Goal: Information Seeking & Learning: Find specific page/section

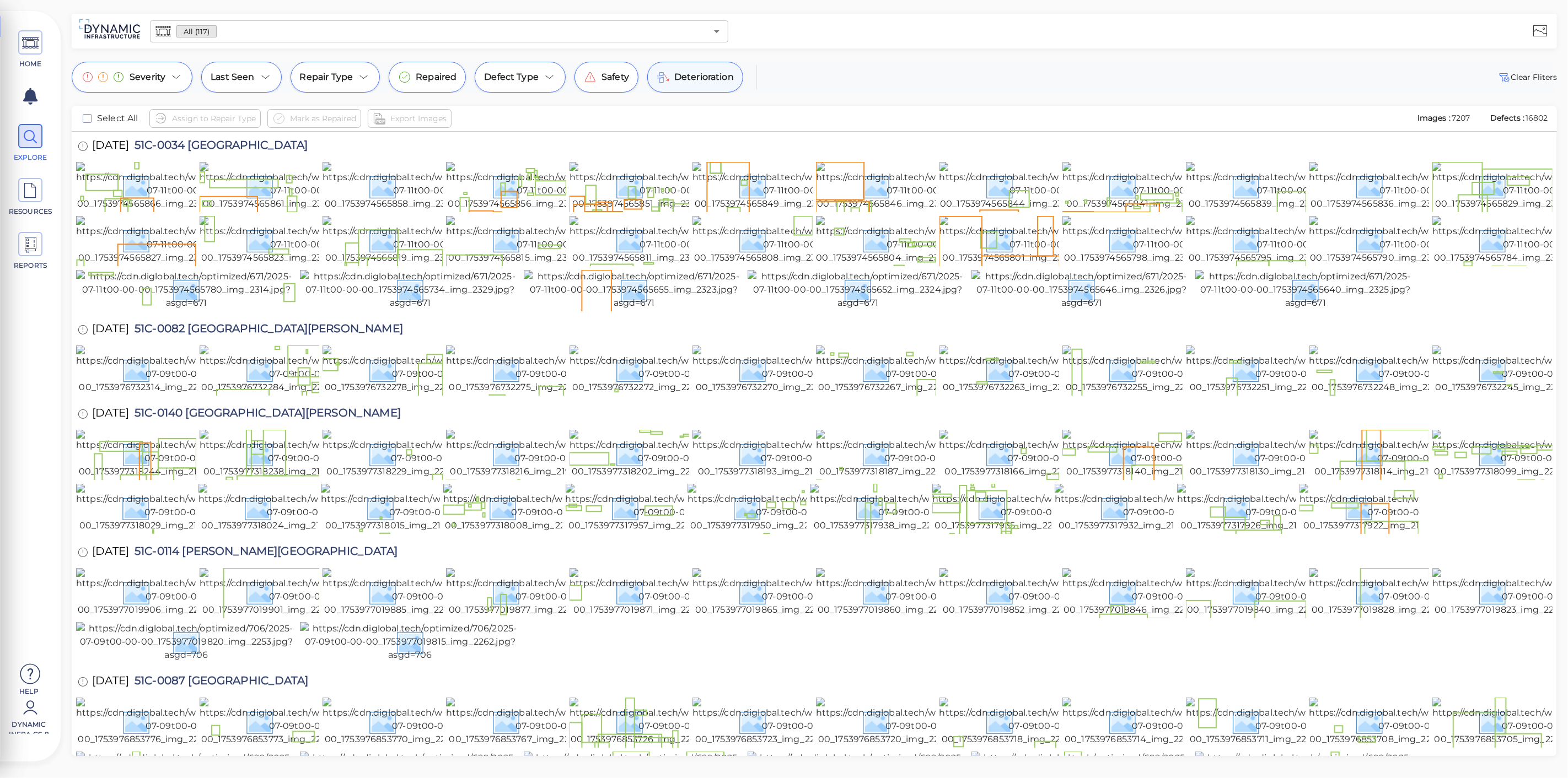
click at [684, 86] on div "Deterioration" at bounding box center [695, 77] width 96 height 31
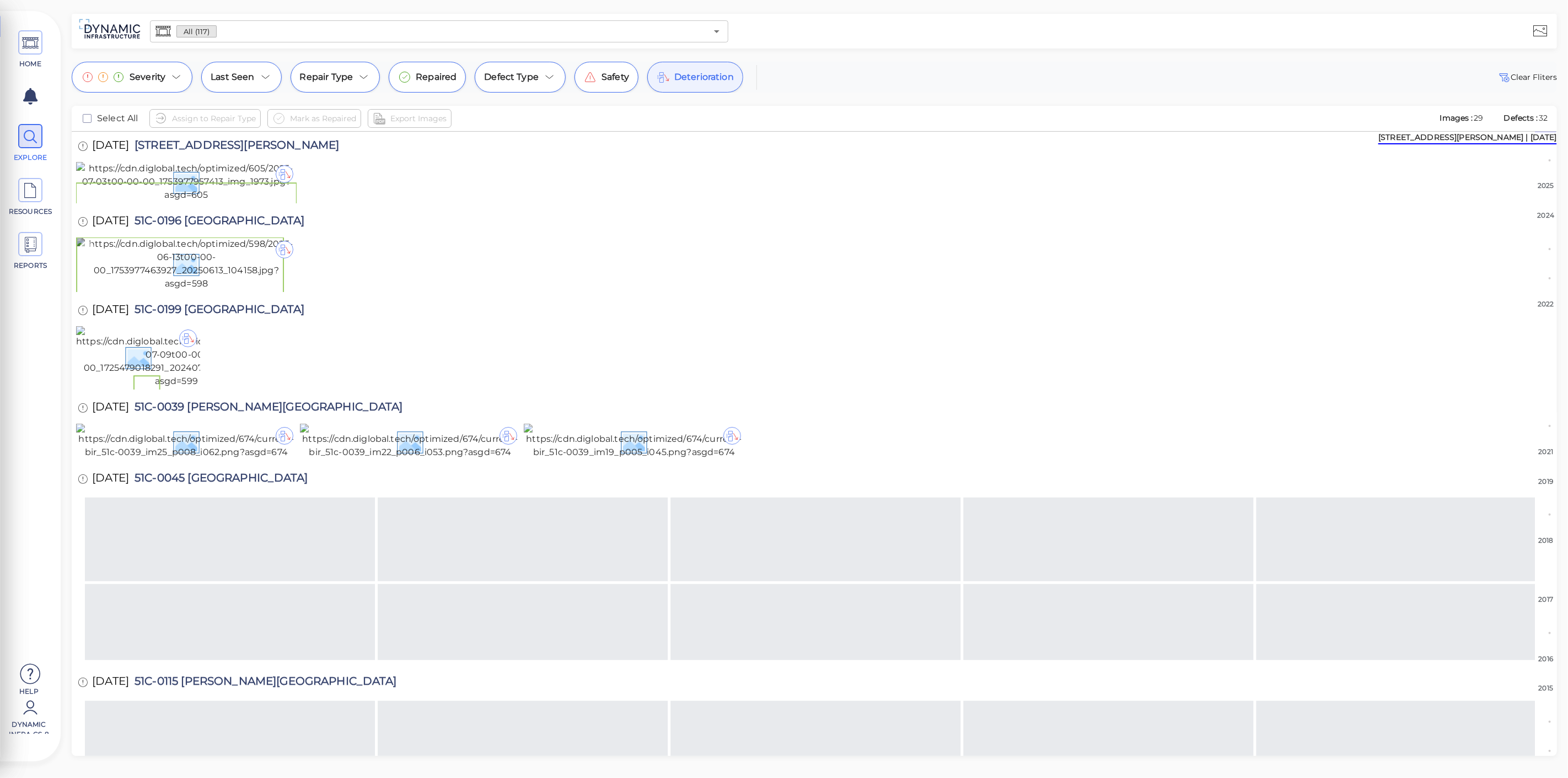
click at [131, 291] on img at bounding box center [187, 264] width 221 height 53
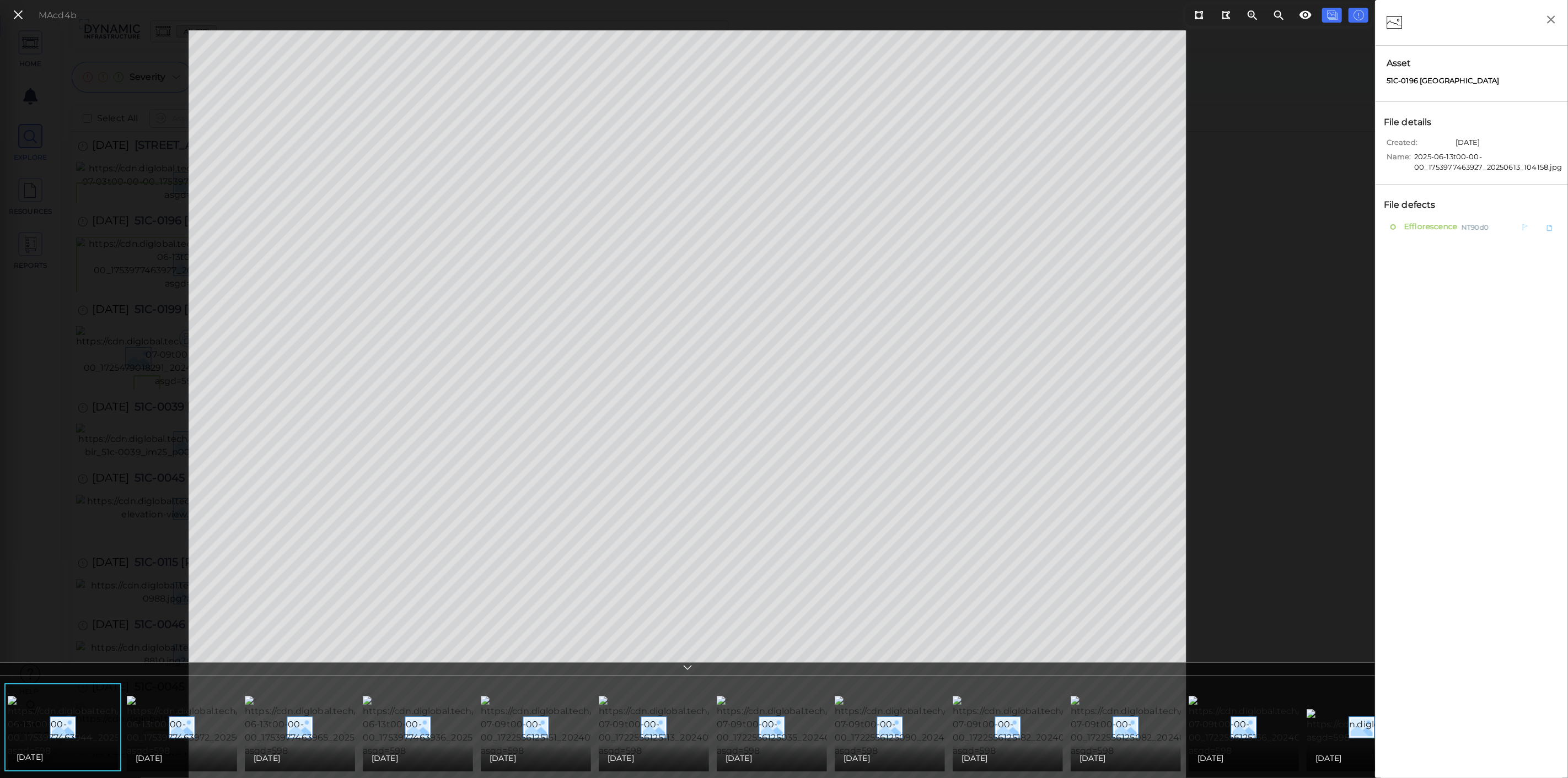
click at [1424, 223] on span "Efflorescence" at bounding box center [1430, 227] width 56 height 14
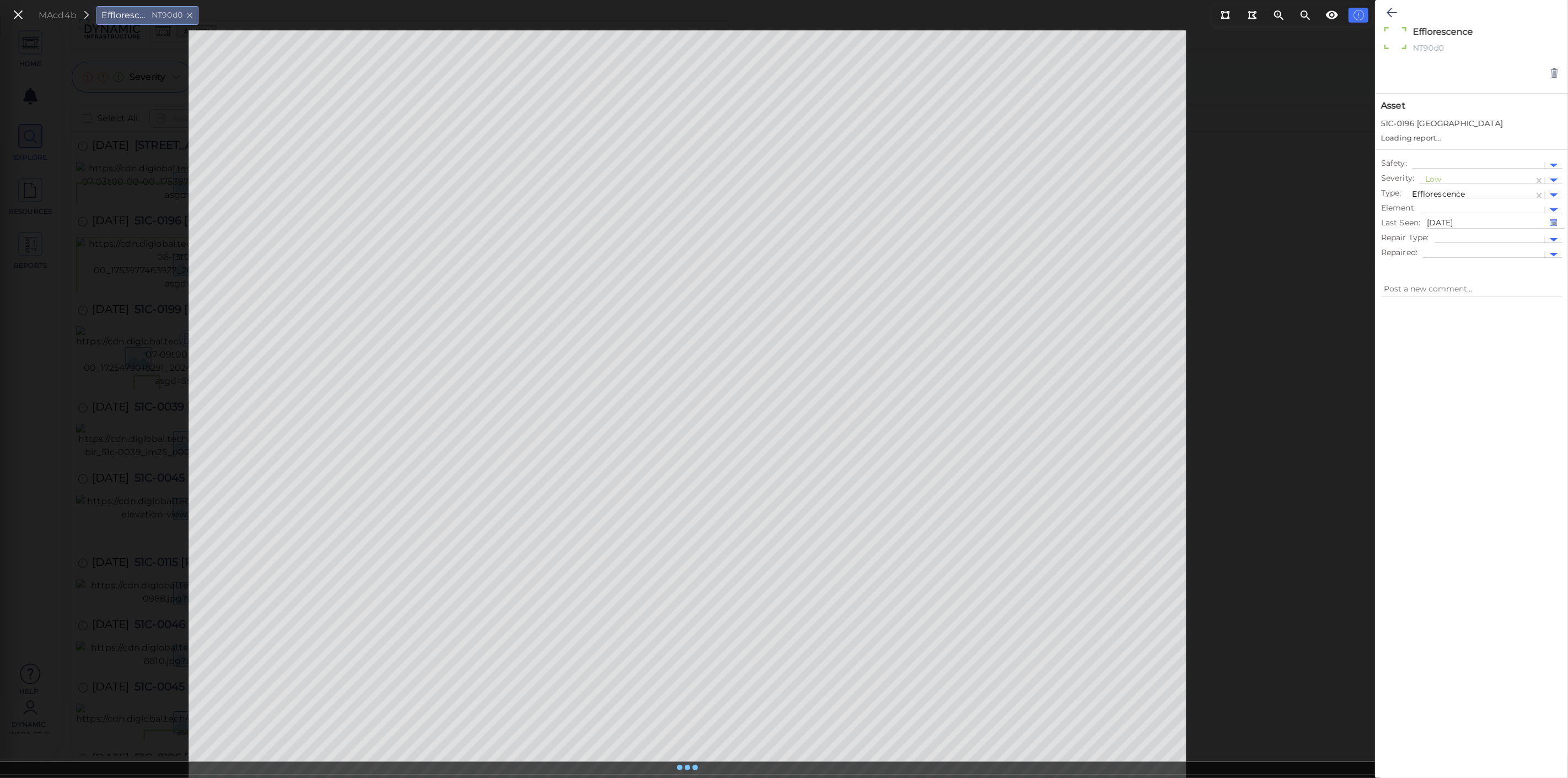
type textarea "x"
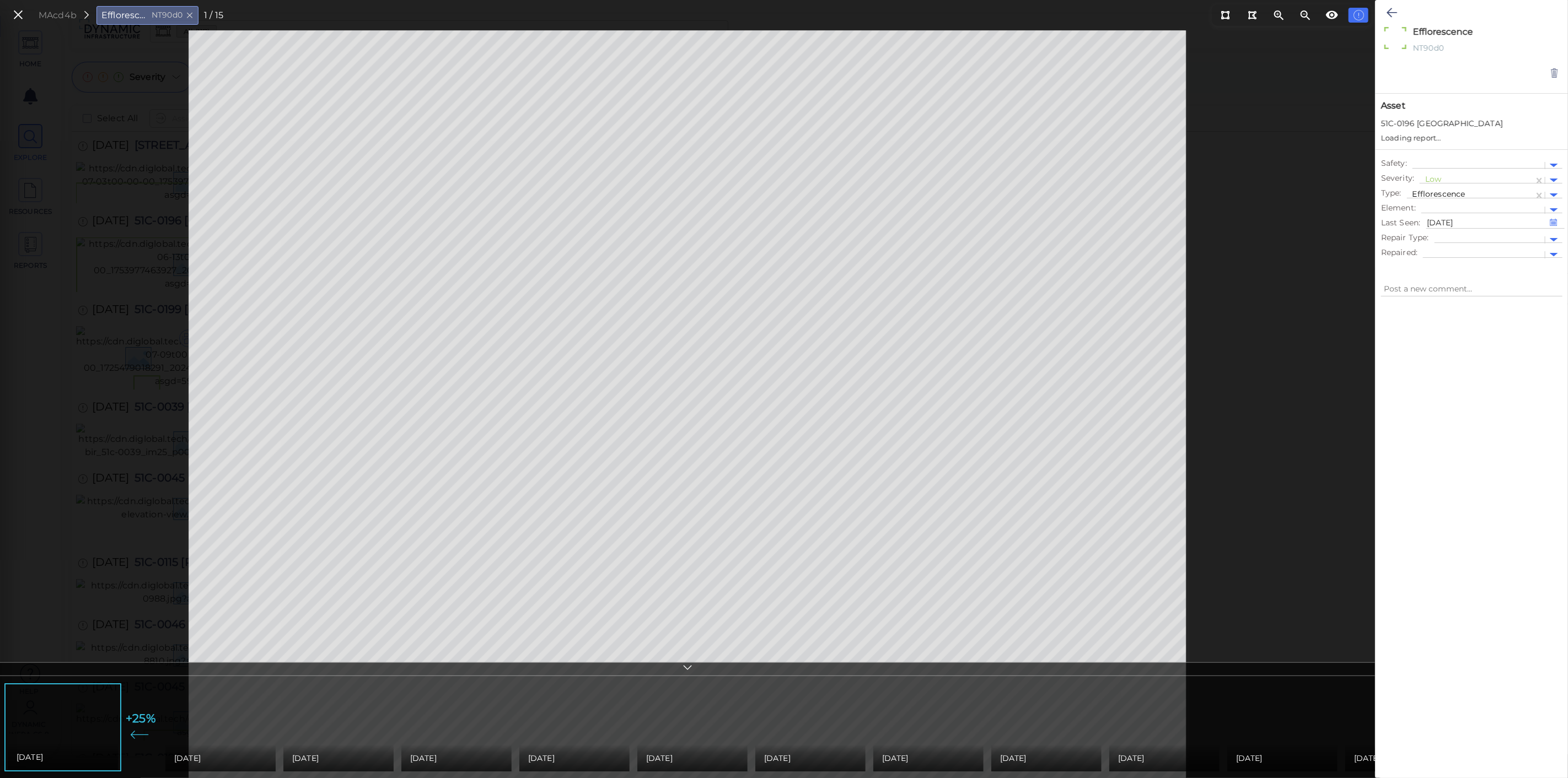
type textarea "x"
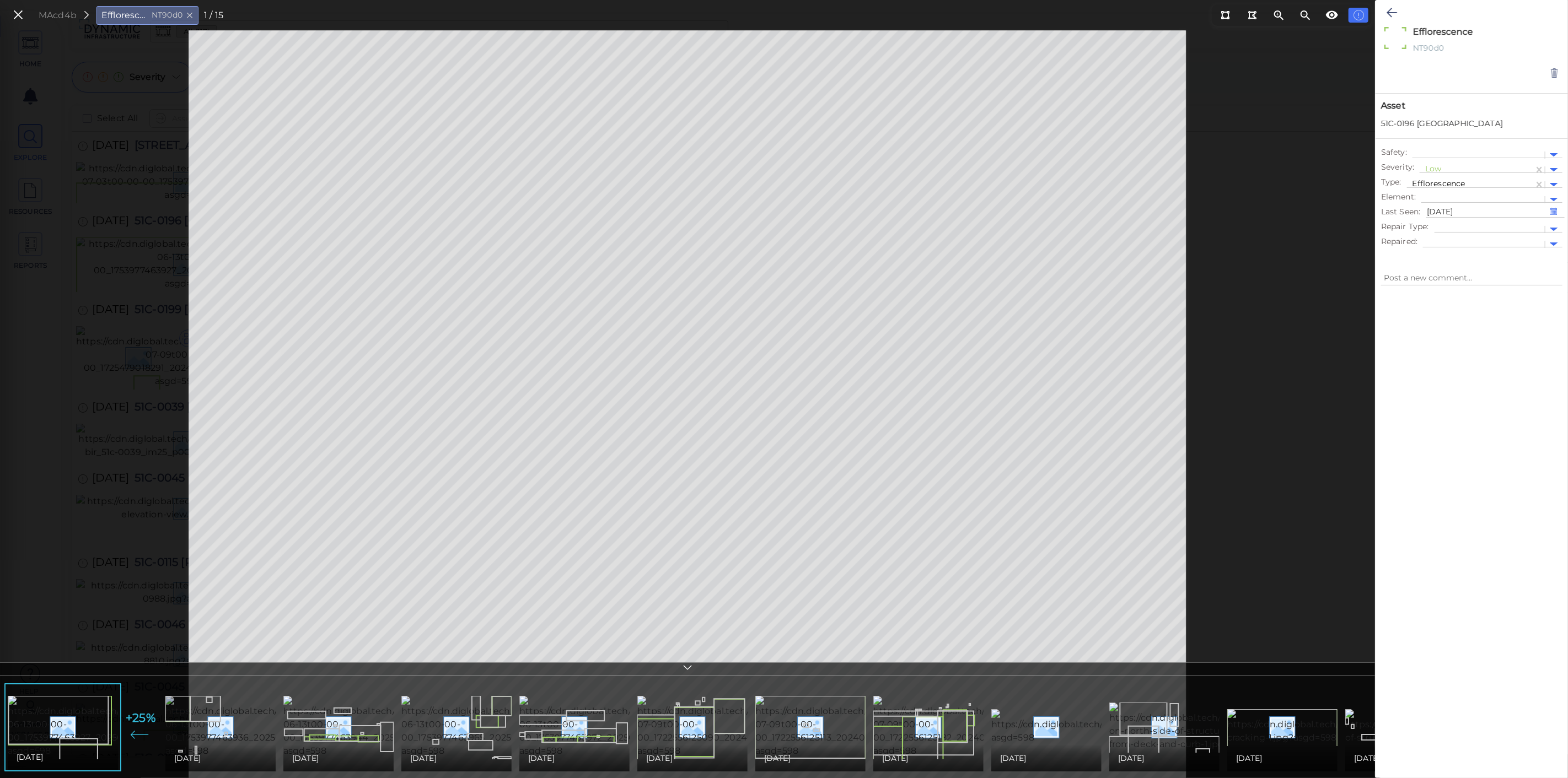
click at [225, 709] on img at bounding box center [265, 727] width 199 height 62
type textarea "x"
click at [70, 721] on img at bounding box center [107, 727] width 199 height 62
type textarea "x"
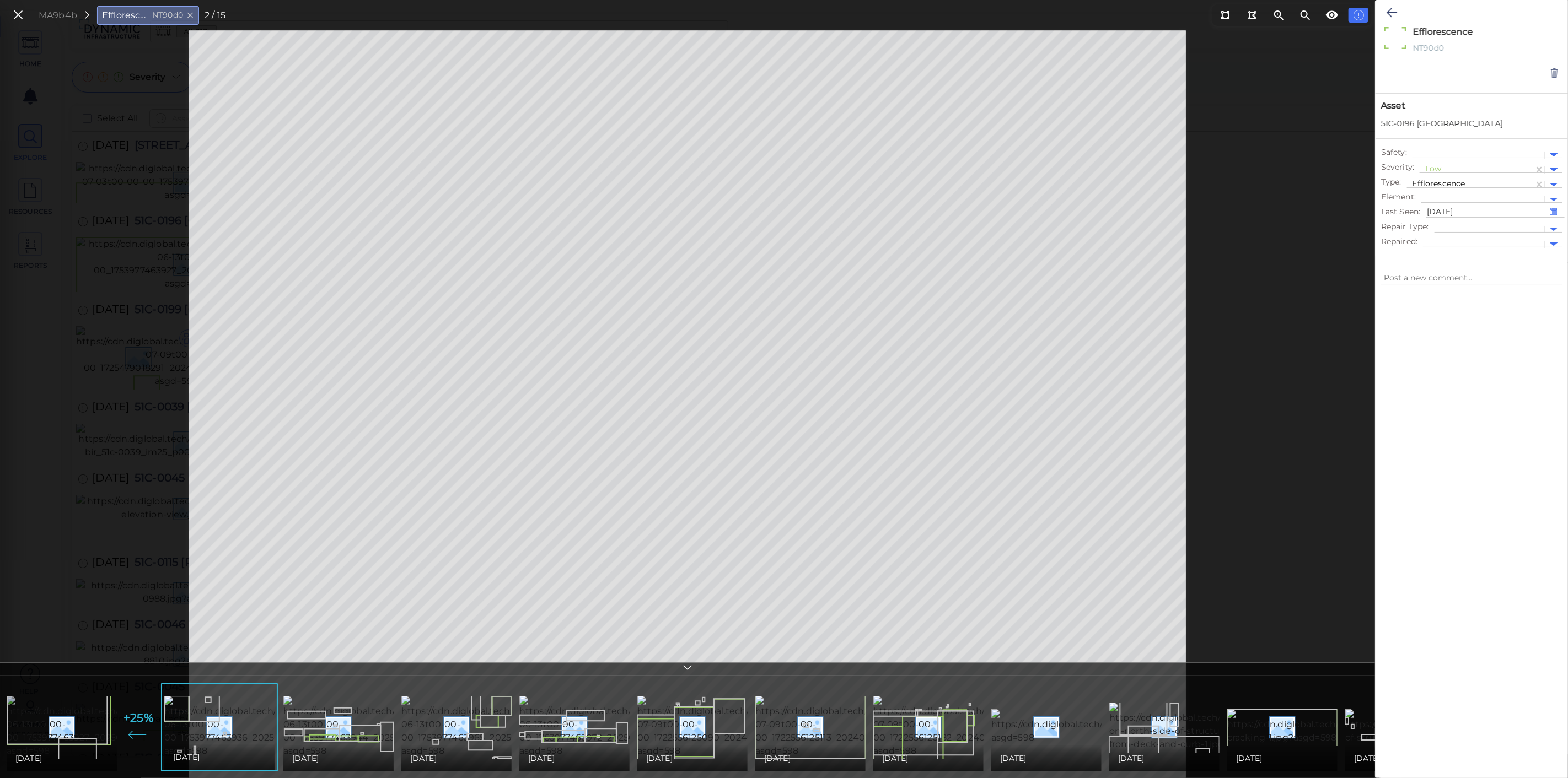
type textarea "x"
click at [14, 14] on icon at bounding box center [18, 15] width 12 height 15
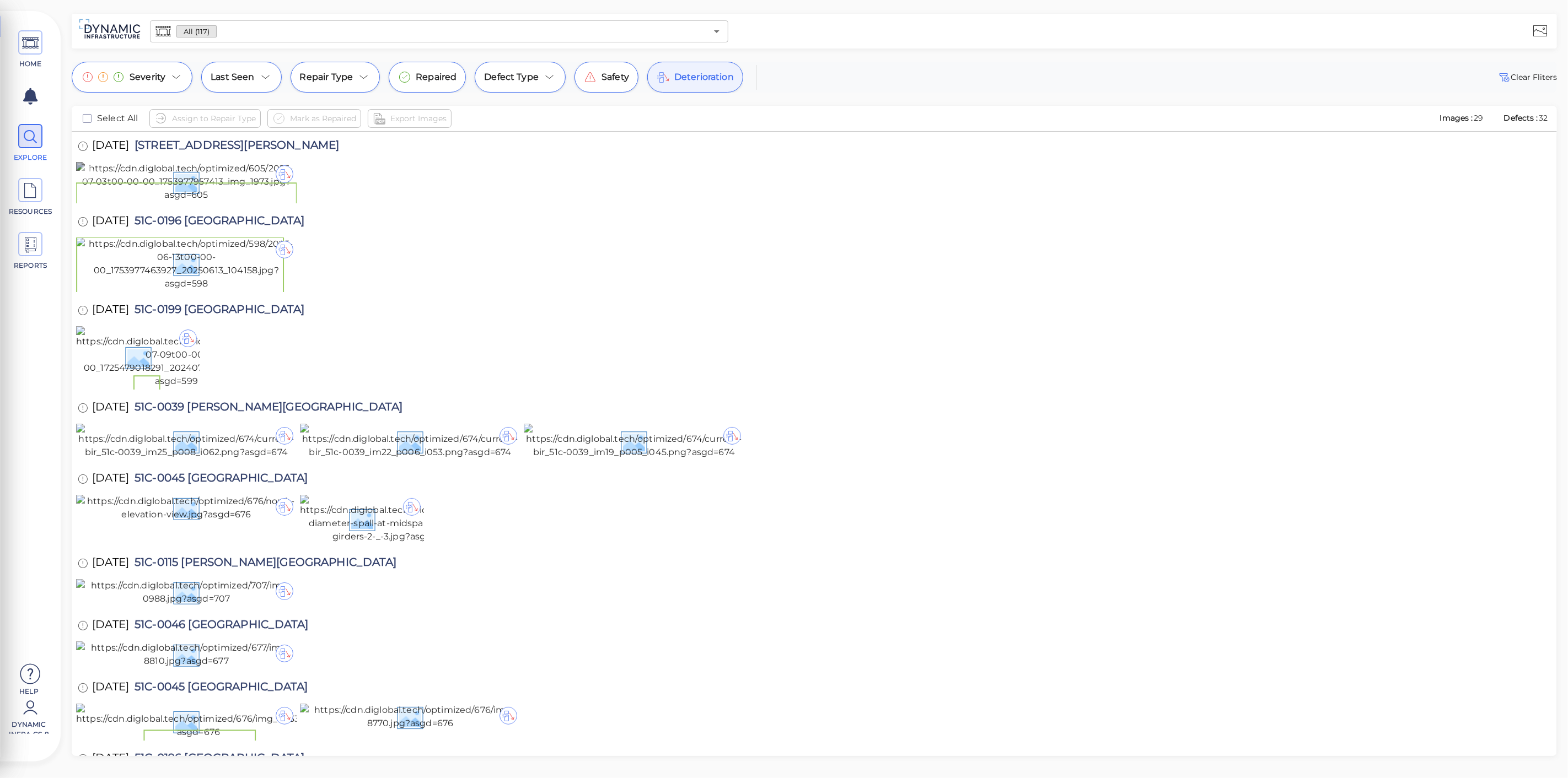
drag, startPoint x: 146, startPoint y: 256, endPoint x: 164, endPoint y: 255, distance: 18.0
click at [146, 202] on img at bounding box center [187, 182] width 221 height 40
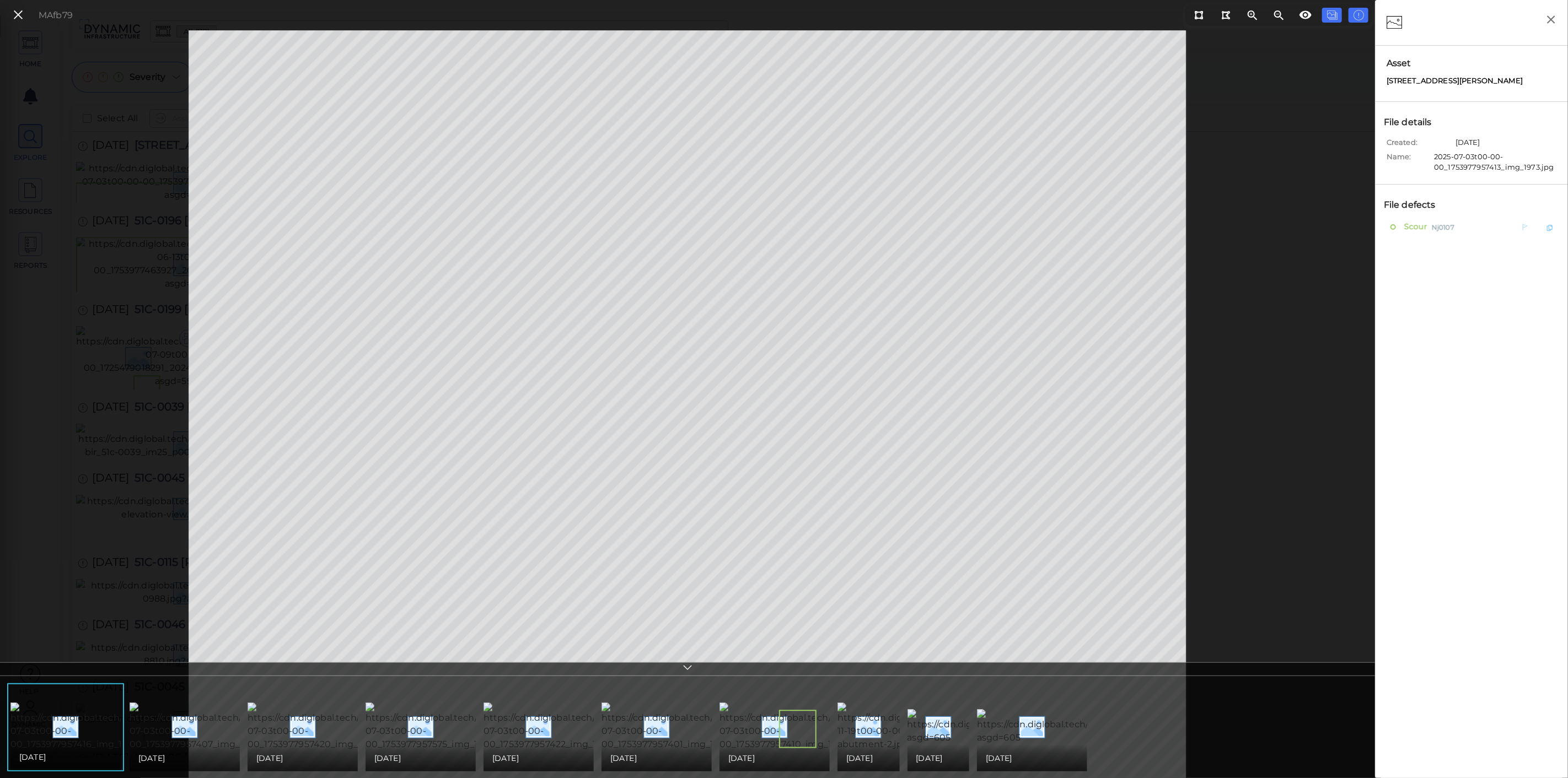
click at [1452, 225] on span "Nj0107" at bounding box center [1443, 227] width 23 height 14
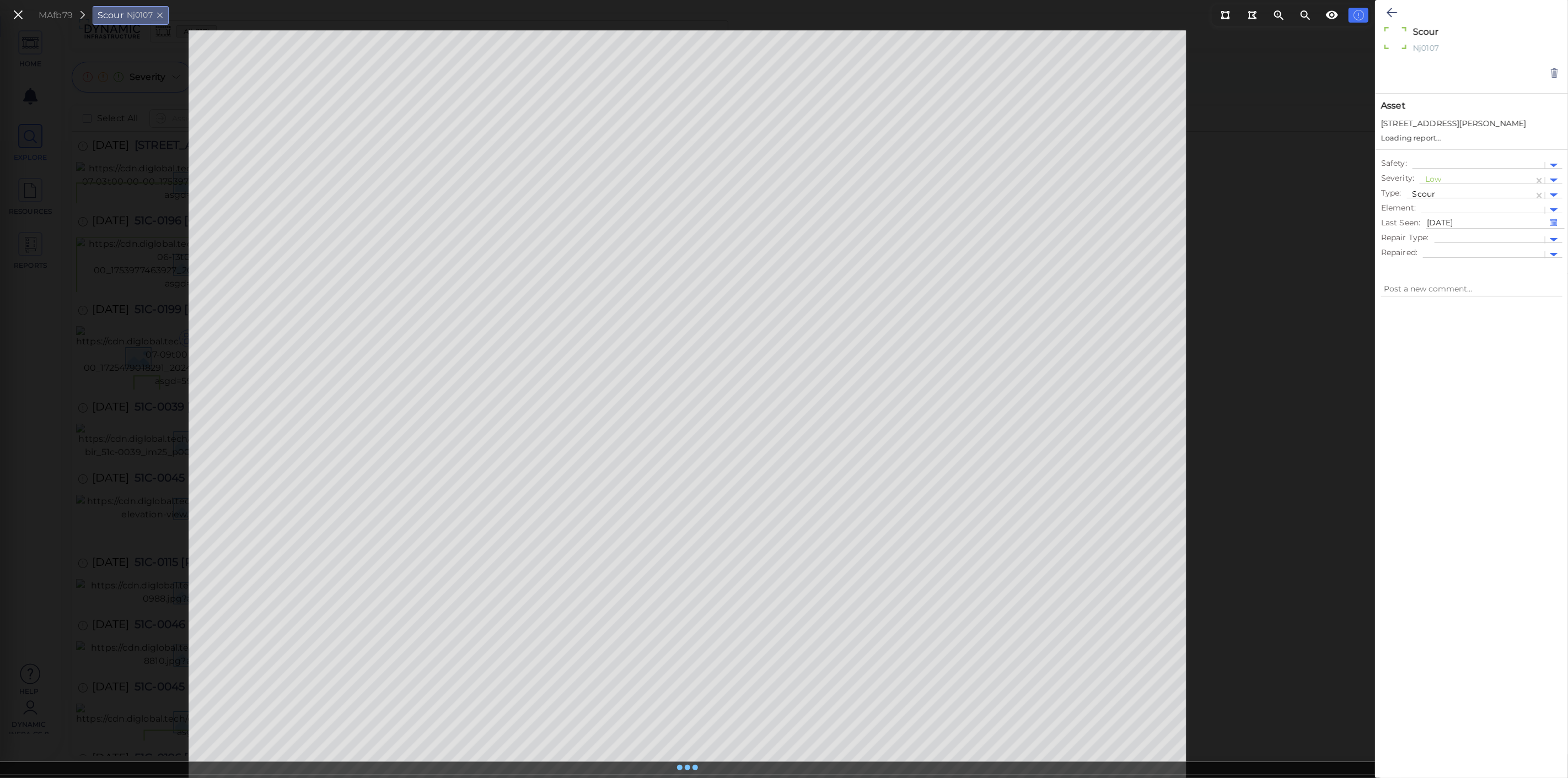
type textarea "x"
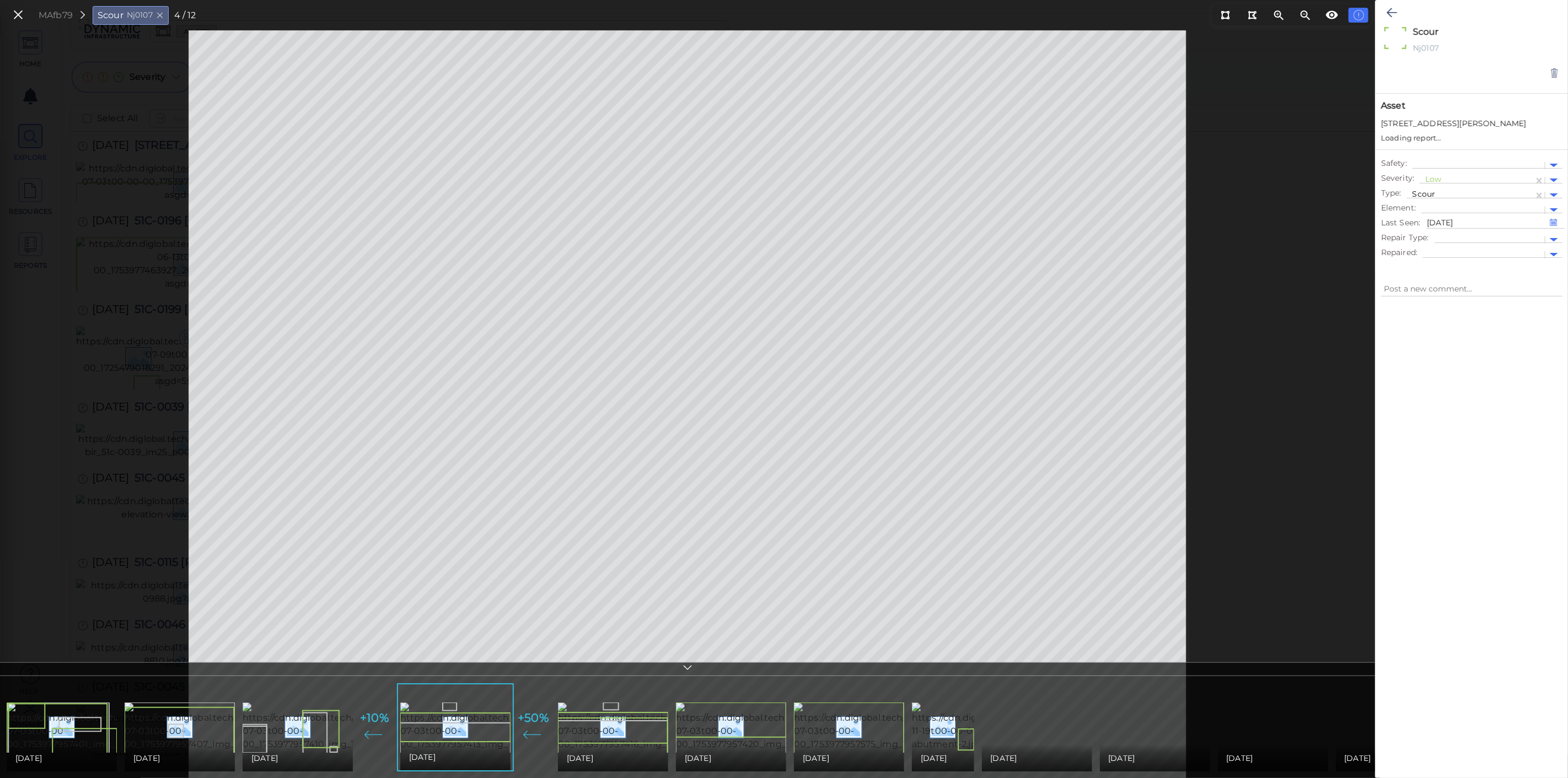
type textarea "x"
click at [14, 8] on icon at bounding box center [18, 15] width 12 height 15
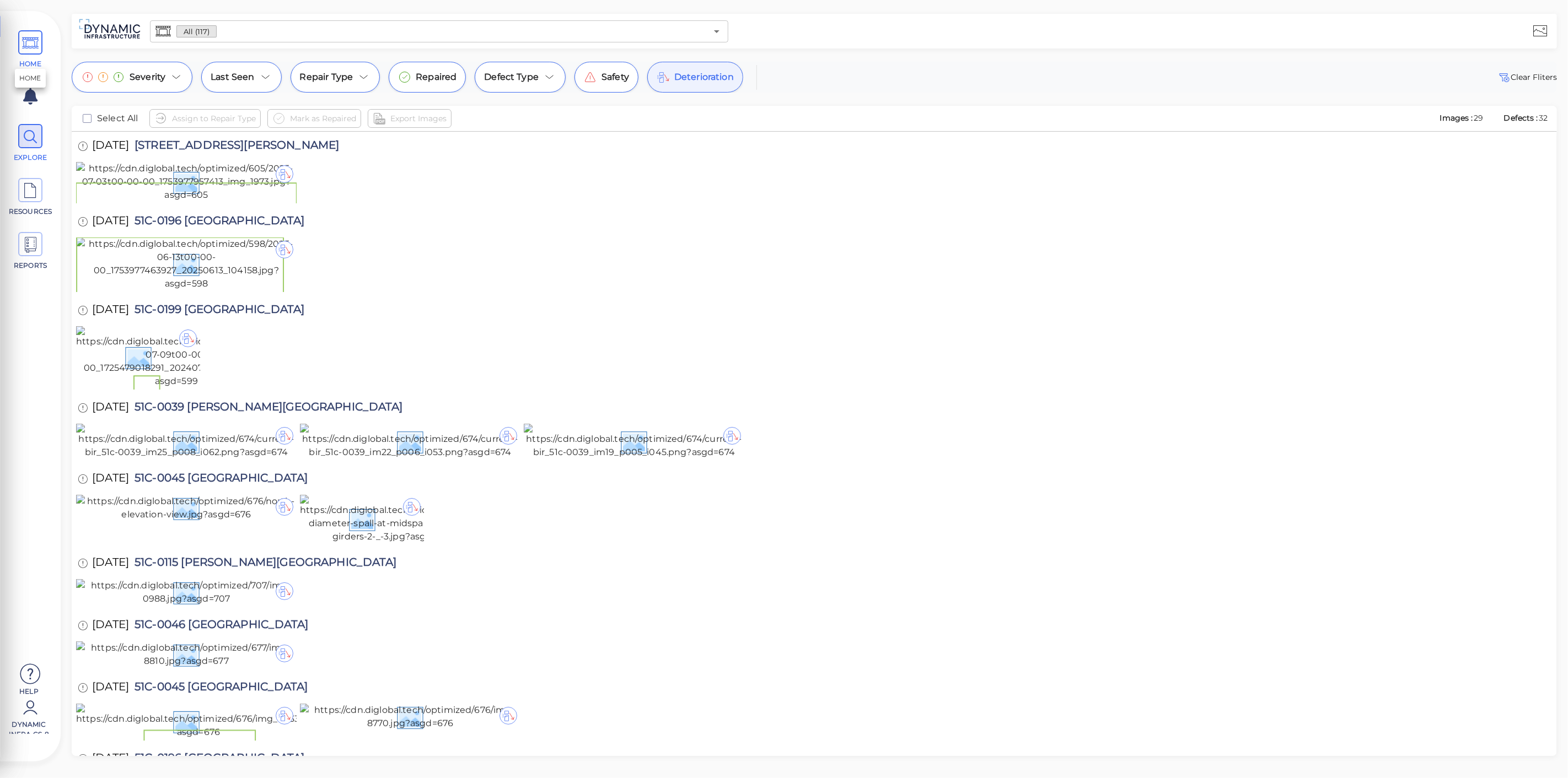
click at [26, 42] on icon at bounding box center [30, 43] width 17 height 25
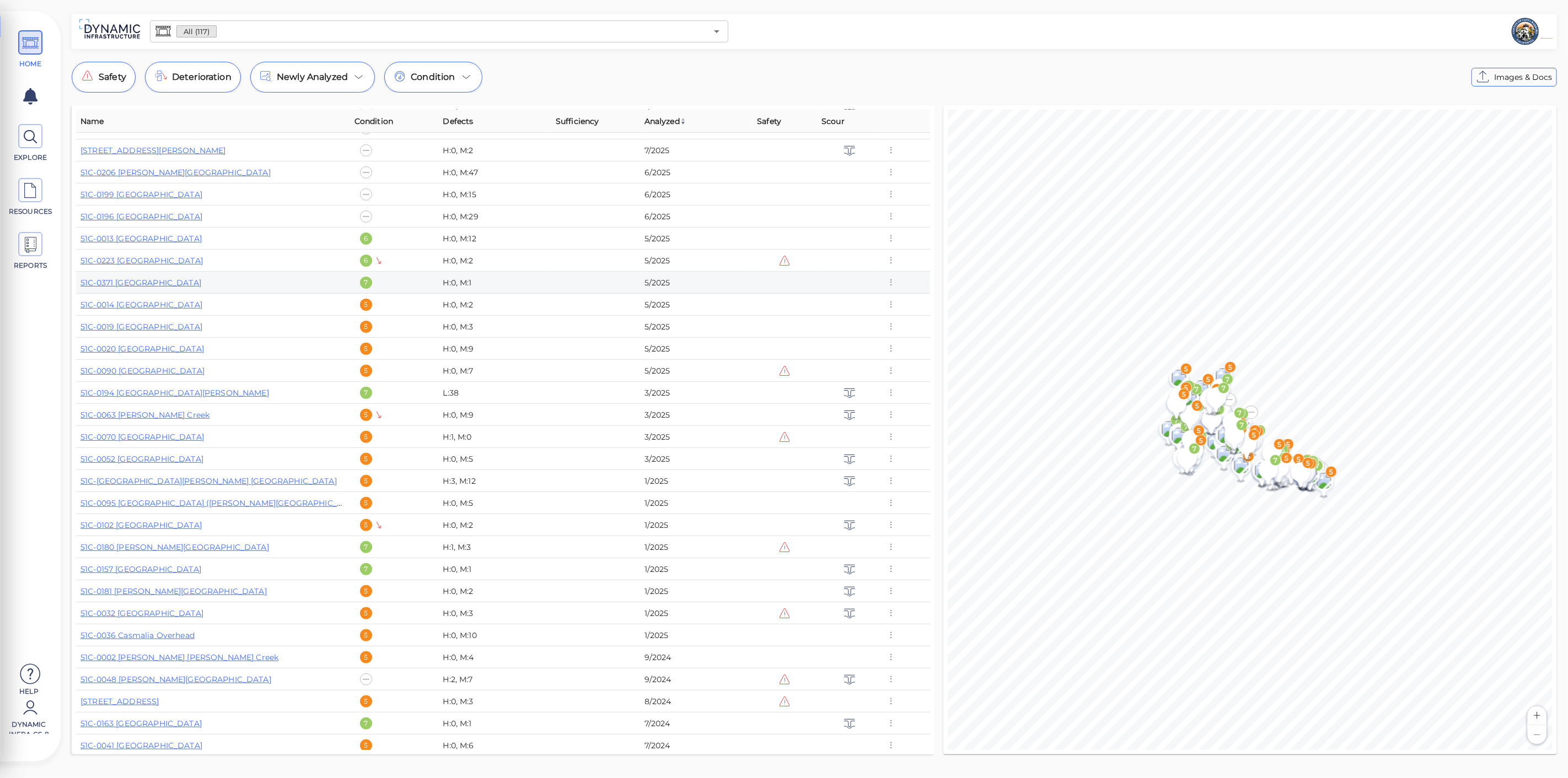
scroll to position [306, 0]
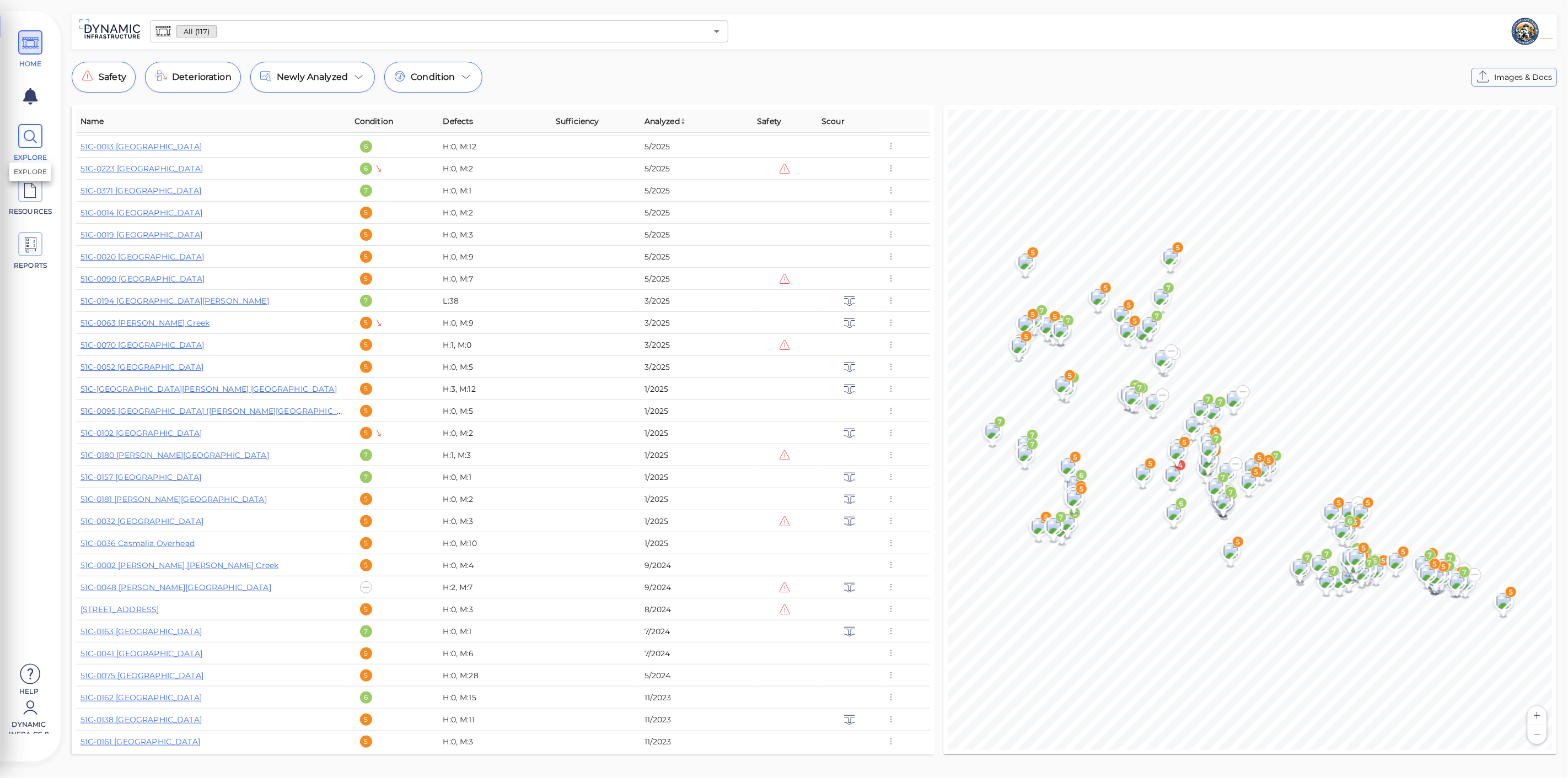
click at [20, 142] on span at bounding box center [30, 136] width 24 height 24
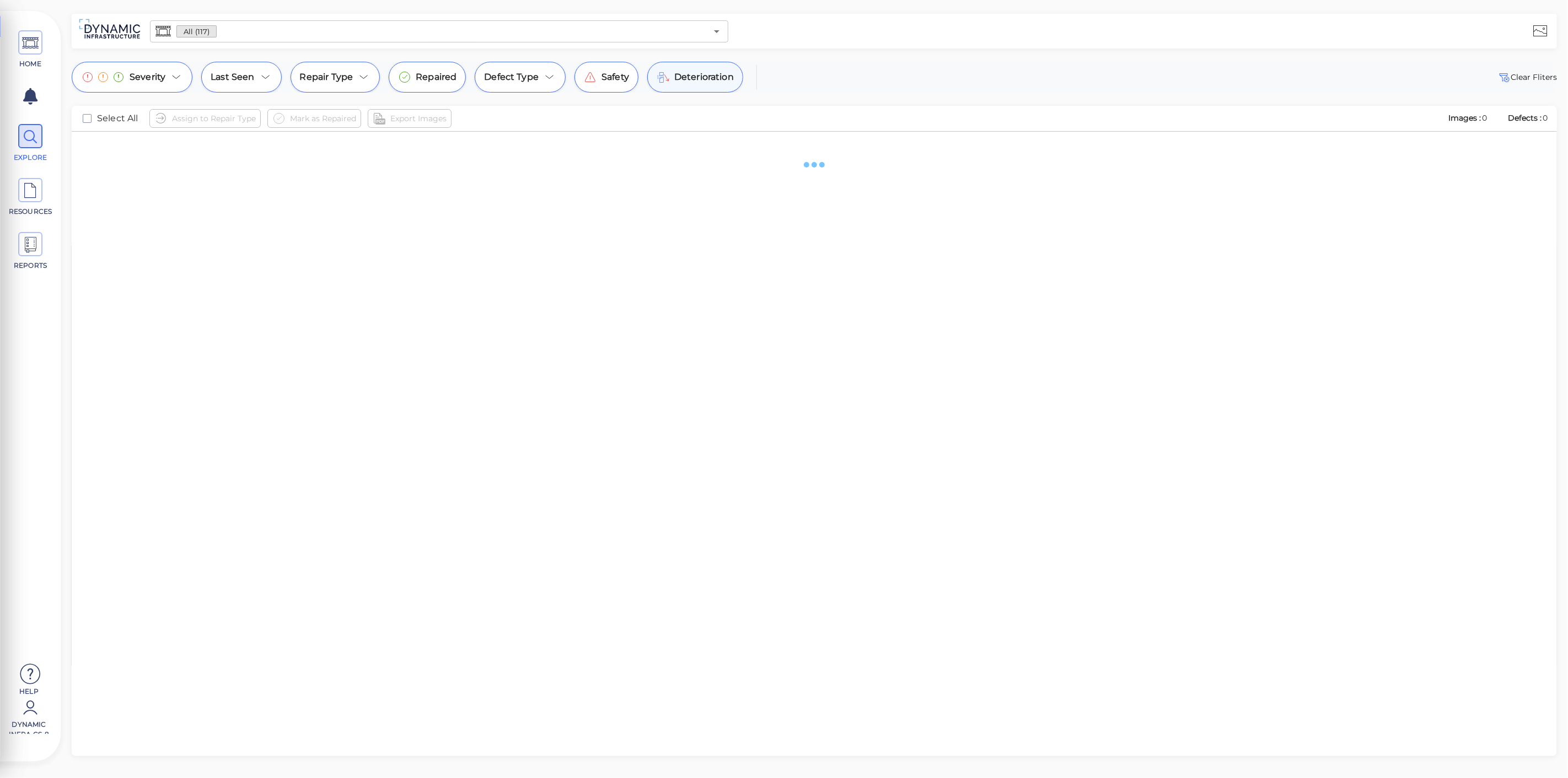
click at [701, 78] on span "Deterioration" at bounding box center [704, 77] width 60 height 14
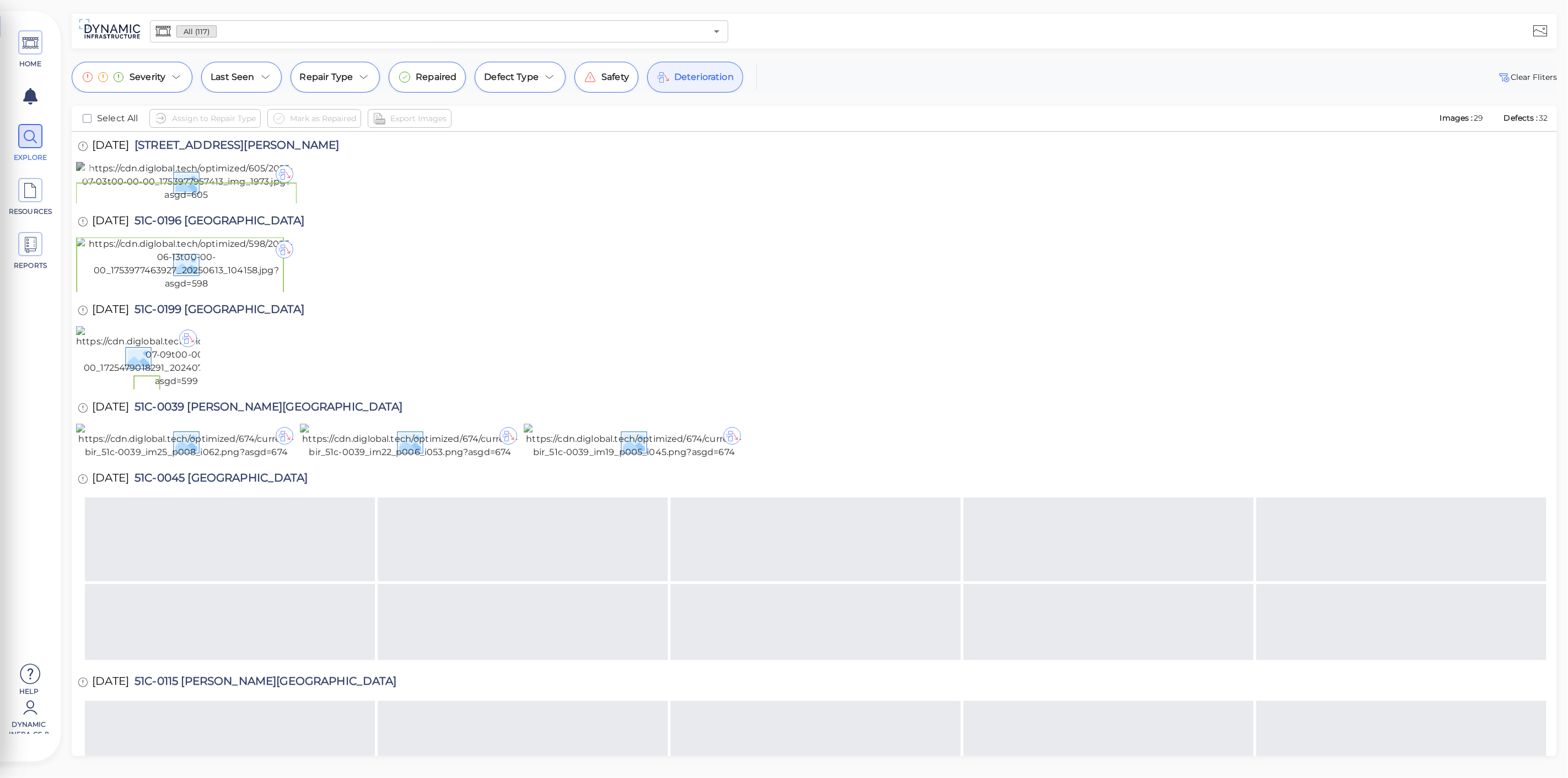
click at [221, 202] on img at bounding box center [187, 182] width 221 height 40
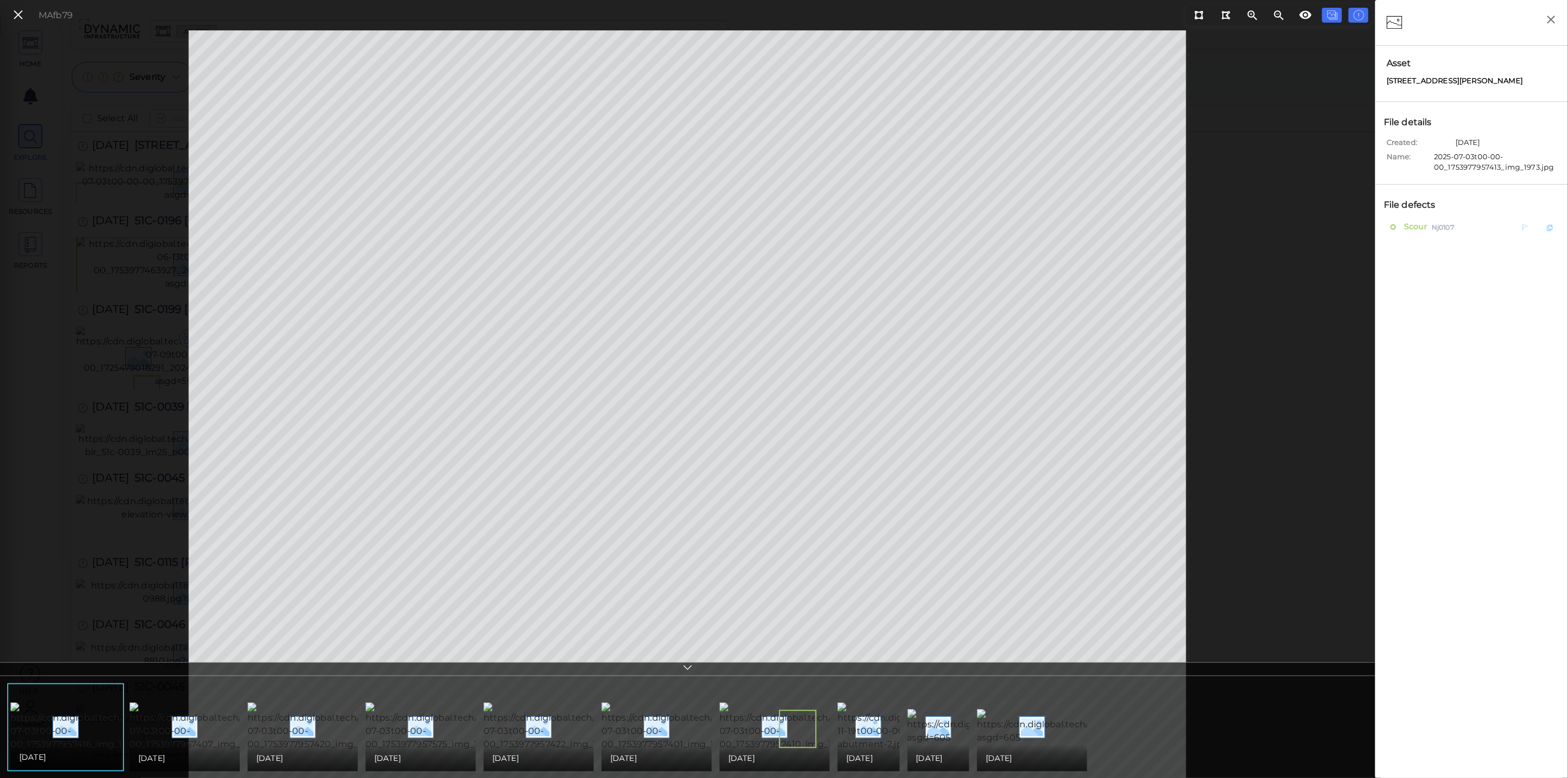
click at [1421, 227] on span "Scour" at bounding box center [1415, 227] width 26 height 14
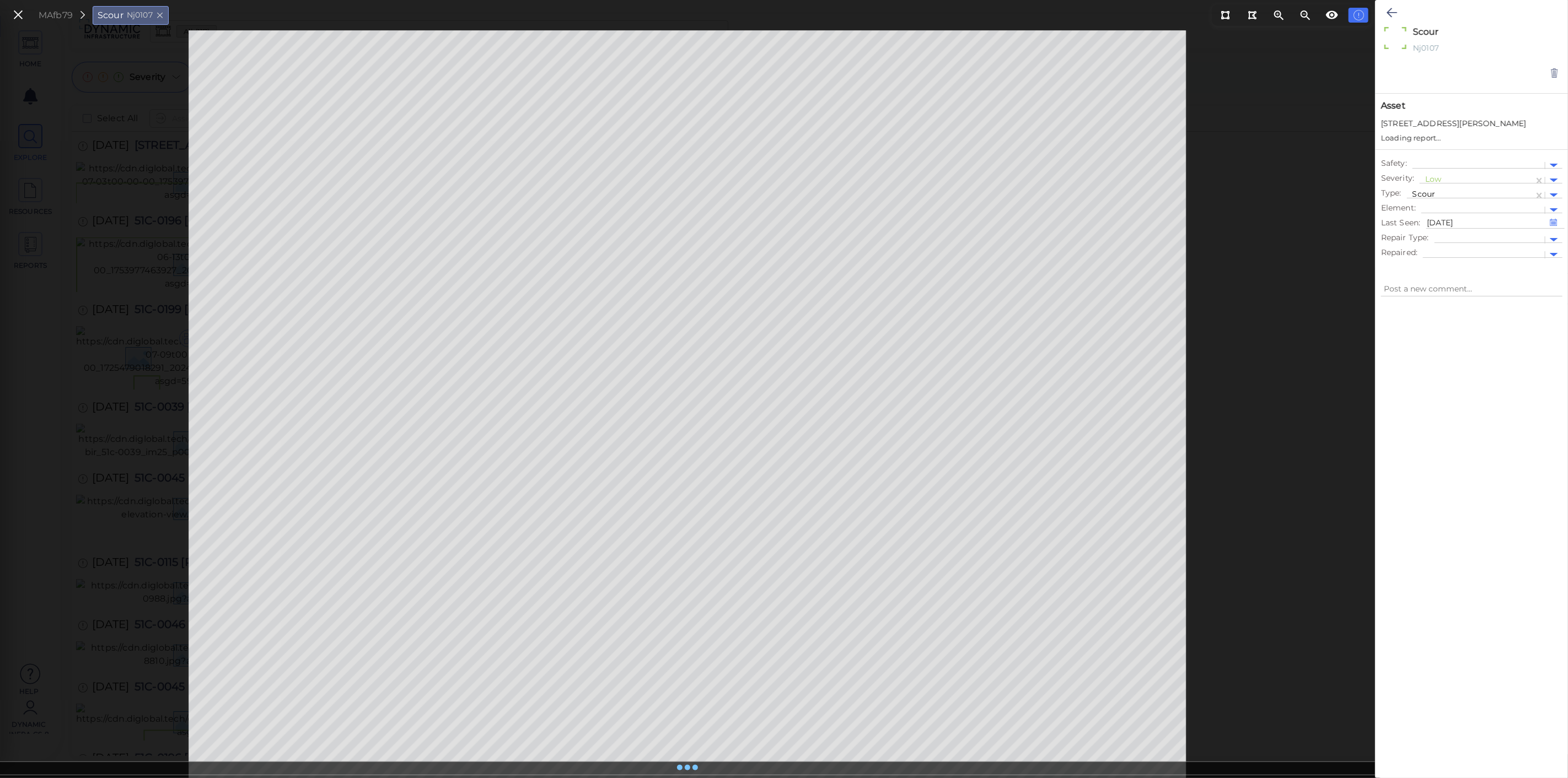
type textarea "x"
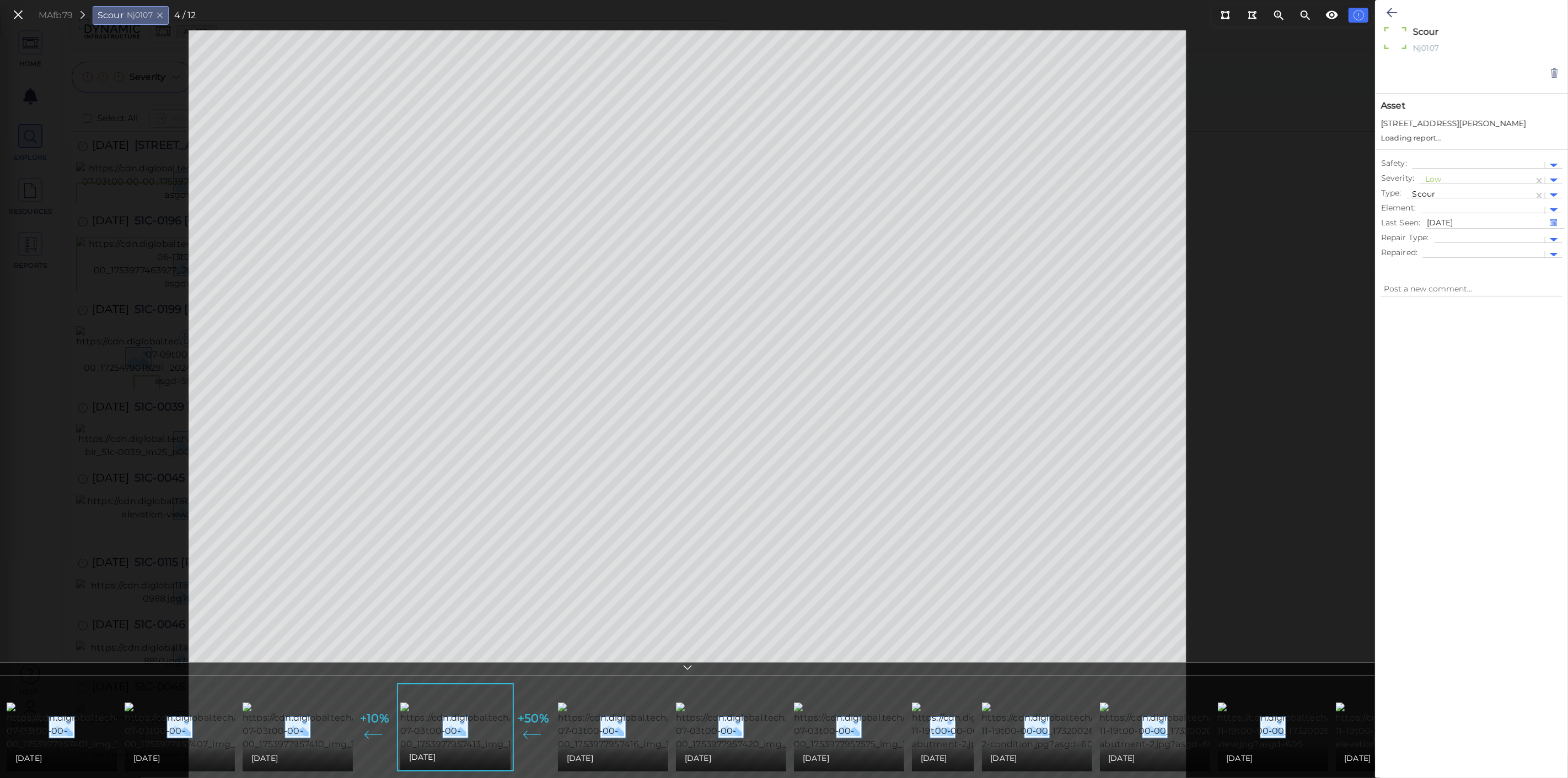
type textarea "x"
click at [296, 719] on img at bounding box center [342, 727] width 200 height 48
type textarea "x"
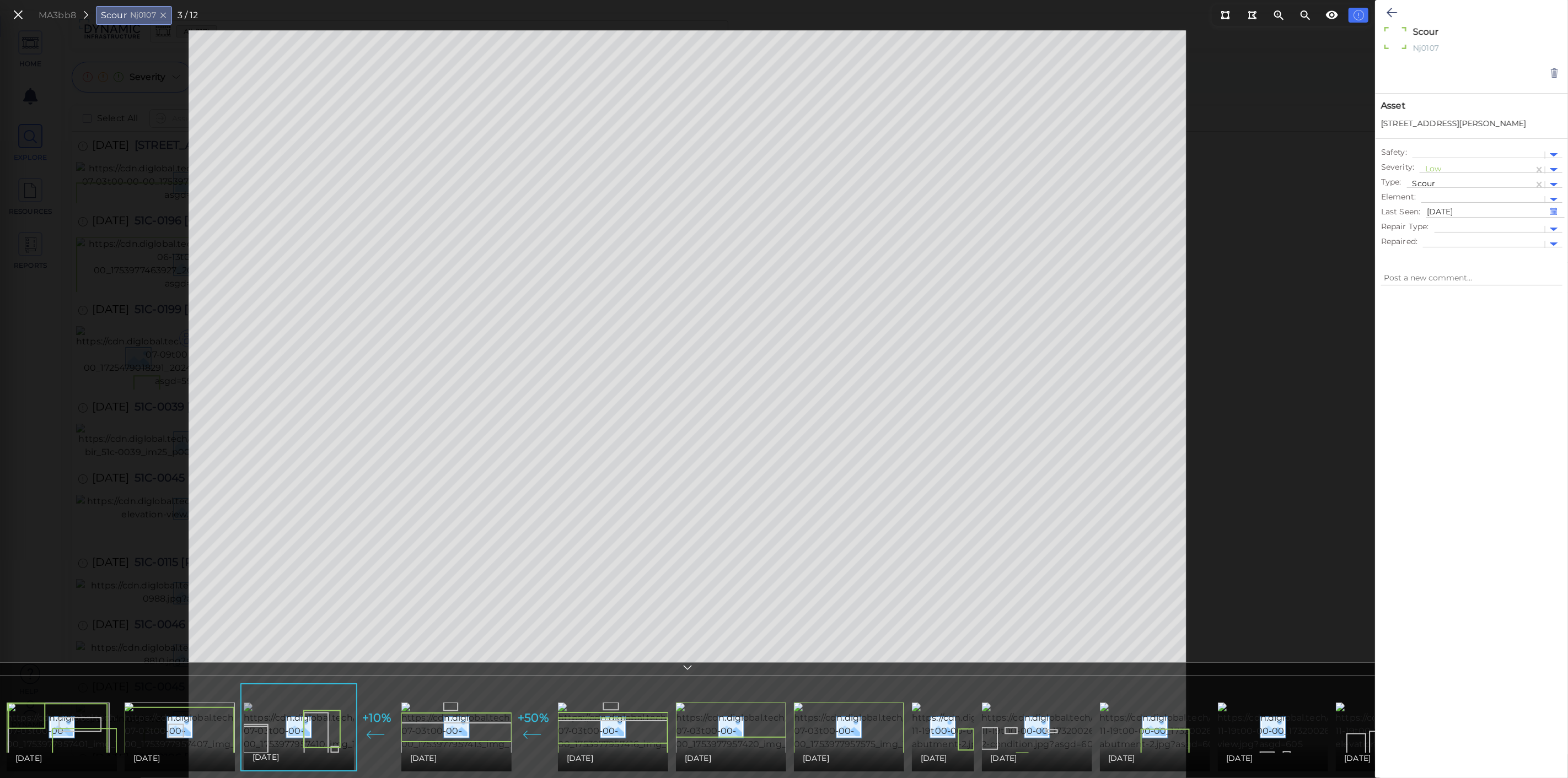
click at [322, 723] on img at bounding box center [344, 727] width 200 height 48
type textarea "x"
click at [322, 723] on img at bounding box center [344, 727] width 200 height 48
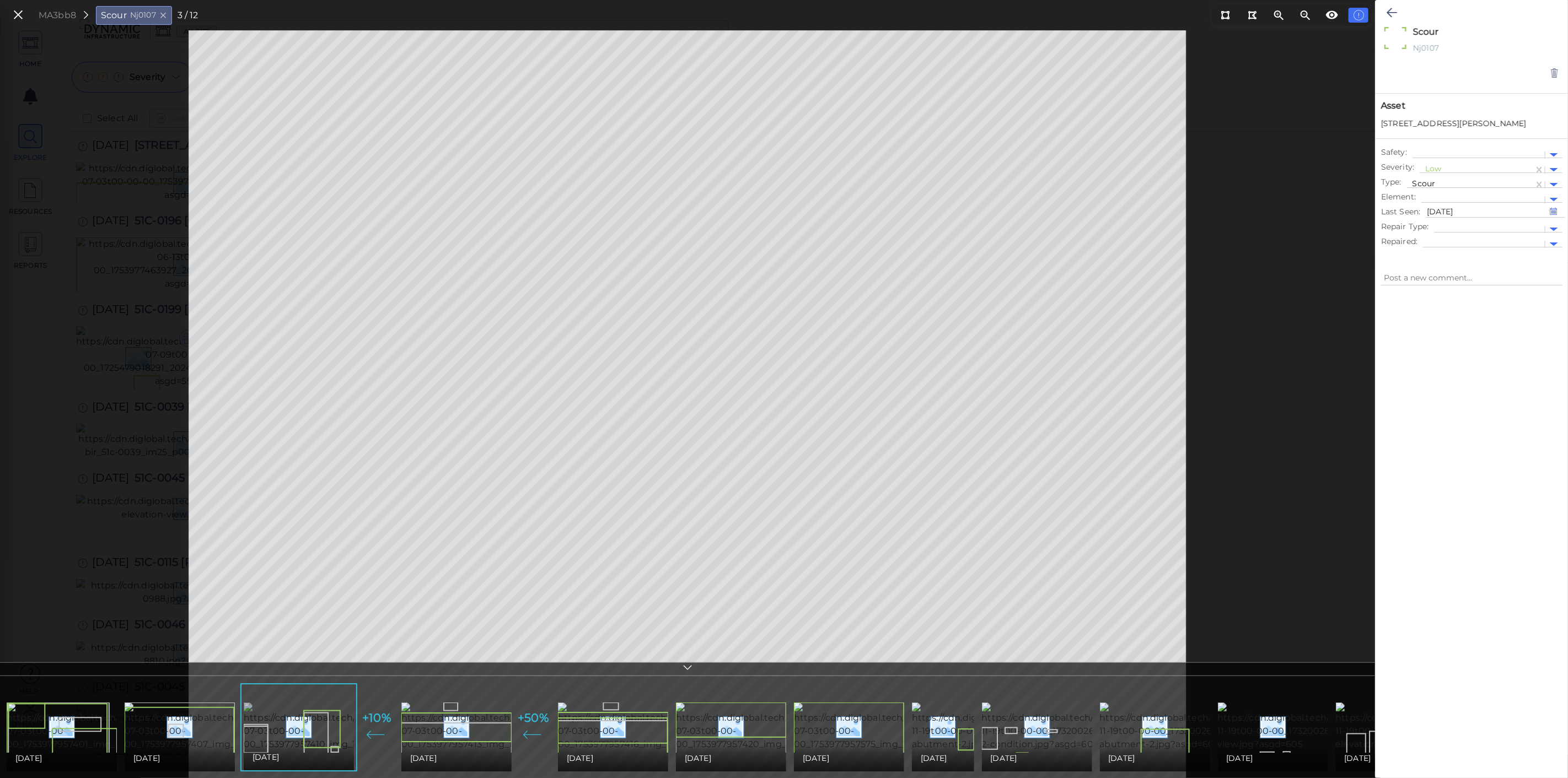
click at [322, 723] on img at bounding box center [344, 727] width 200 height 48
type textarea "x"
click at [289, 723] on img at bounding box center [344, 727] width 200 height 48
type textarea "x"
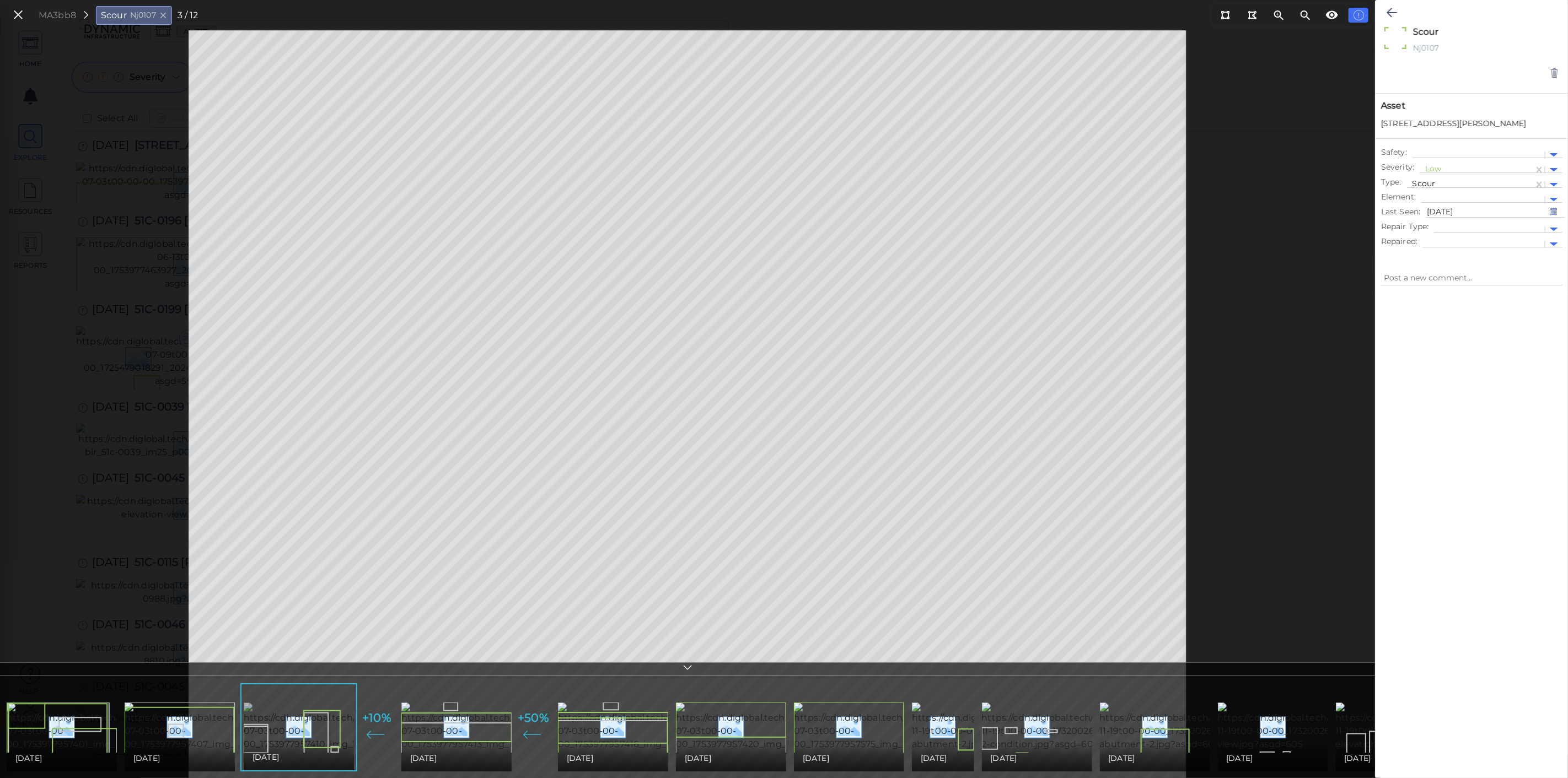
type textarea "x"
click at [289, 723] on img at bounding box center [344, 727] width 200 height 48
type textarea "x"
click at [14, 8] on icon at bounding box center [18, 15] width 12 height 15
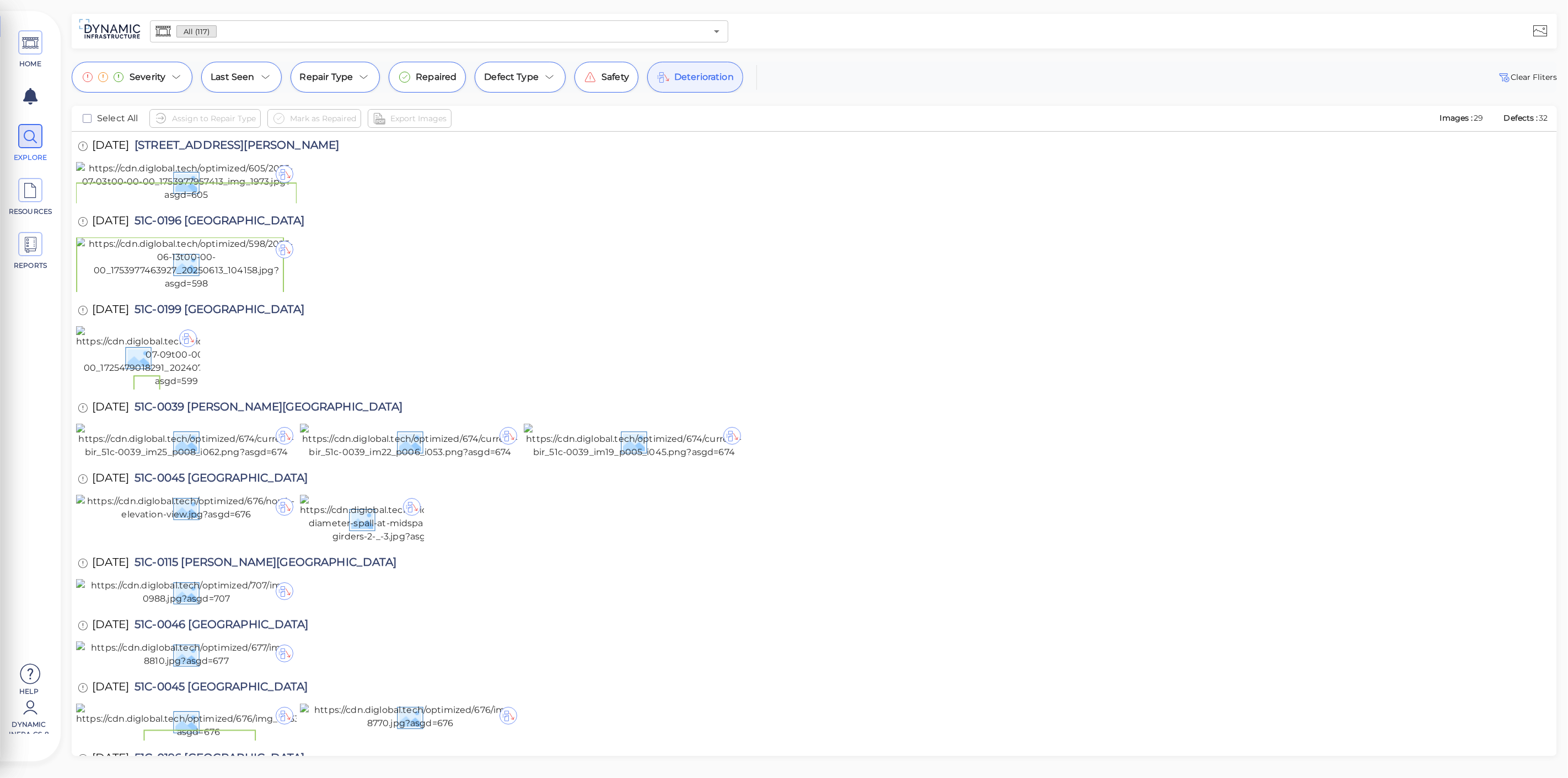
click at [306, 27] on input "text" at bounding box center [462, 31] width 490 height 15
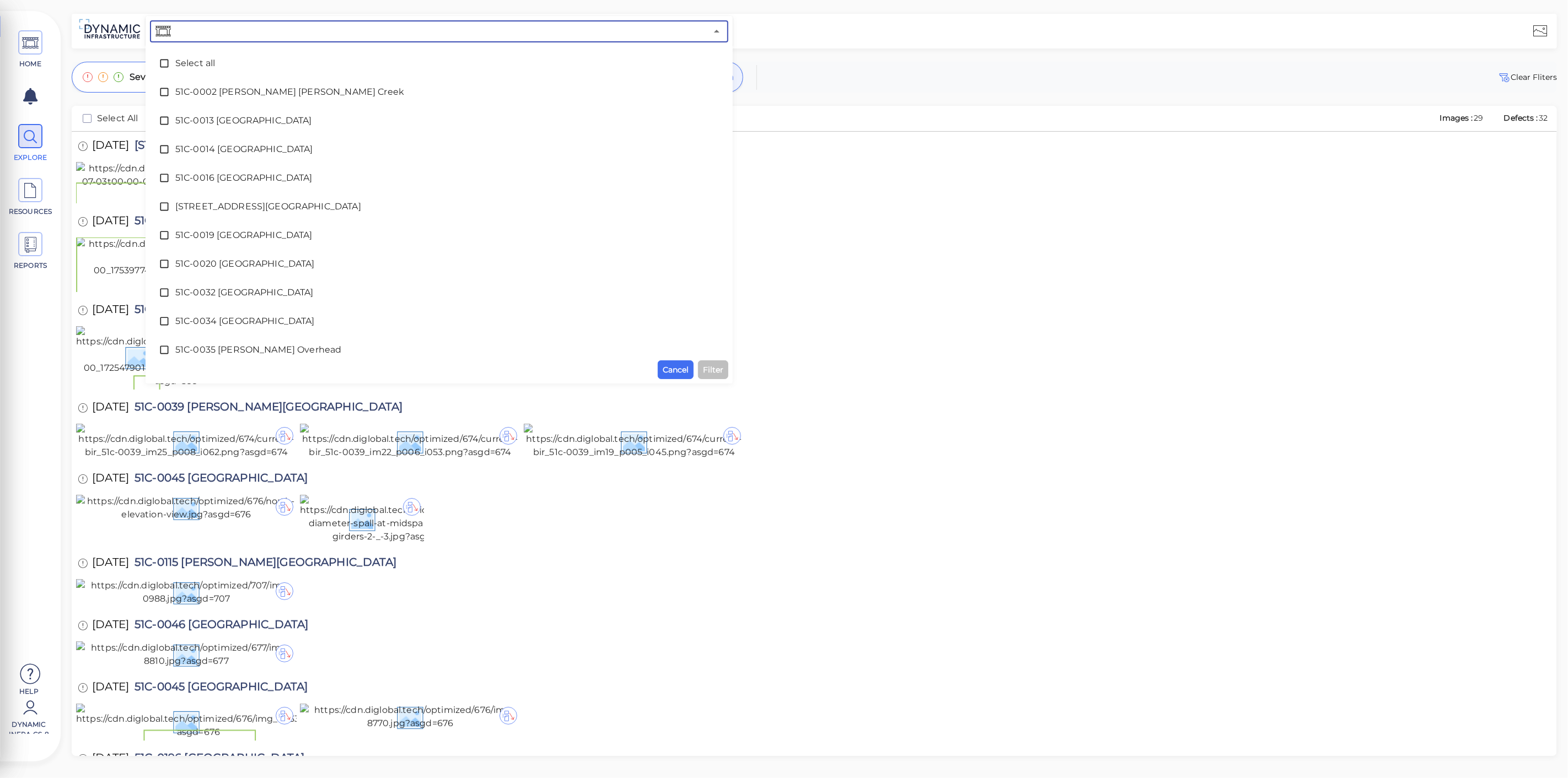
click at [306, 27] on input "text" at bounding box center [440, 31] width 533 height 15
click at [604, 390] on div at bounding box center [815, 358] width 1477 height 63
click at [682, 372] on span "Cancel" at bounding box center [676, 370] width 26 height 14
click at [441, 32] on input "text" at bounding box center [440, 31] width 533 height 15
type input "0210"
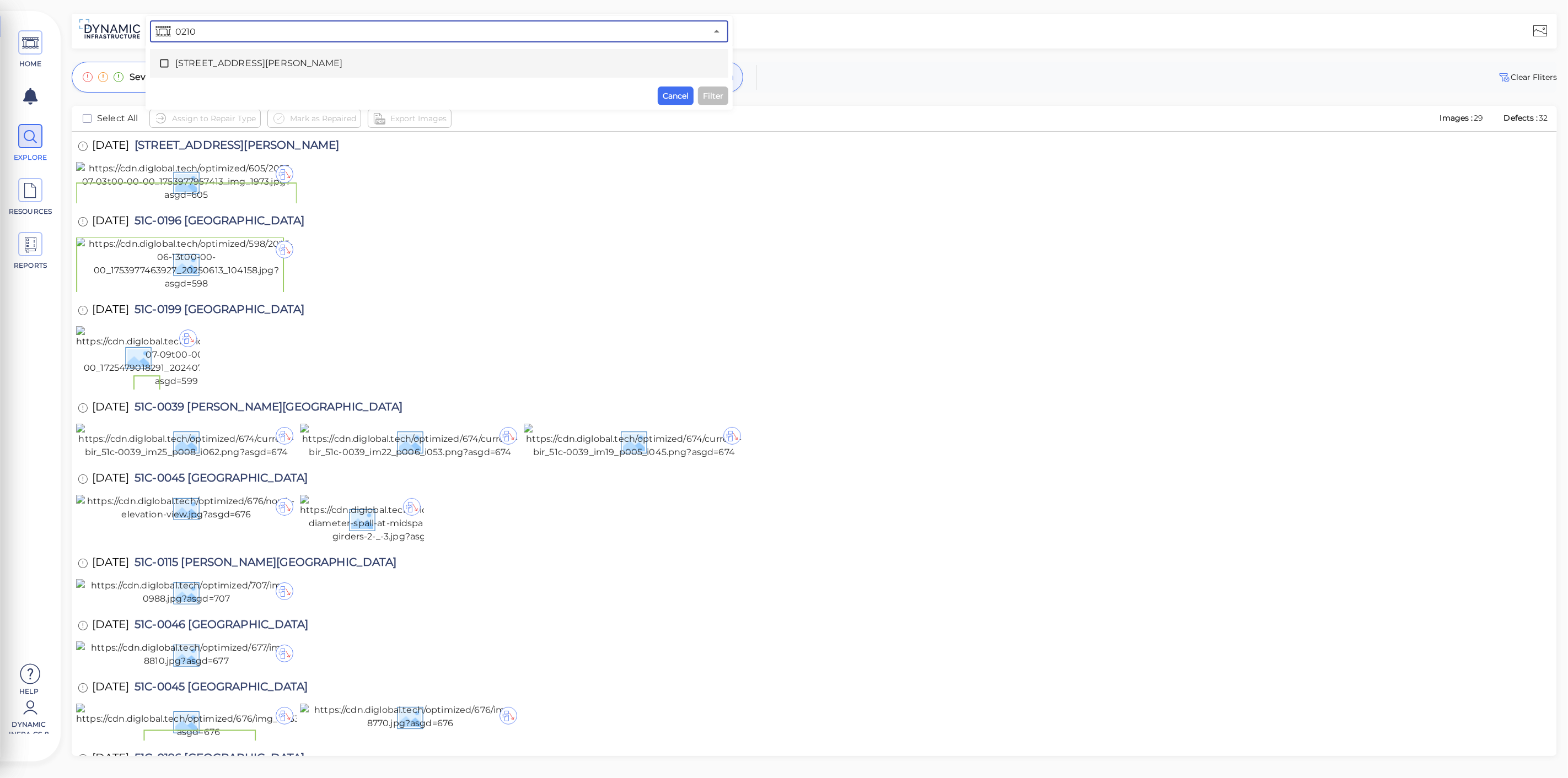
click at [393, 62] on span "[STREET_ADDRESS][PERSON_NAME]" at bounding box center [439, 63] width 527 height 14
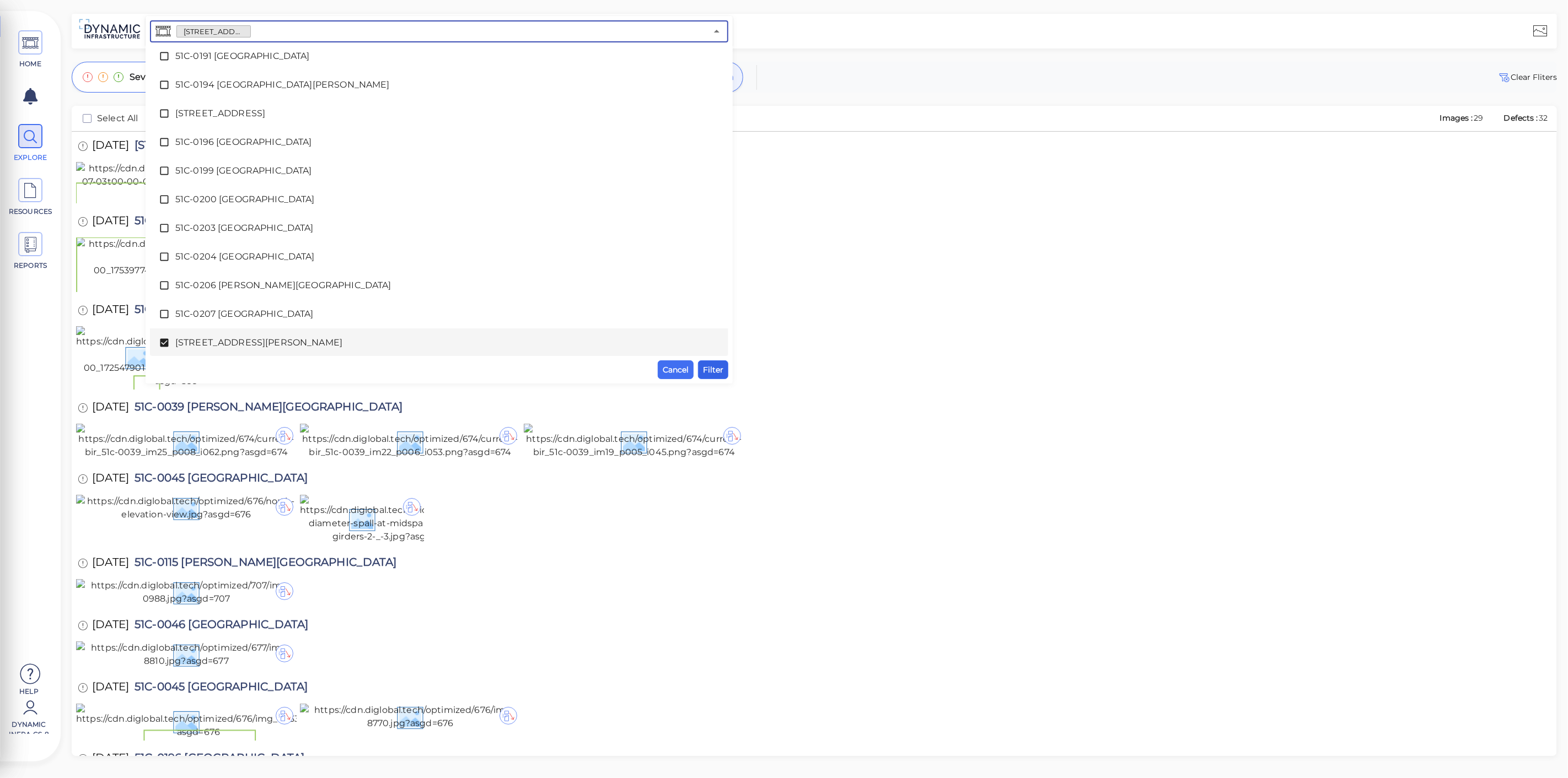
click at [709, 372] on span "Filter" at bounding box center [713, 370] width 20 height 14
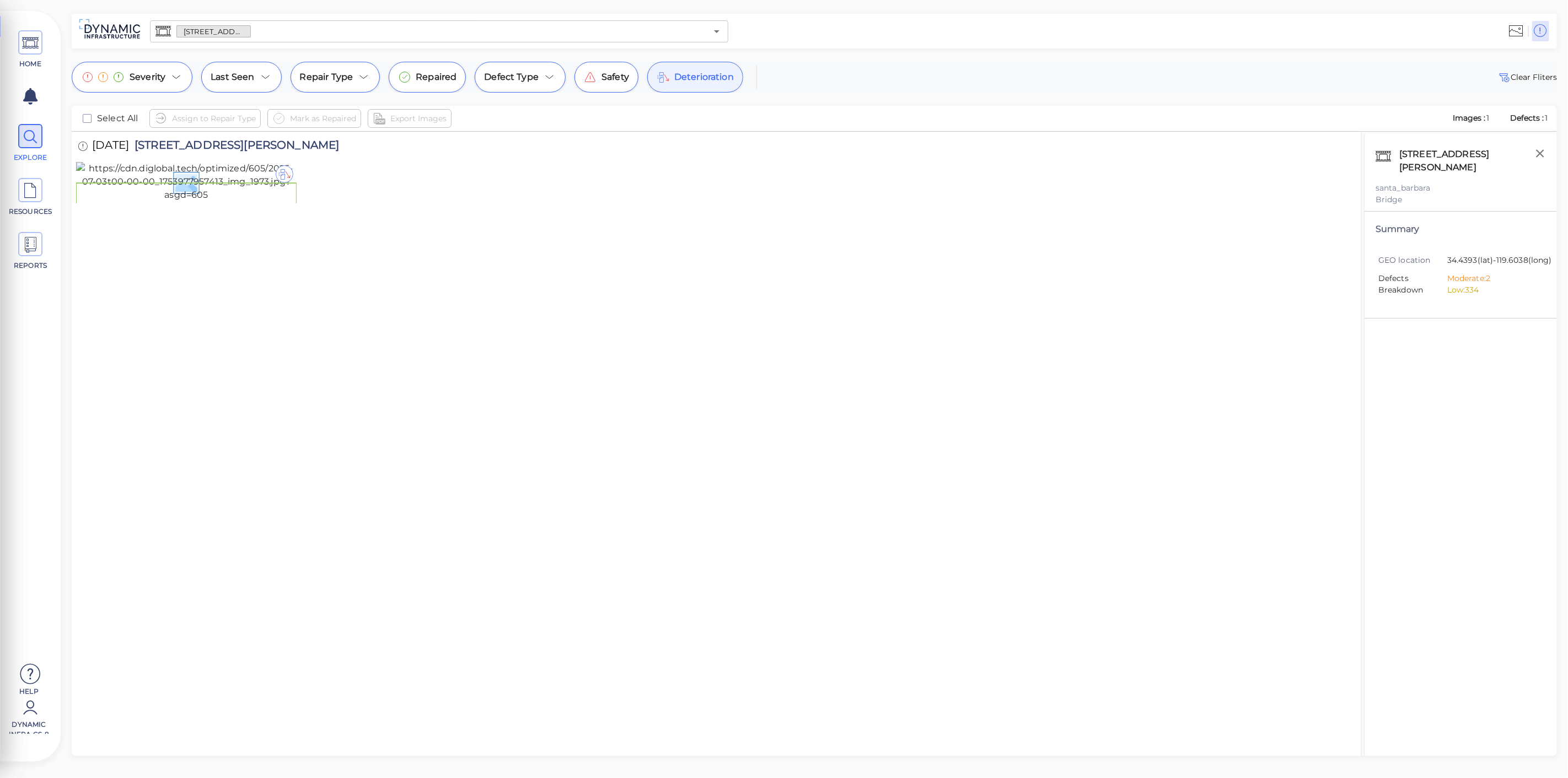
click at [703, 70] on span "Deterioration" at bounding box center [704, 77] width 60 height 14
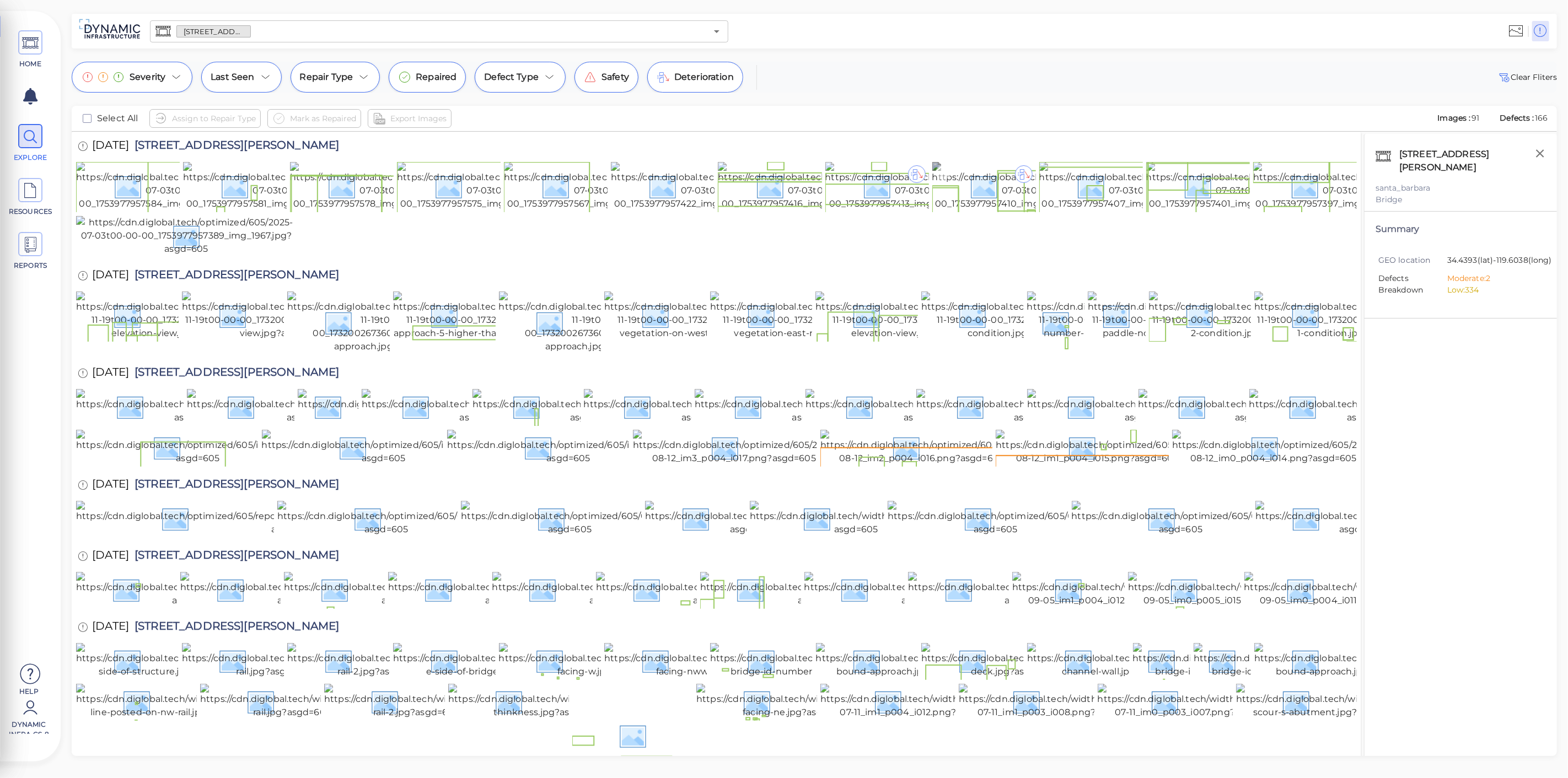
click at [982, 195] on img at bounding box center [1032, 187] width 200 height 48
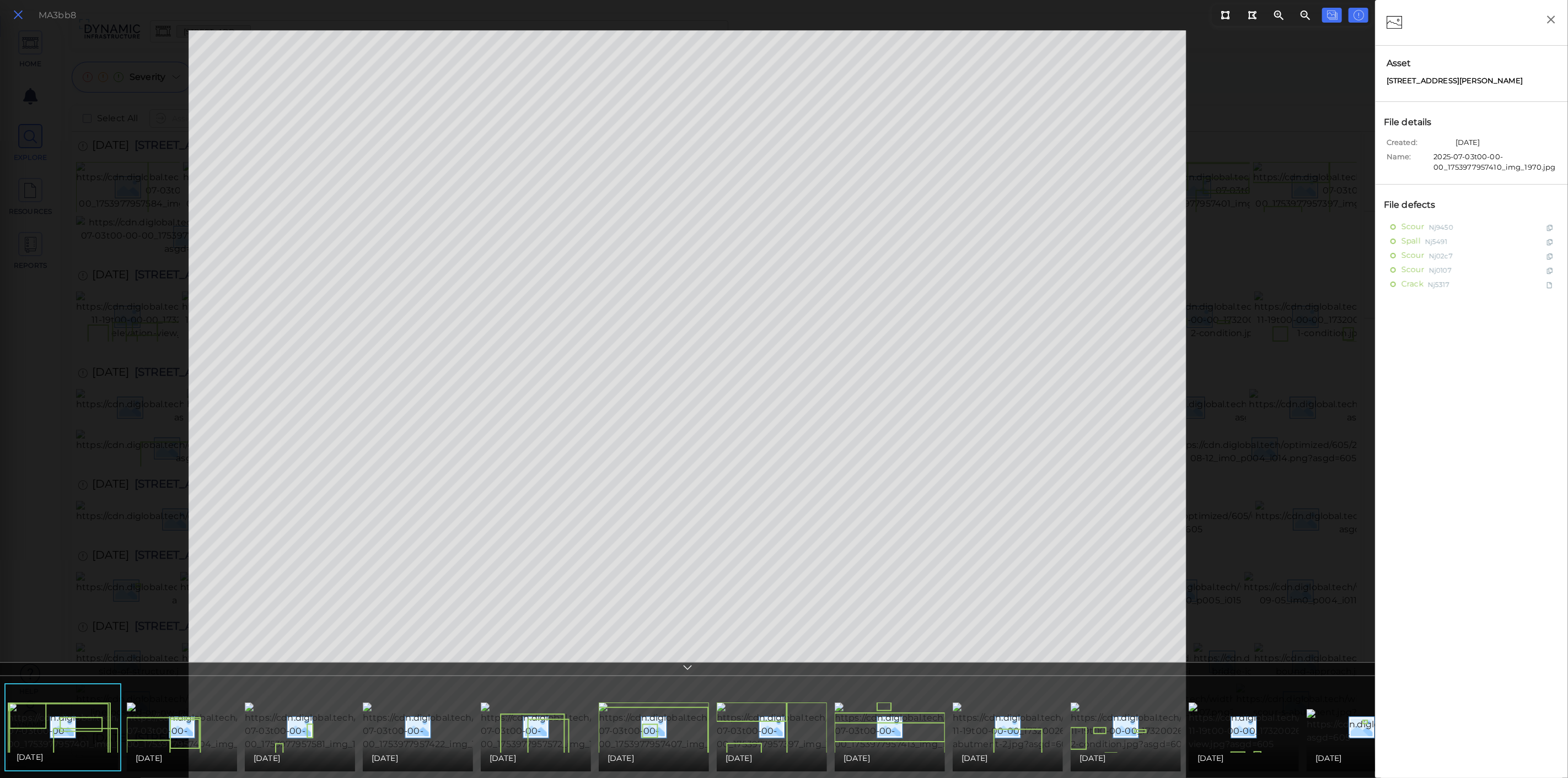
click at [17, 16] on icon at bounding box center [18, 15] width 12 height 15
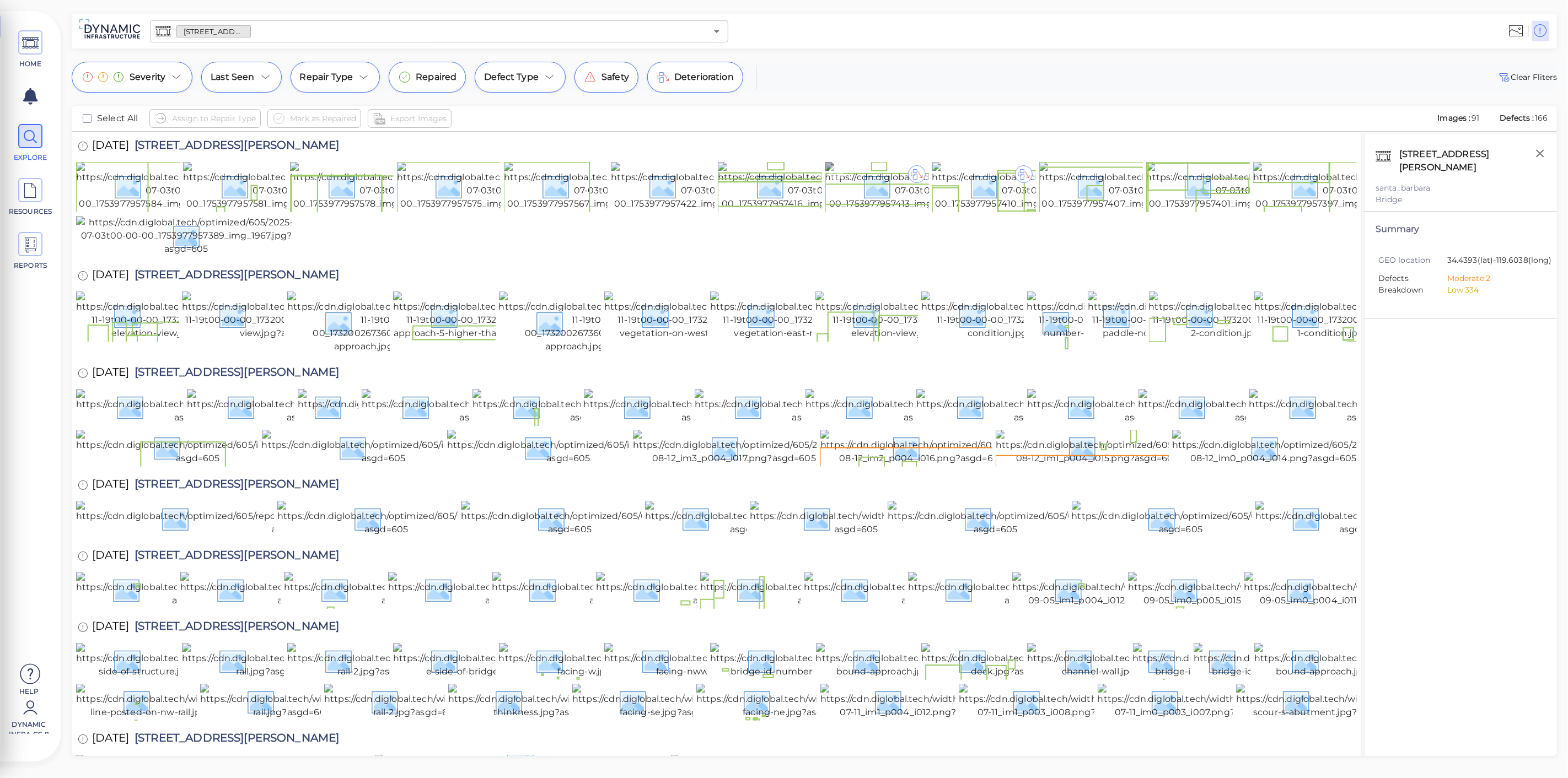
click at [892, 193] on img at bounding box center [925, 187] width 200 height 48
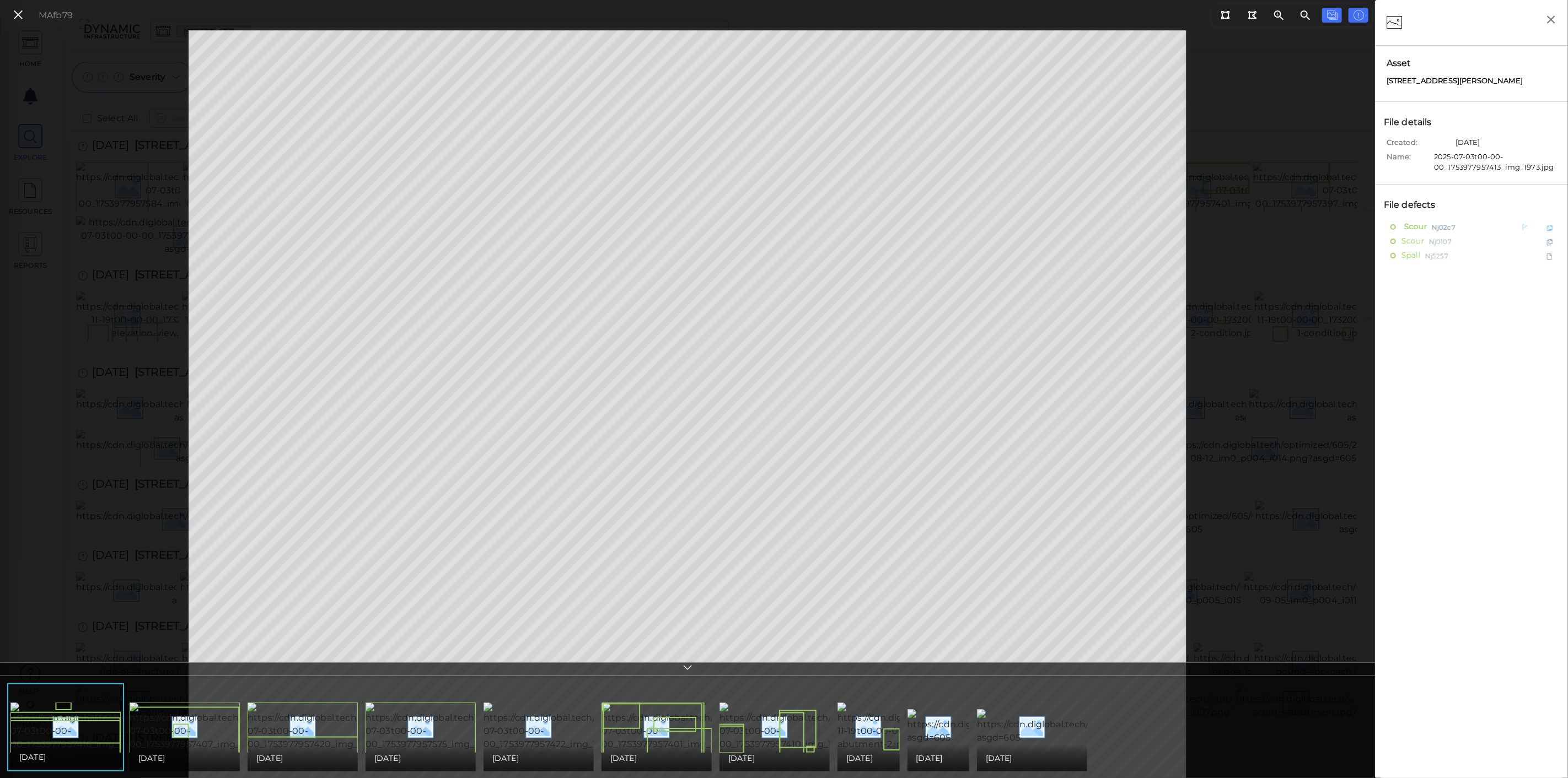
click at [1424, 221] on span "Scour" at bounding box center [1415, 227] width 26 height 14
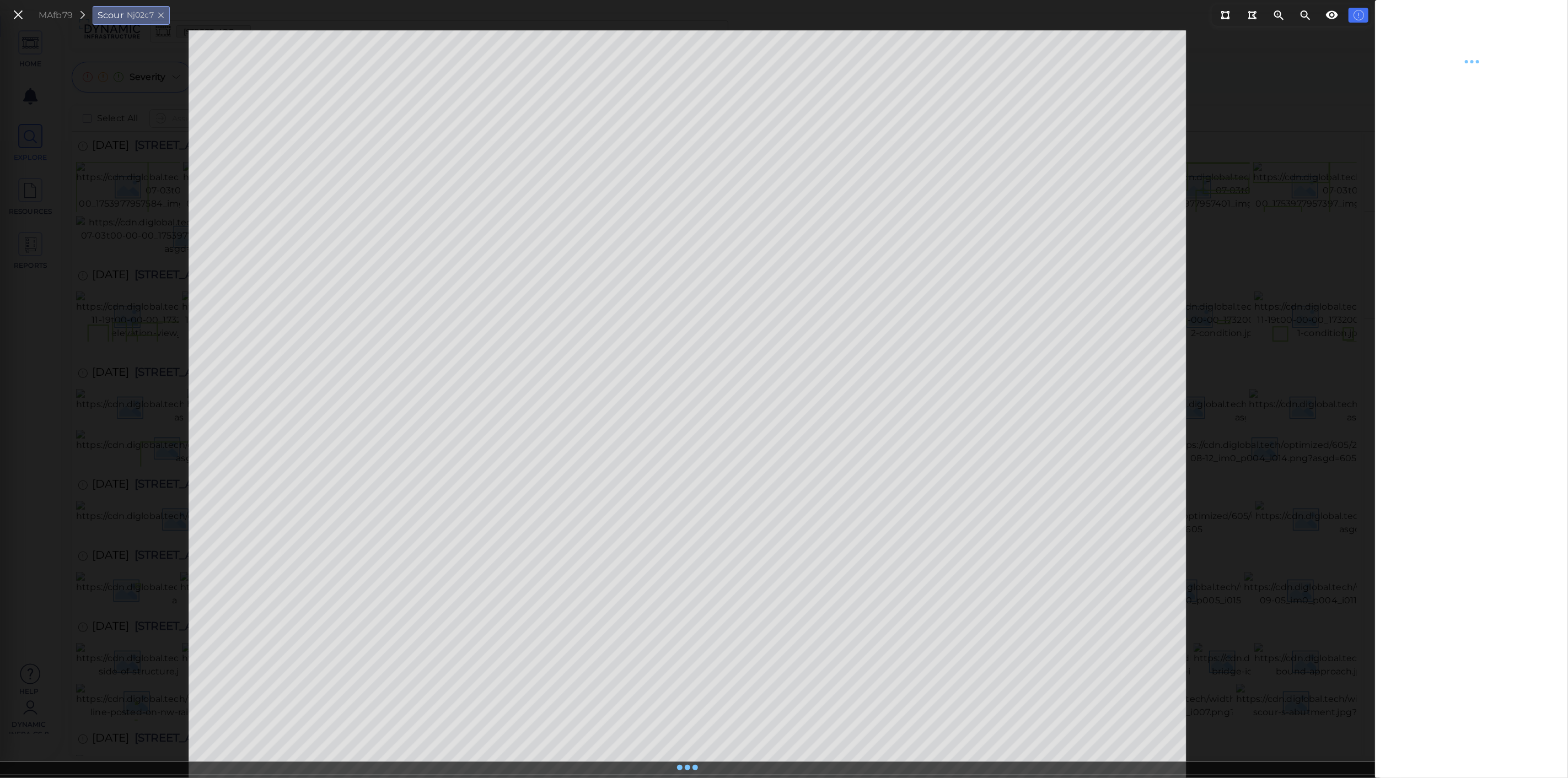
type textarea "x"
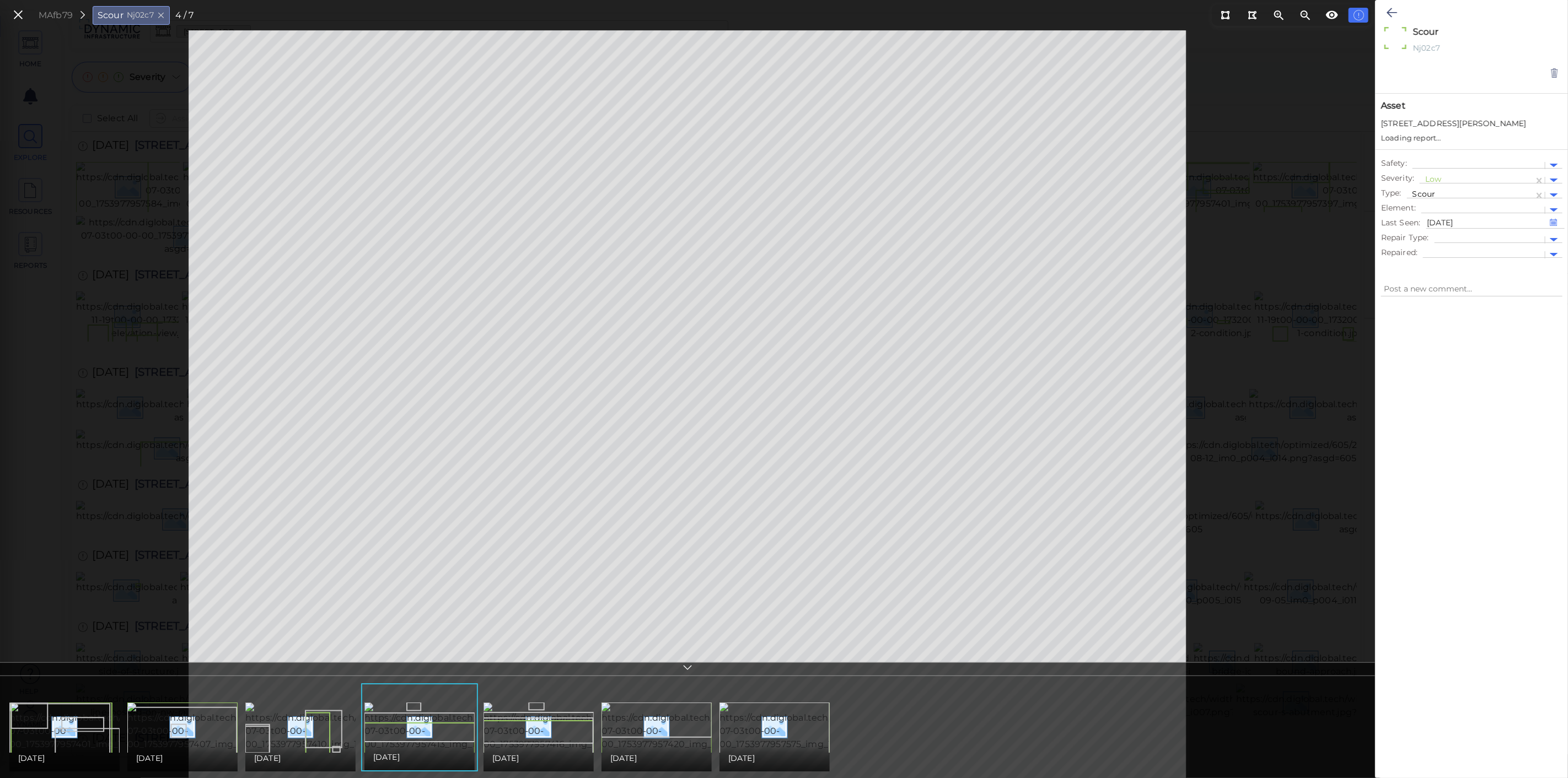
type textarea "x"
click at [20, 16] on icon at bounding box center [18, 15] width 12 height 15
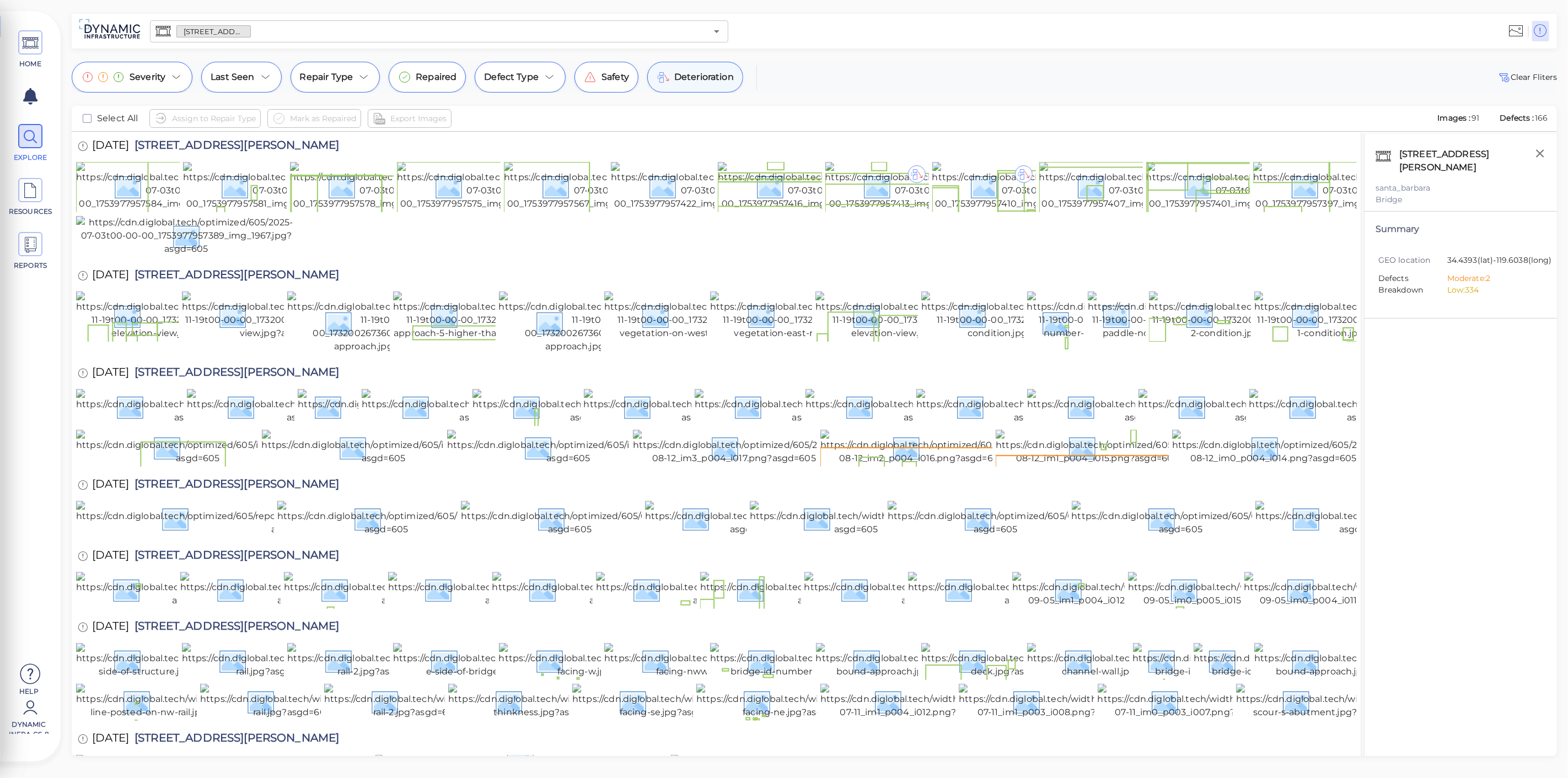
click at [690, 83] on span "Deterioration" at bounding box center [704, 77] width 60 height 14
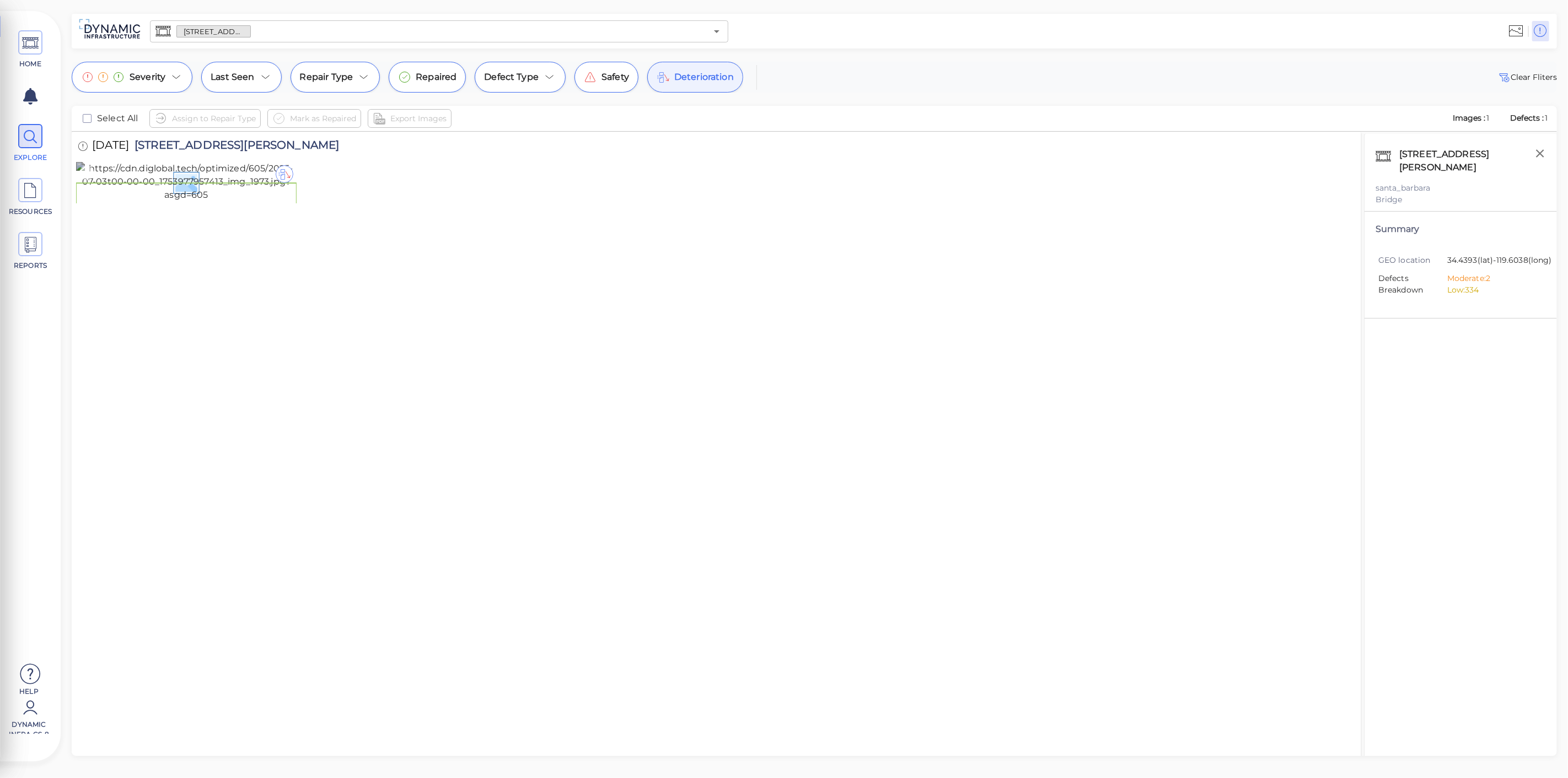
click at [221, 202] on img at bounding box center [187, 182] width 221 height 40
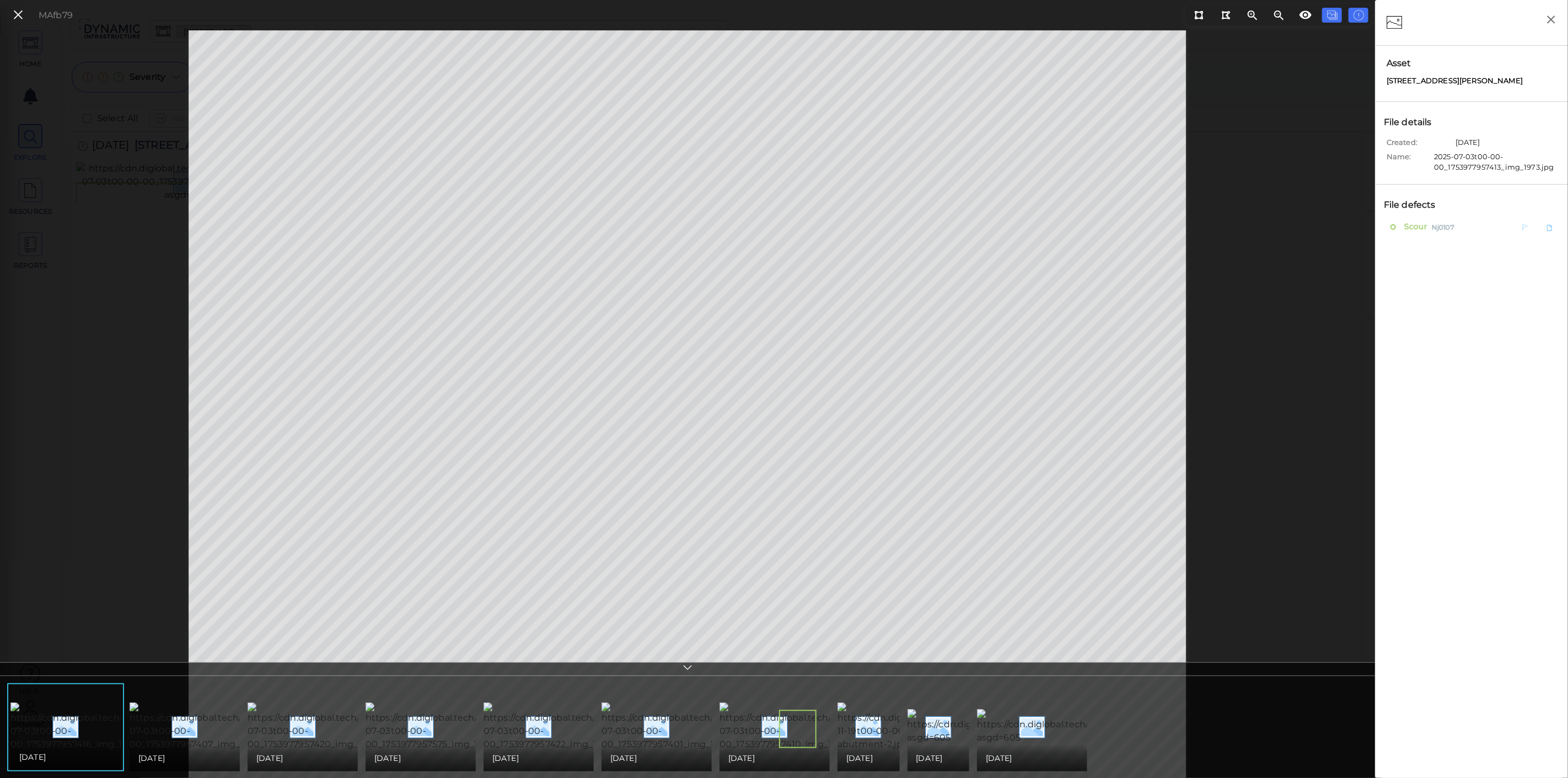
click at [1422, 229] on span "Scour" at bounding box center [1415, 227] width 26 height 14
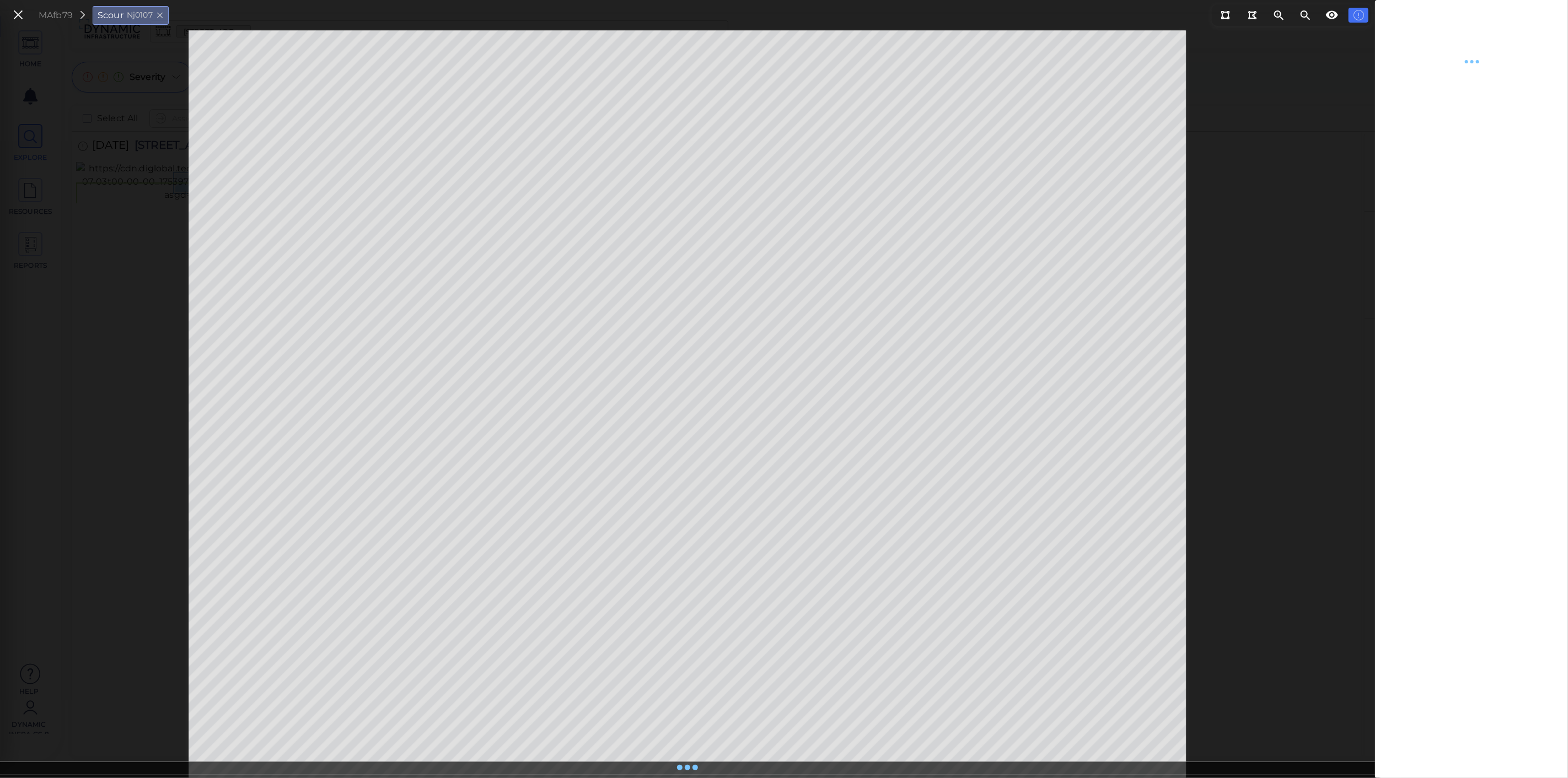
type textarea "x"
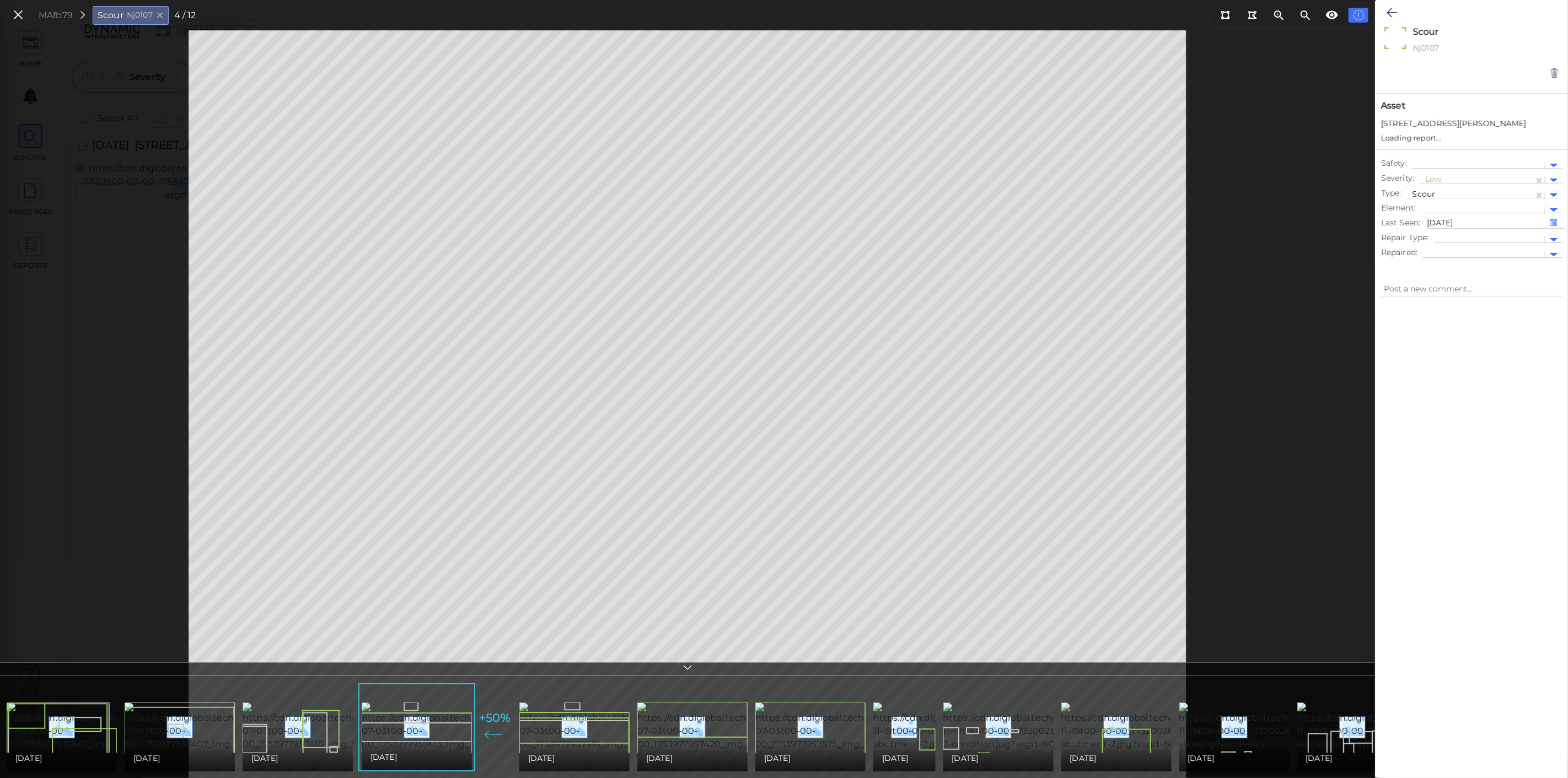
type textarea "x"
click at [20, 14] on icon at bounding box center [18, 15] width 12 height 15
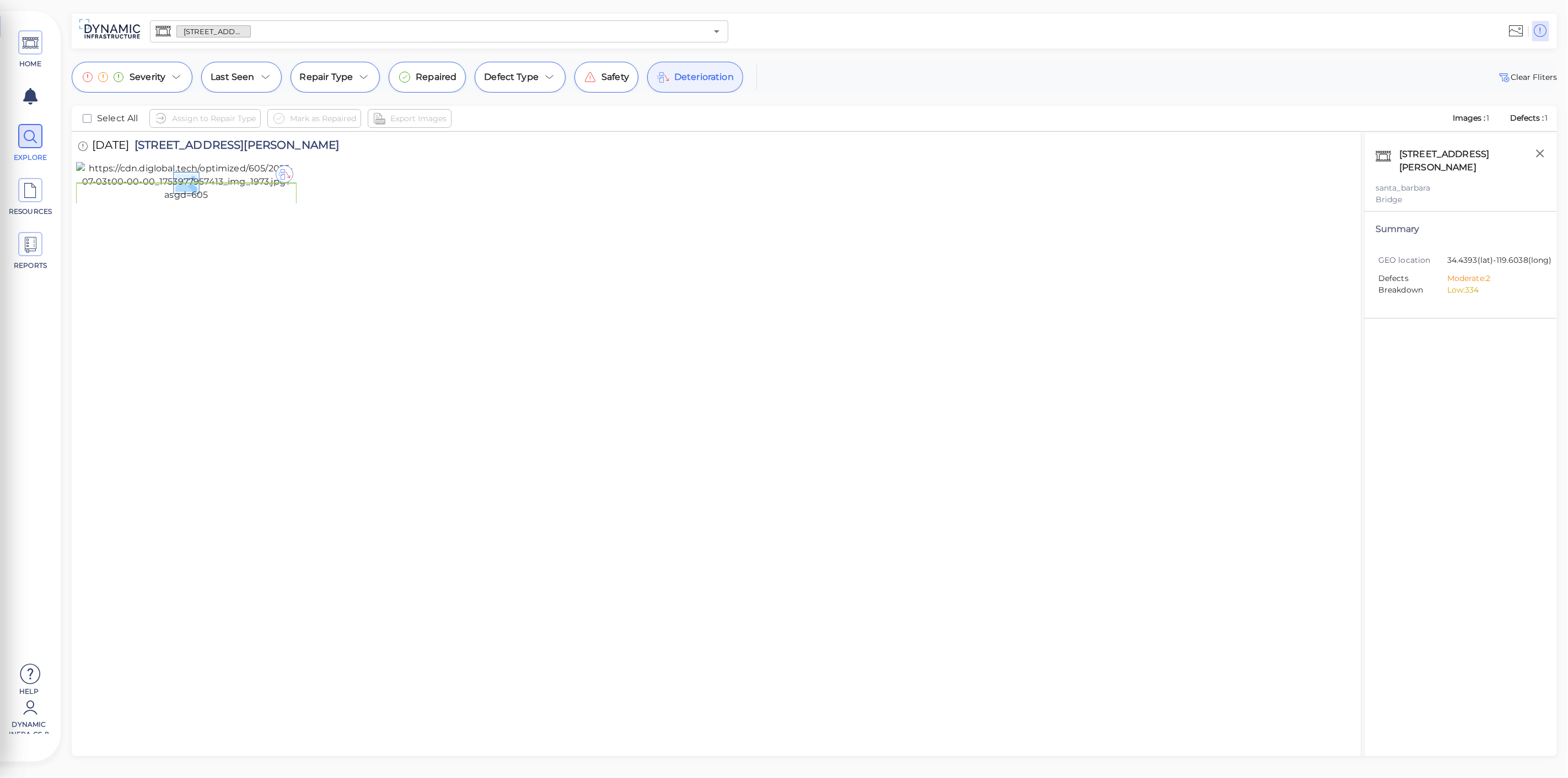
click at [674, 75] on span "Deterioration" at bounding box center [704, 77] width 60 height 14
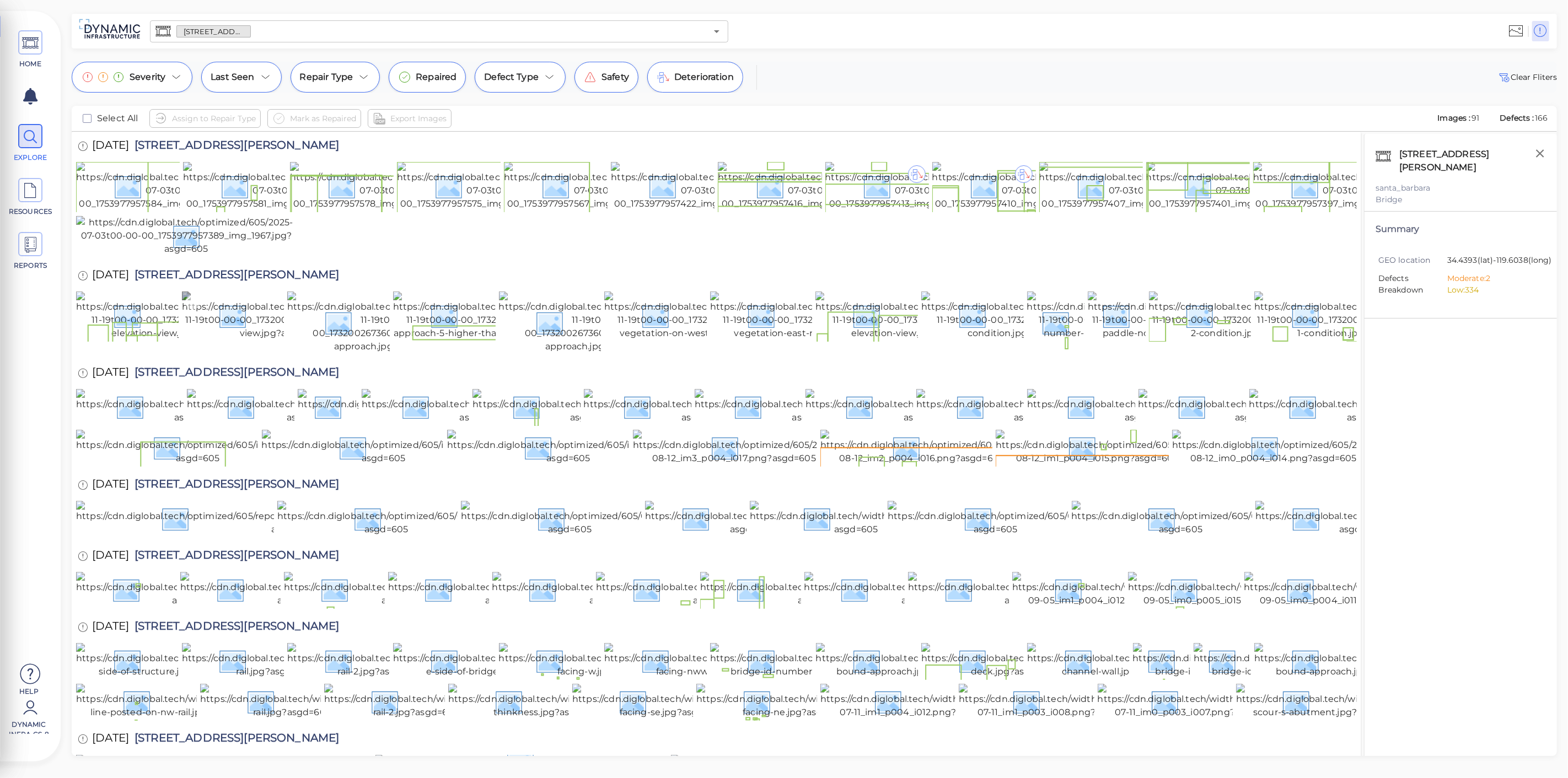
click at [249, 340] on img at bounding box center [283, 316] width 201 height 48
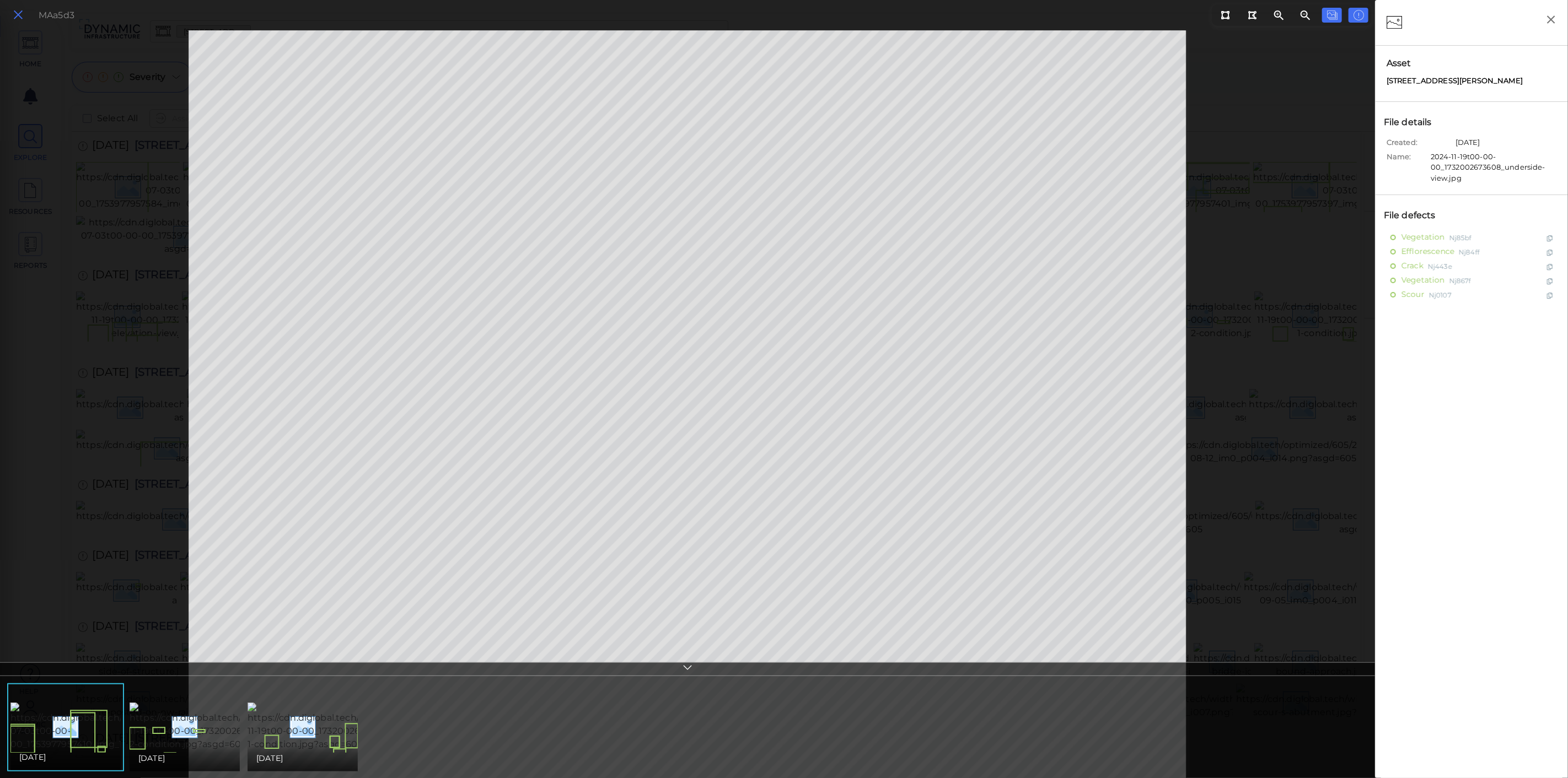
click at [10, 17] on button at bounding box center [18, 14] width 19 height 16
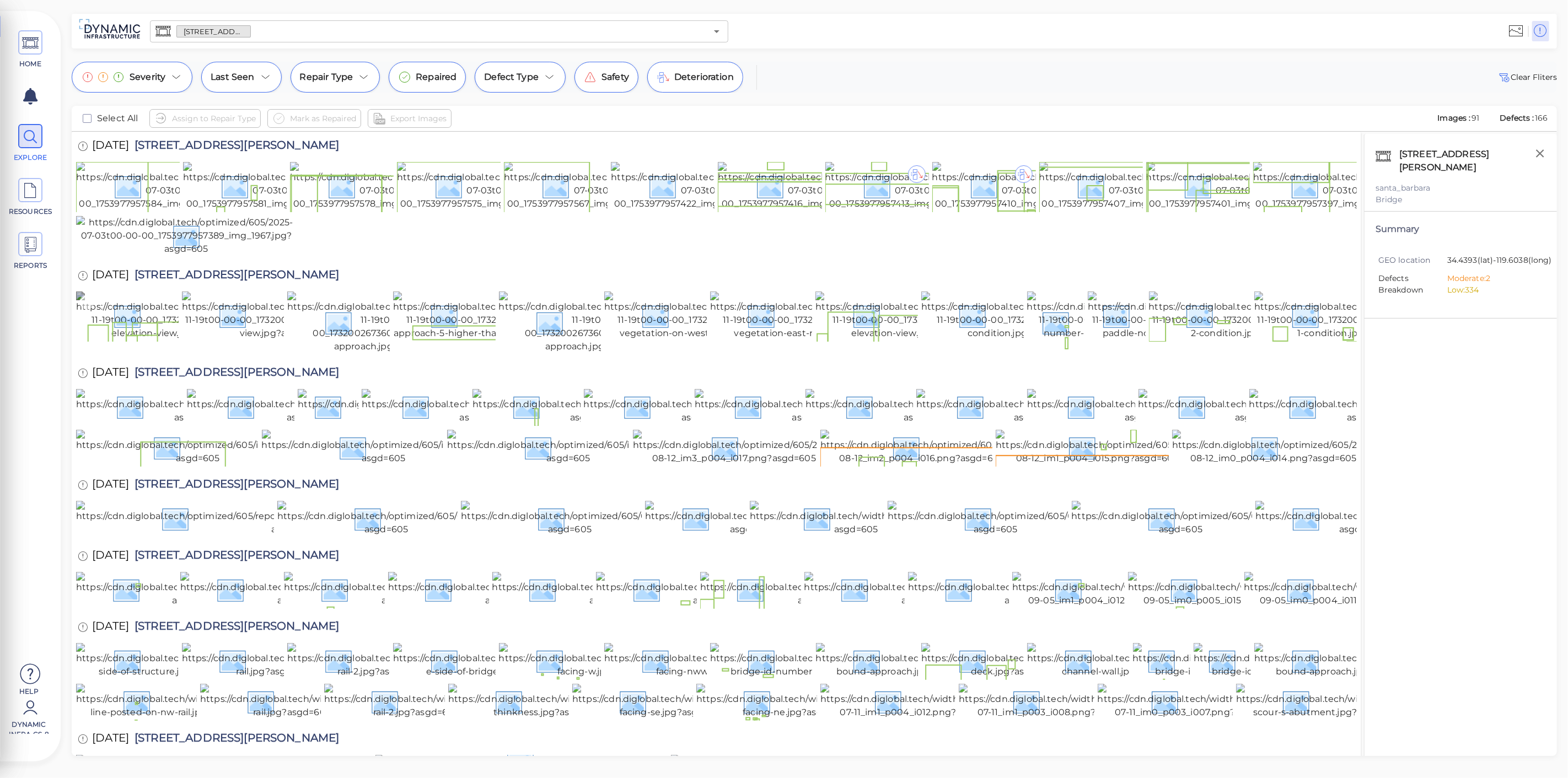
click at [128, 340] on img at bounding box center [177, 316] width 201 height 48
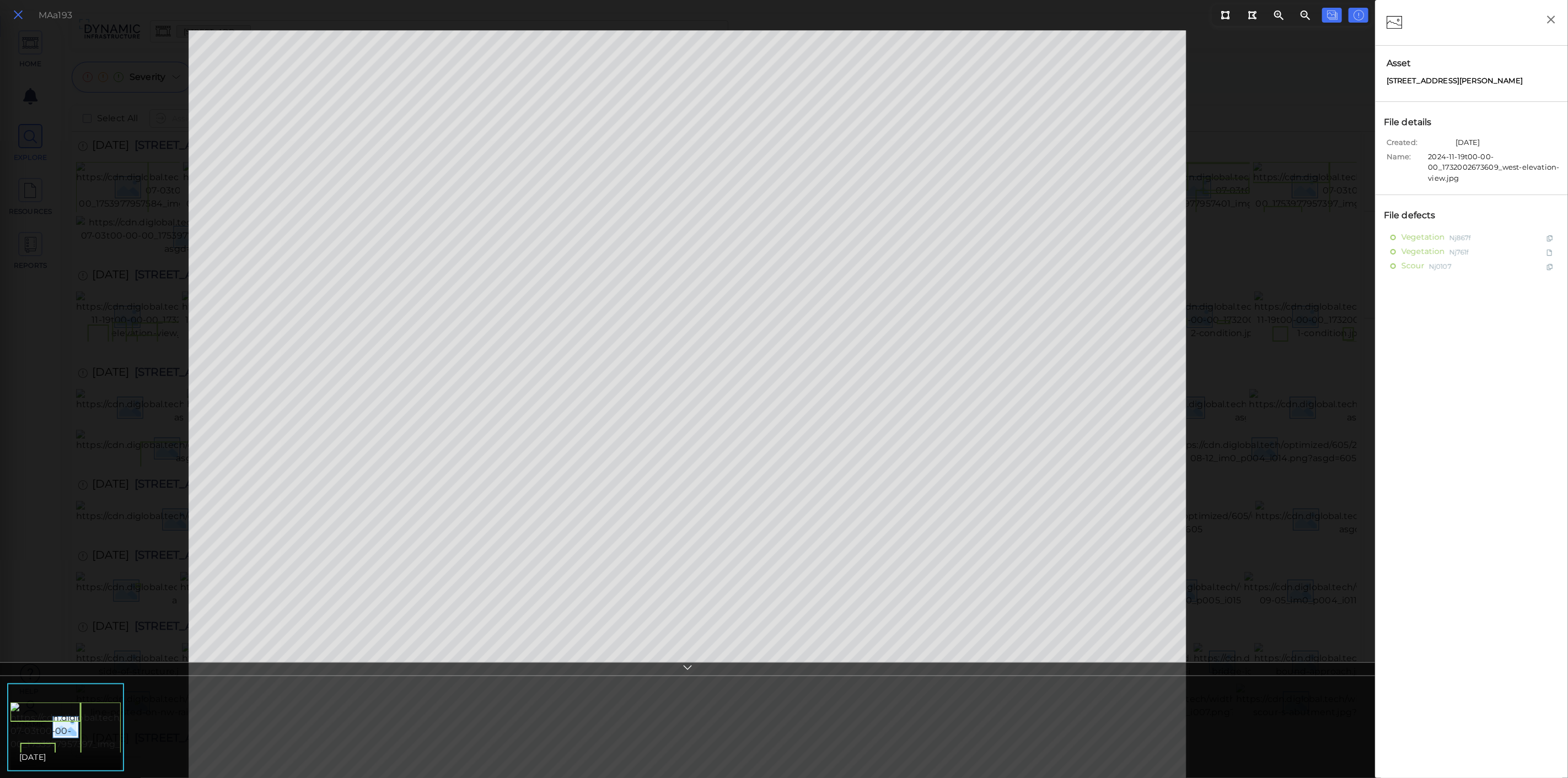
click at [19, 20] on icon at bounding box center [18, 15] width 12 height 15
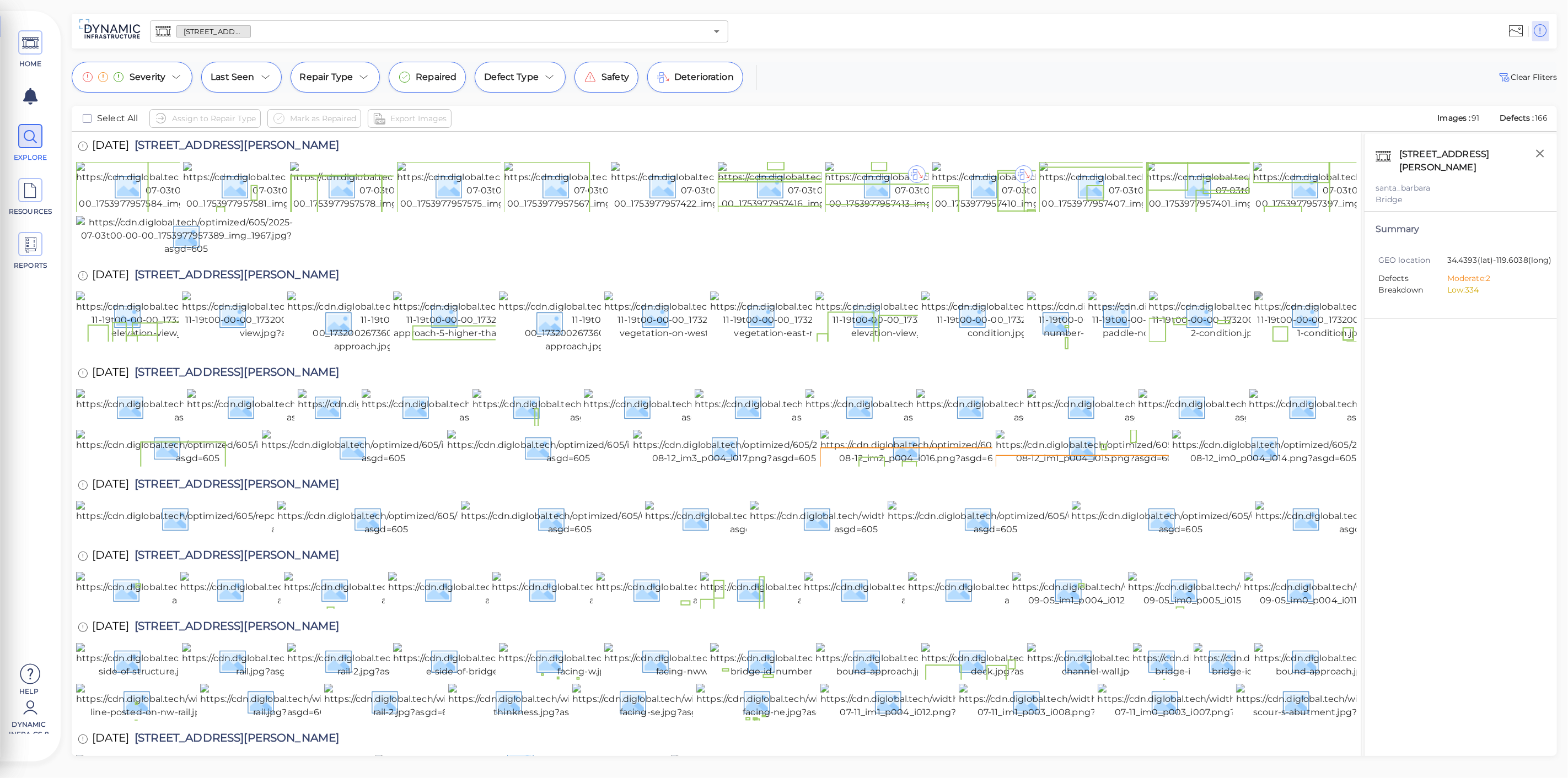
click at [1294, 340] on img at bounding box center [1355, 316] width 201 height 48
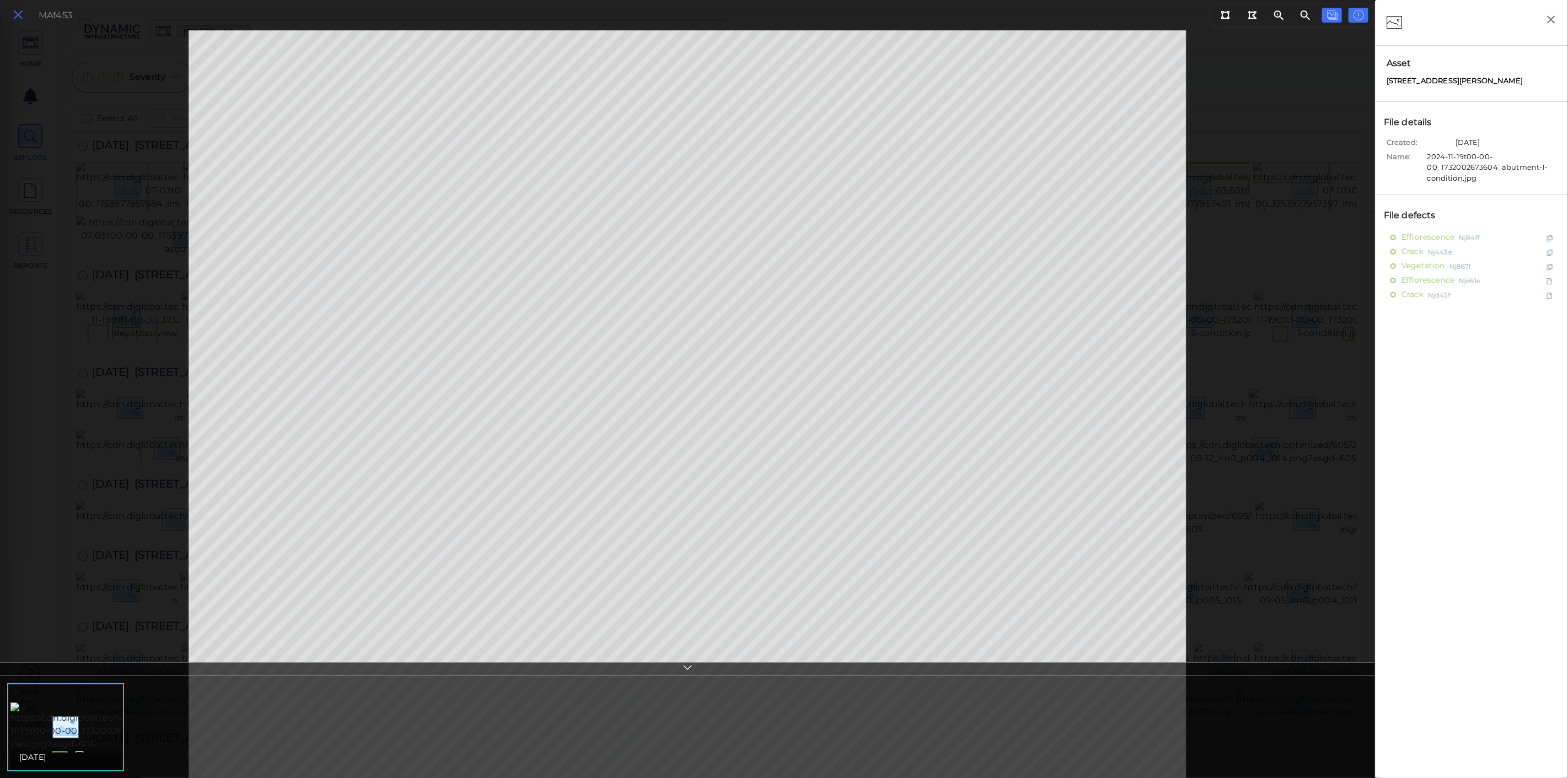
click at [23, 20] on icon at bounding box center [18, 15] width 12 height 15
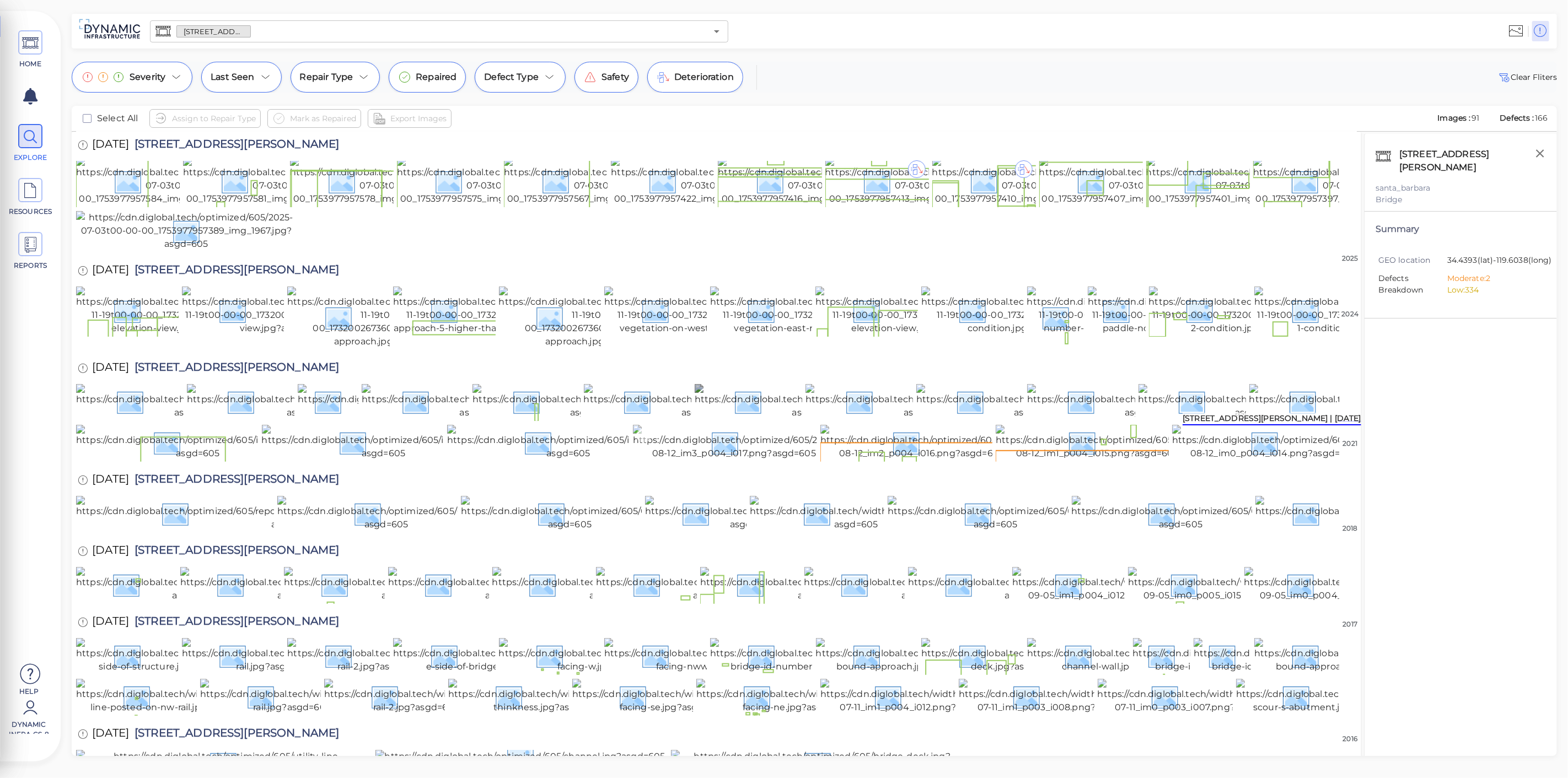
scroll to position [367, 0]
click at [224, 531] on img at bounding box center [293, 514] width 434 height 36
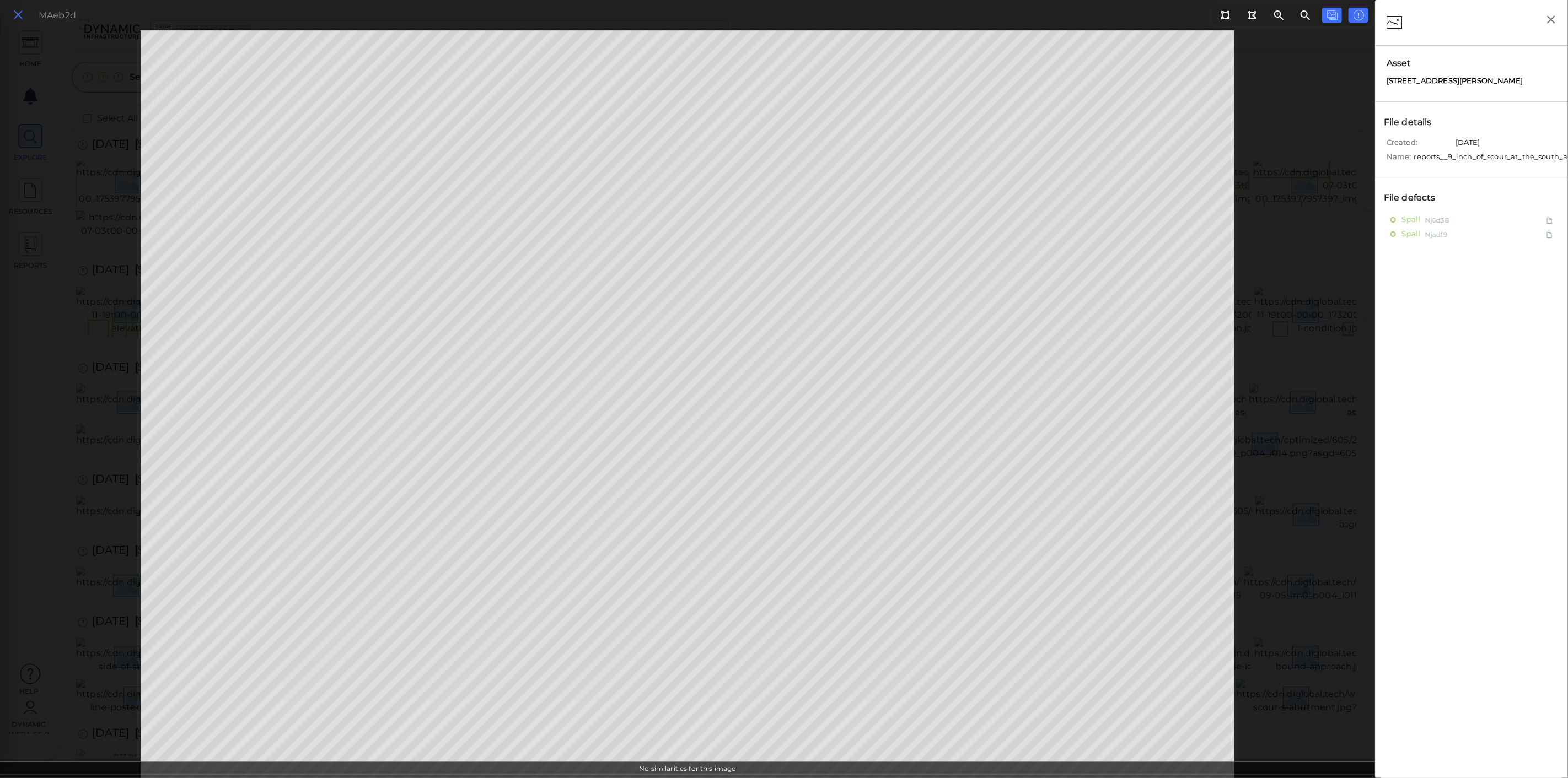
click at [17, 14] on icon at bounding box center [18, 15] width 12 height 15
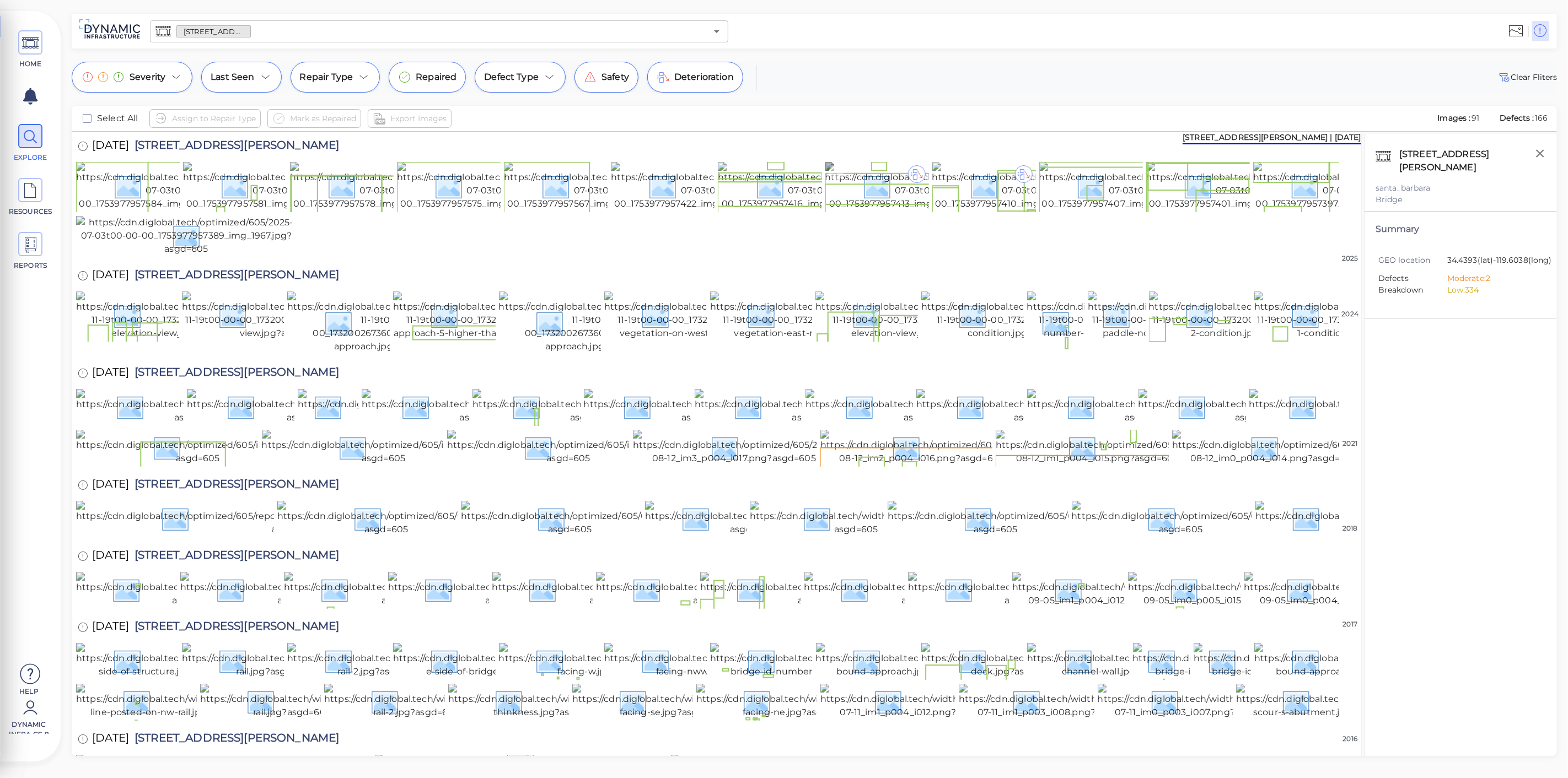
click at [908, 211] on img at bounding box center [925, 187] width 200 height 48
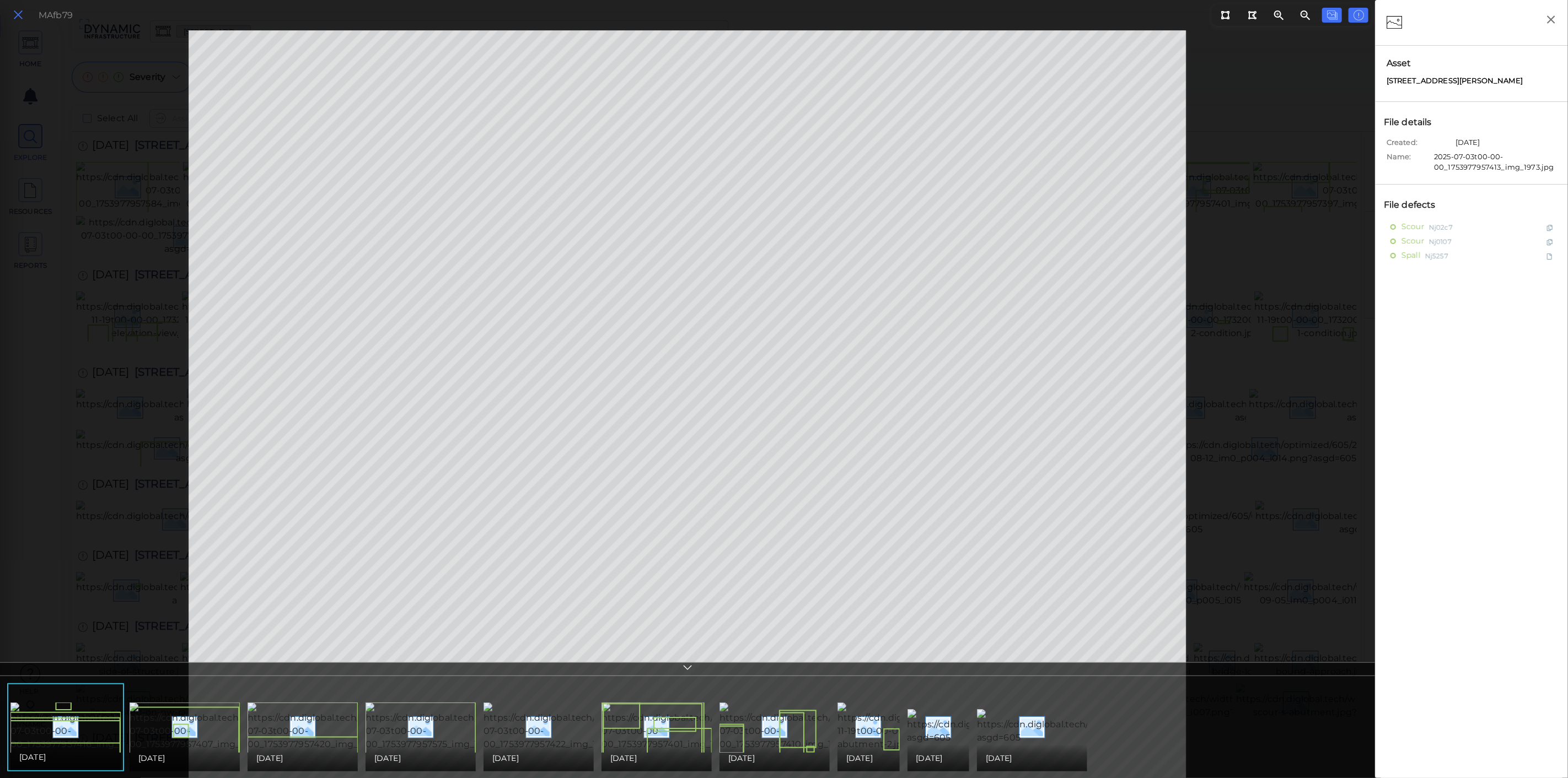
click at [20, 14] on icon at bounding box center [18, 15] width 12 height 15
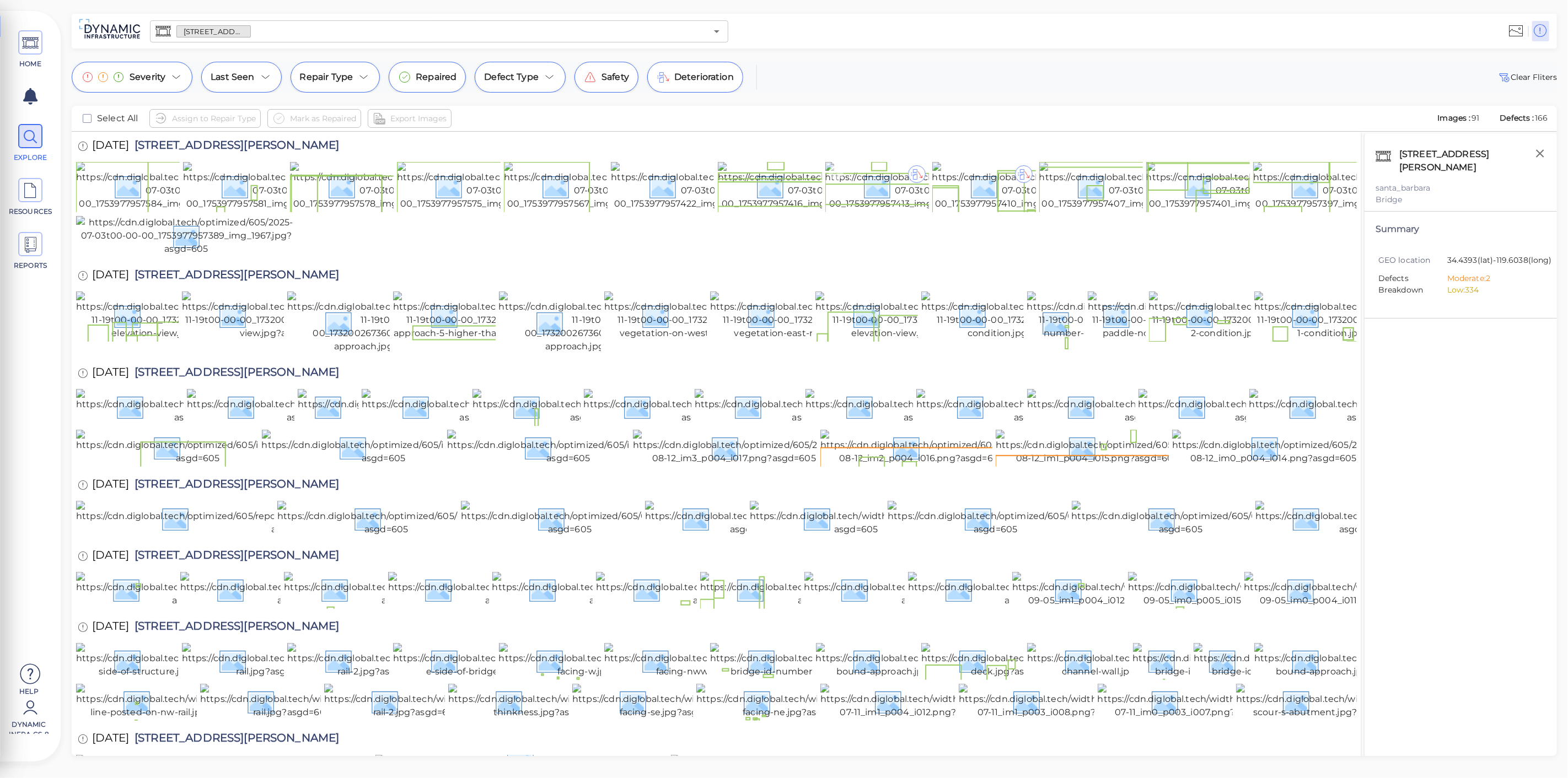
drag, startPoint x: 846, startPoint y: 212, endPoint x: 546, endPoint y: 151, distance: 306.1
click at [846, 211] on img at bounding box center [925, 187] width 200 height 48
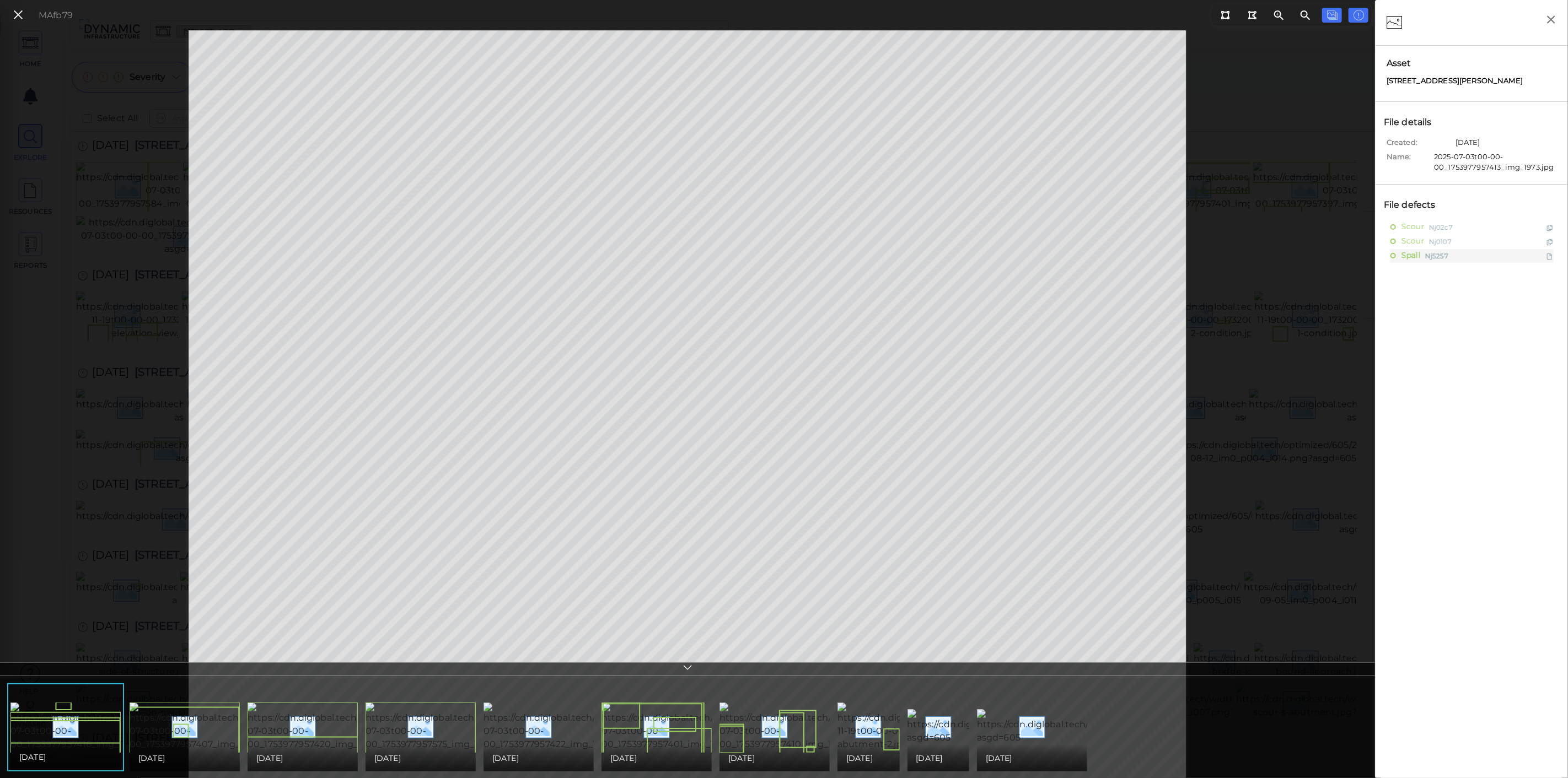
click at [16, 15] on icon at bounding box center [18, 15] width 12 height 15
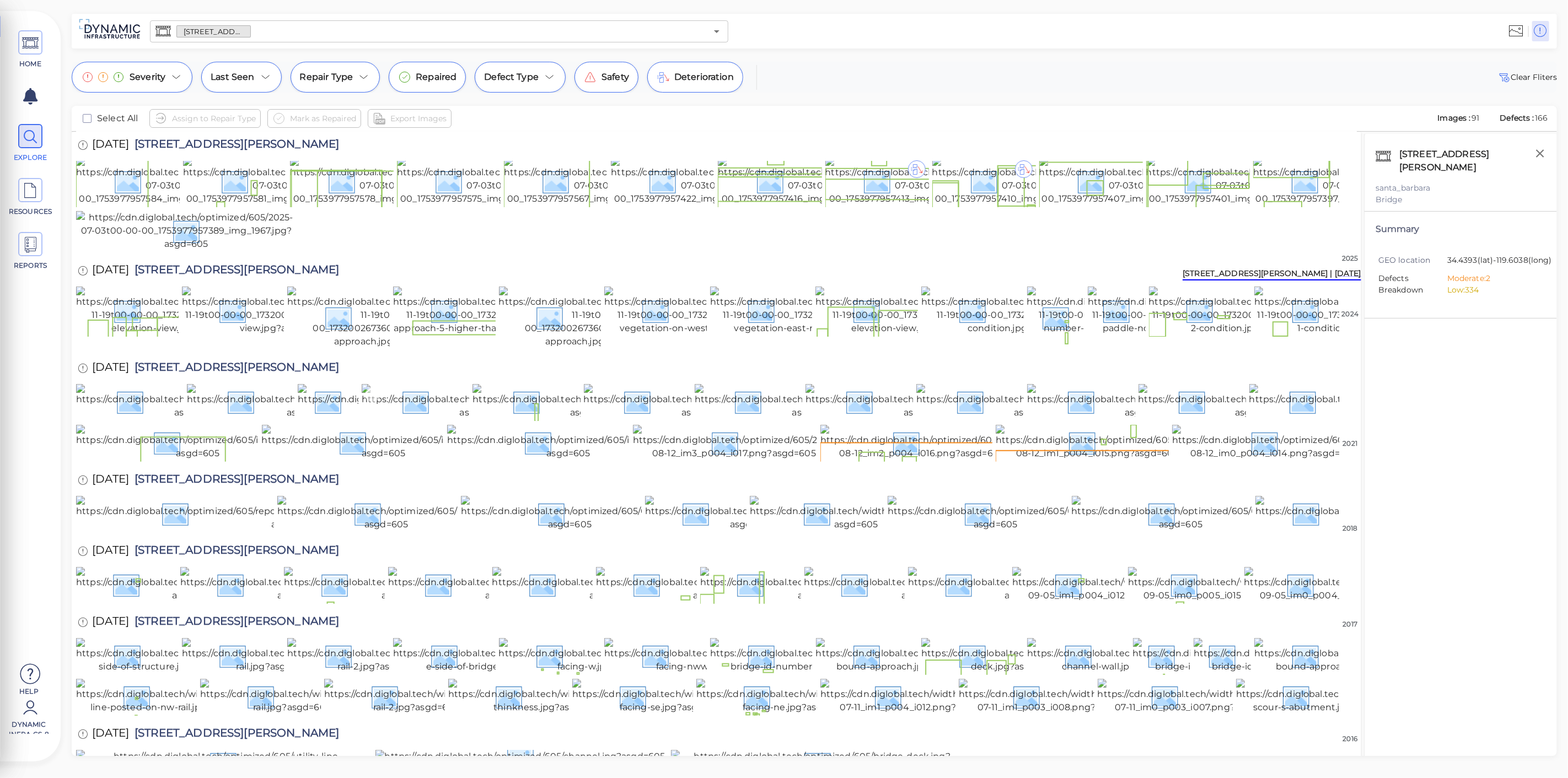
scroll to position [184, 0]
click at [433, 419] on img at bounding box center [481, 402] width 240 height 36
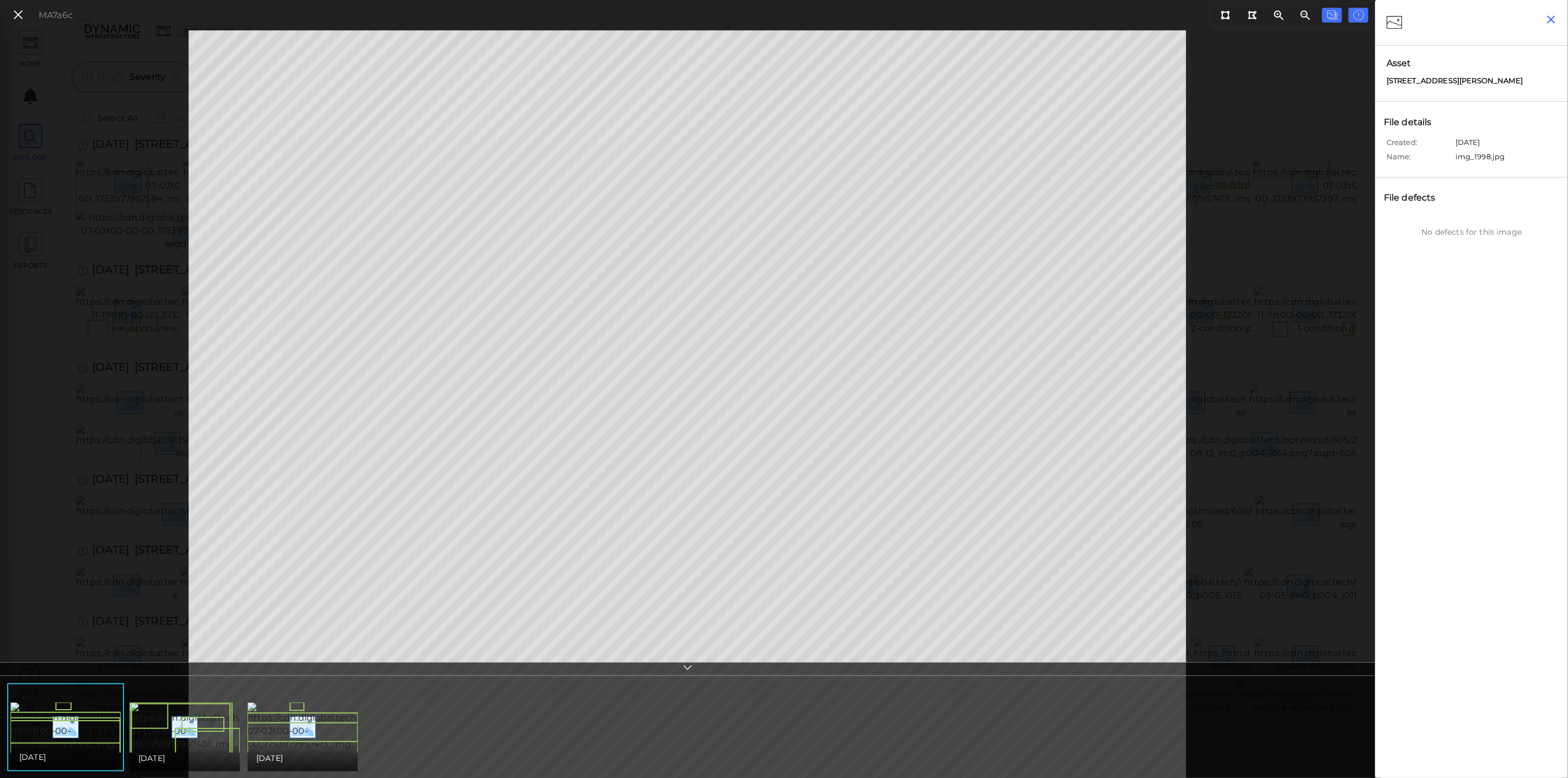
drag, startPoint x: 1547, startPoint y: 21, endPoint x: 1411, endPoint y: 32, distance: 136.4
click at [1547, 21] on icon "button" at bounding box center [1551, 20] width 14 height 14
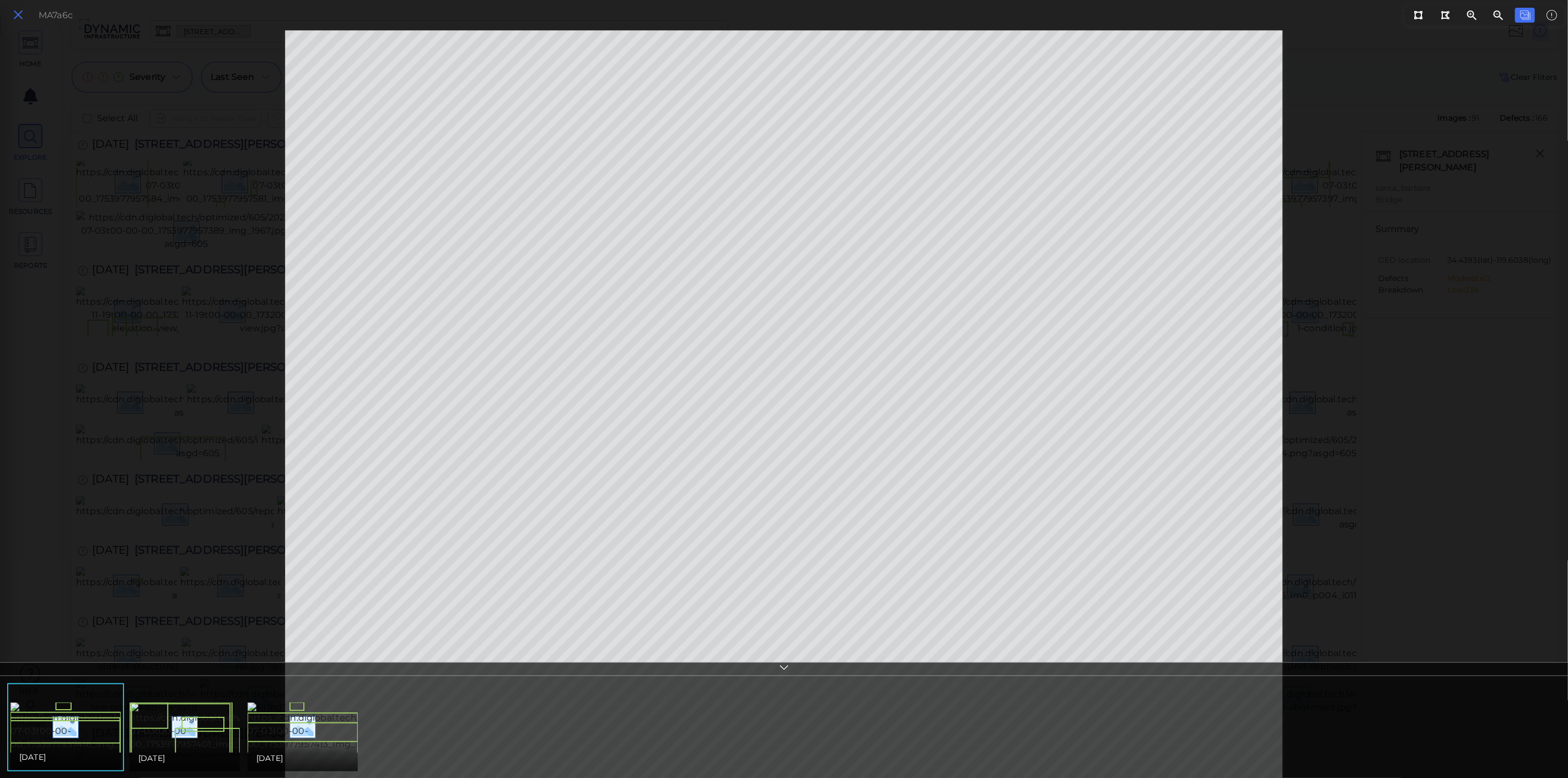
click at [18, 14] on icon at bounding box center [18, 15] width 12 height 15
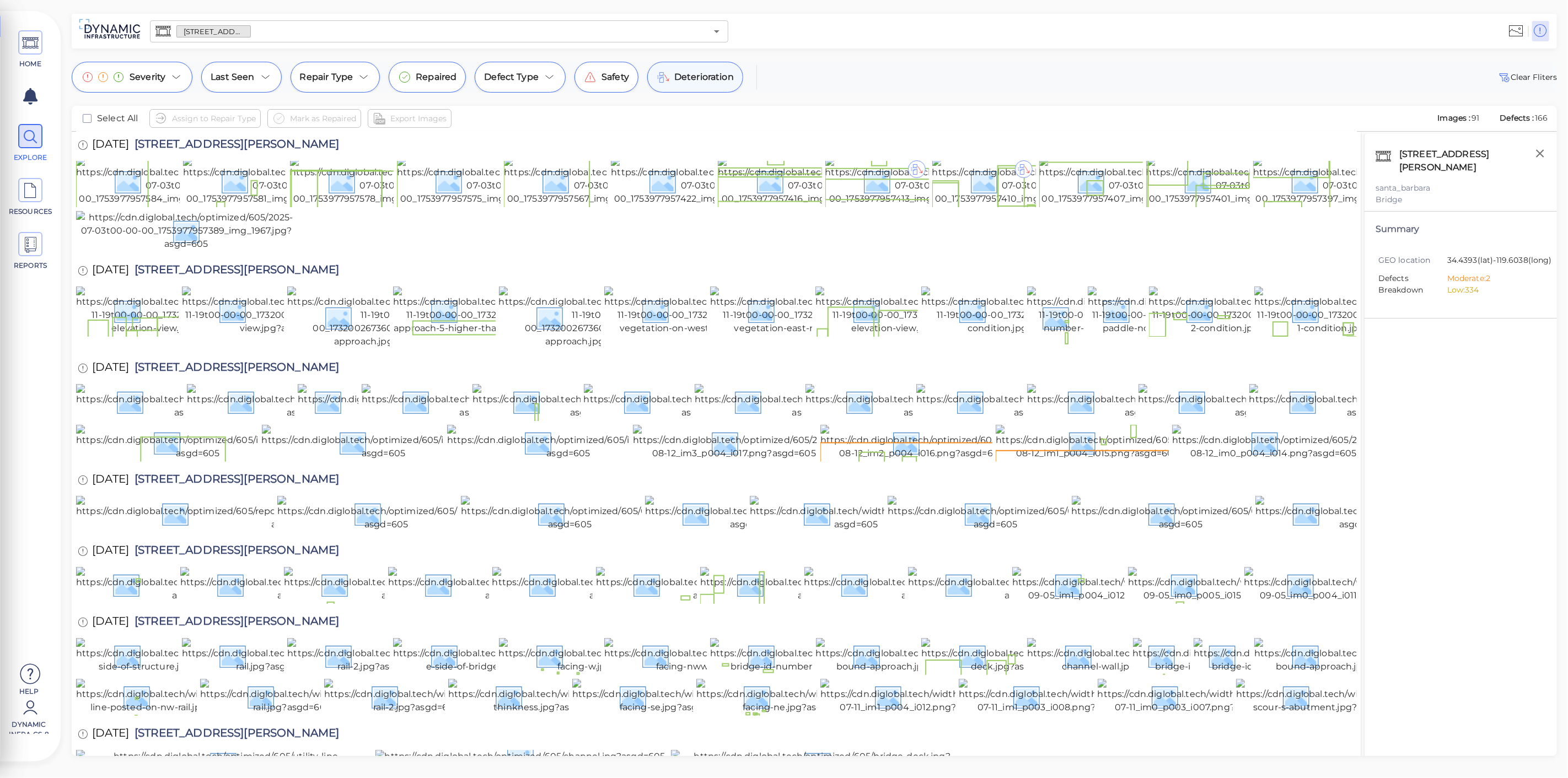
click at [694, 83] on span "Deterioration" at bounding box center [704, 77] width 60 height 14
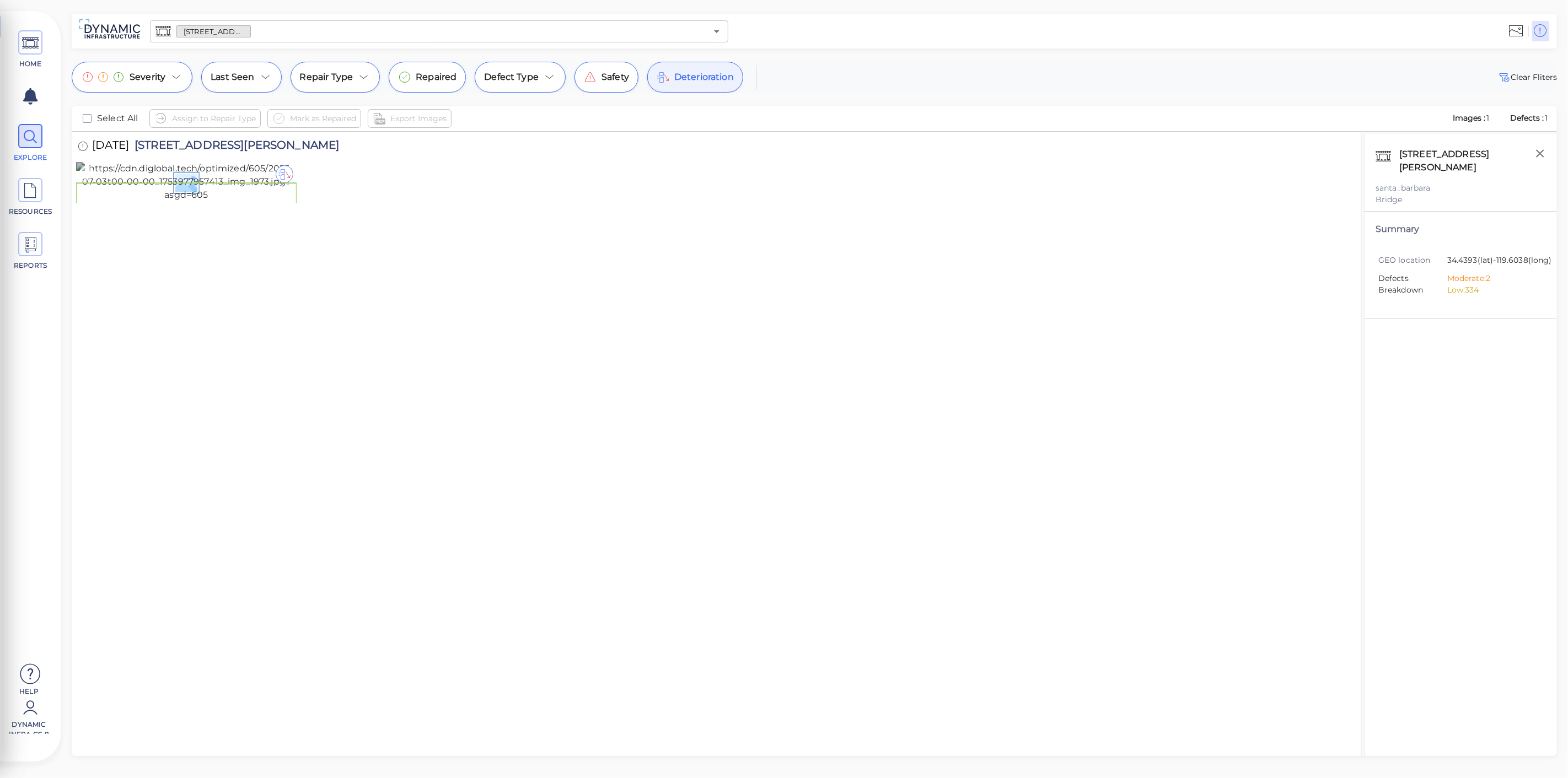
click at [184, 202] on img at bounding box center [187, 182] width 221 height 40
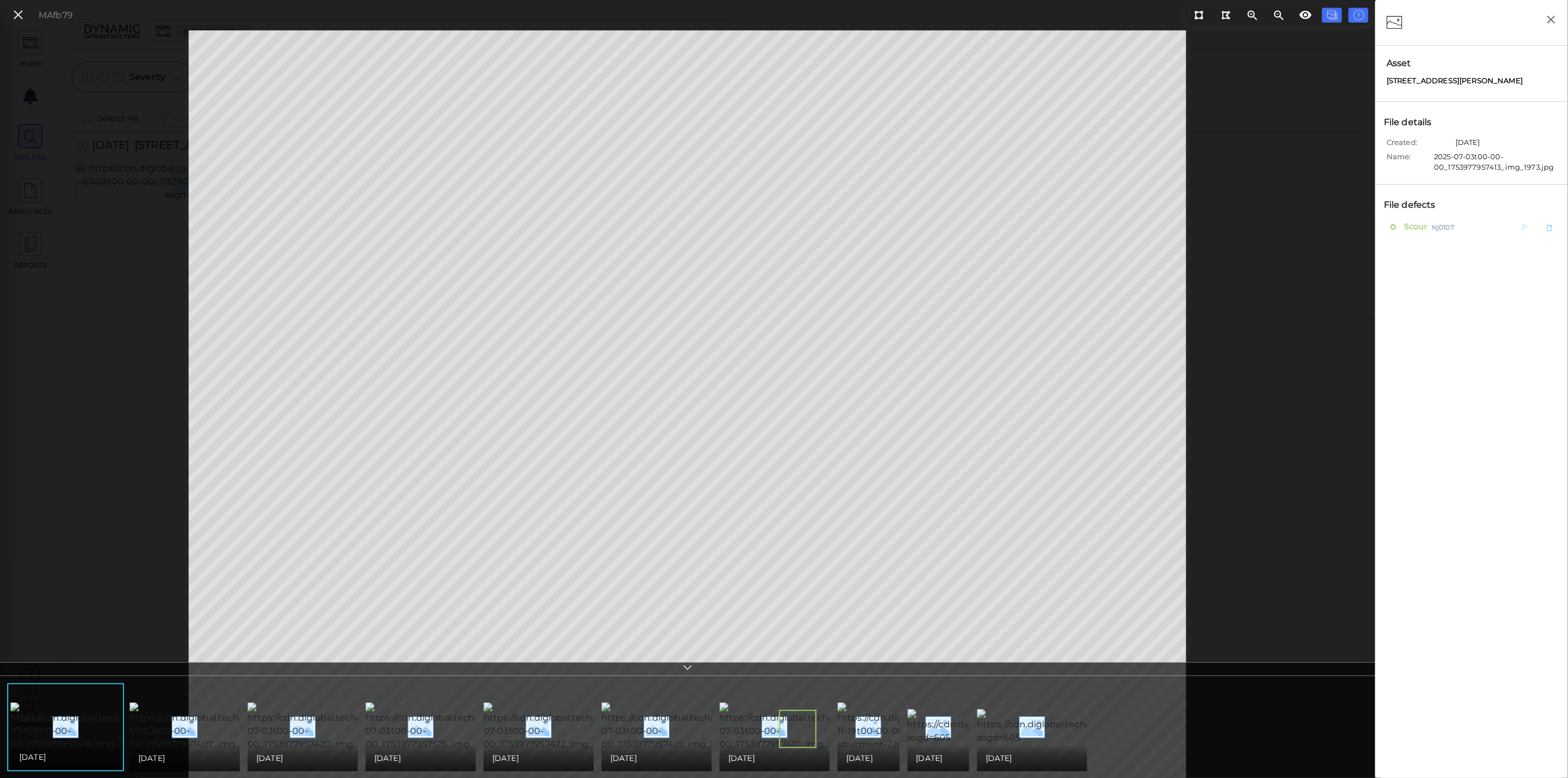
click at [1418, 228] on span "Scour" at bounding box center [1415, 227] width 26 height 14
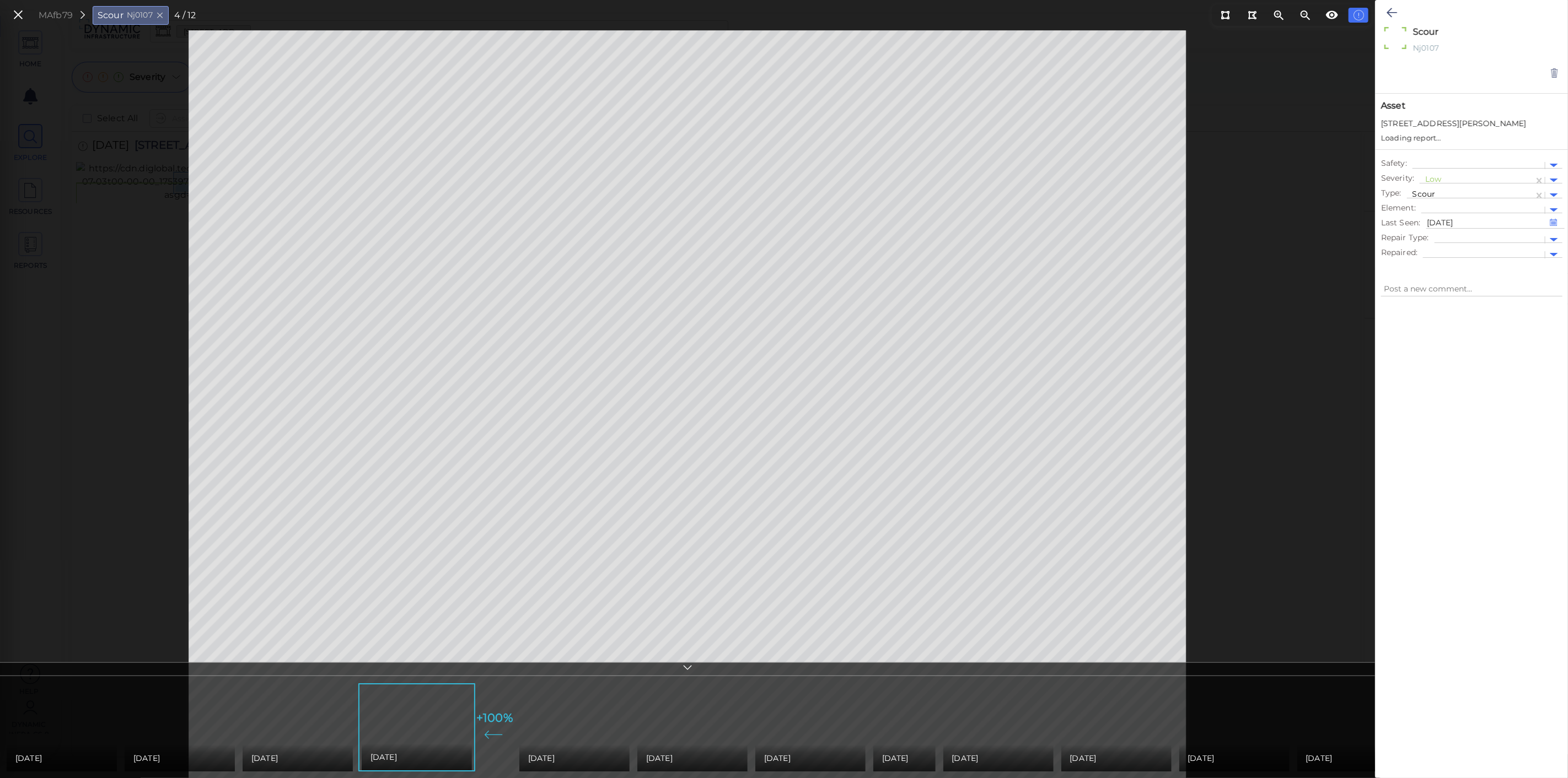
type textarea "x"
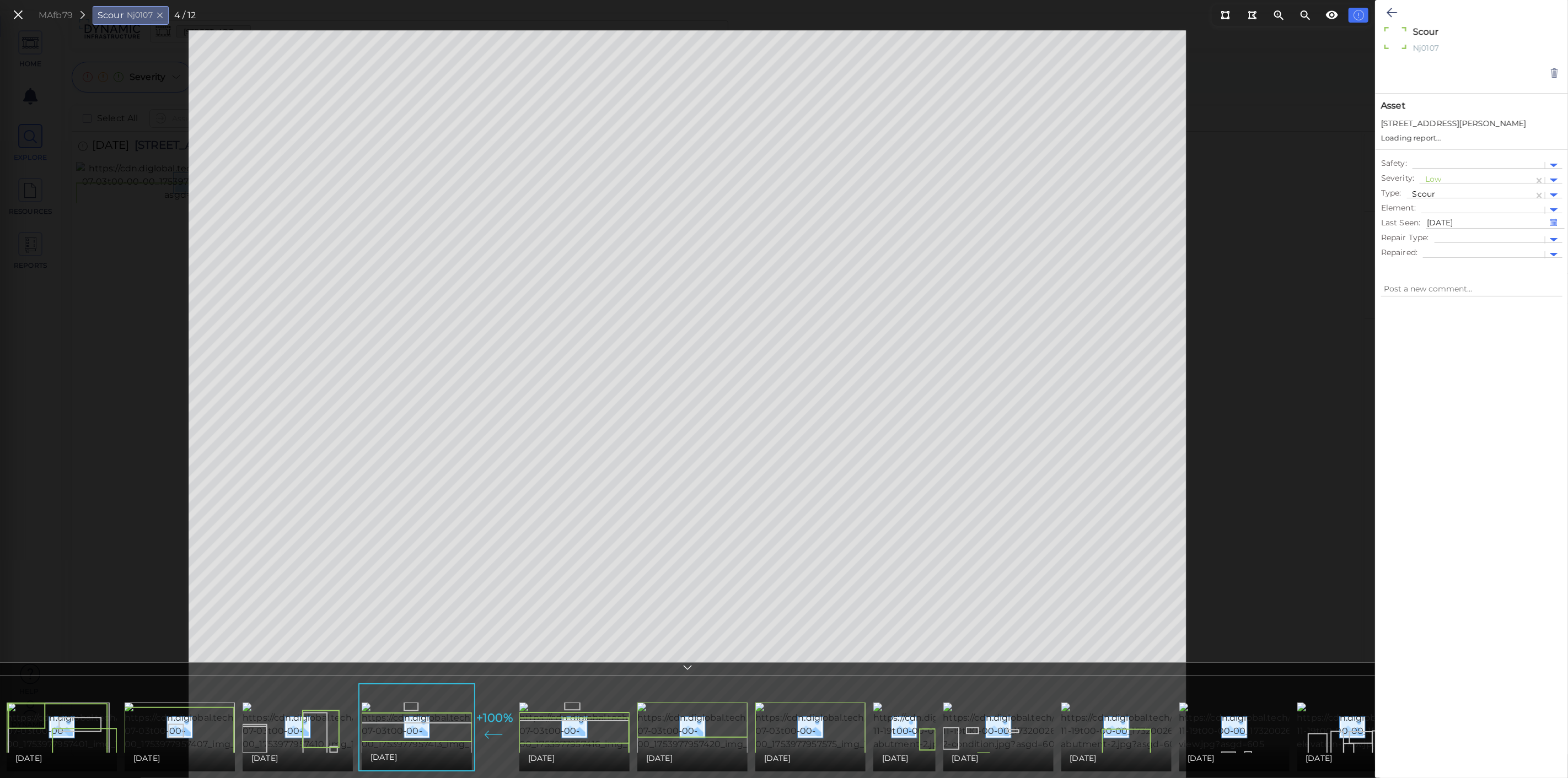
type textarea "x"
click at [912, 730] on img at bounding box center [974, 727] width 201 height 48
type textarea "x"
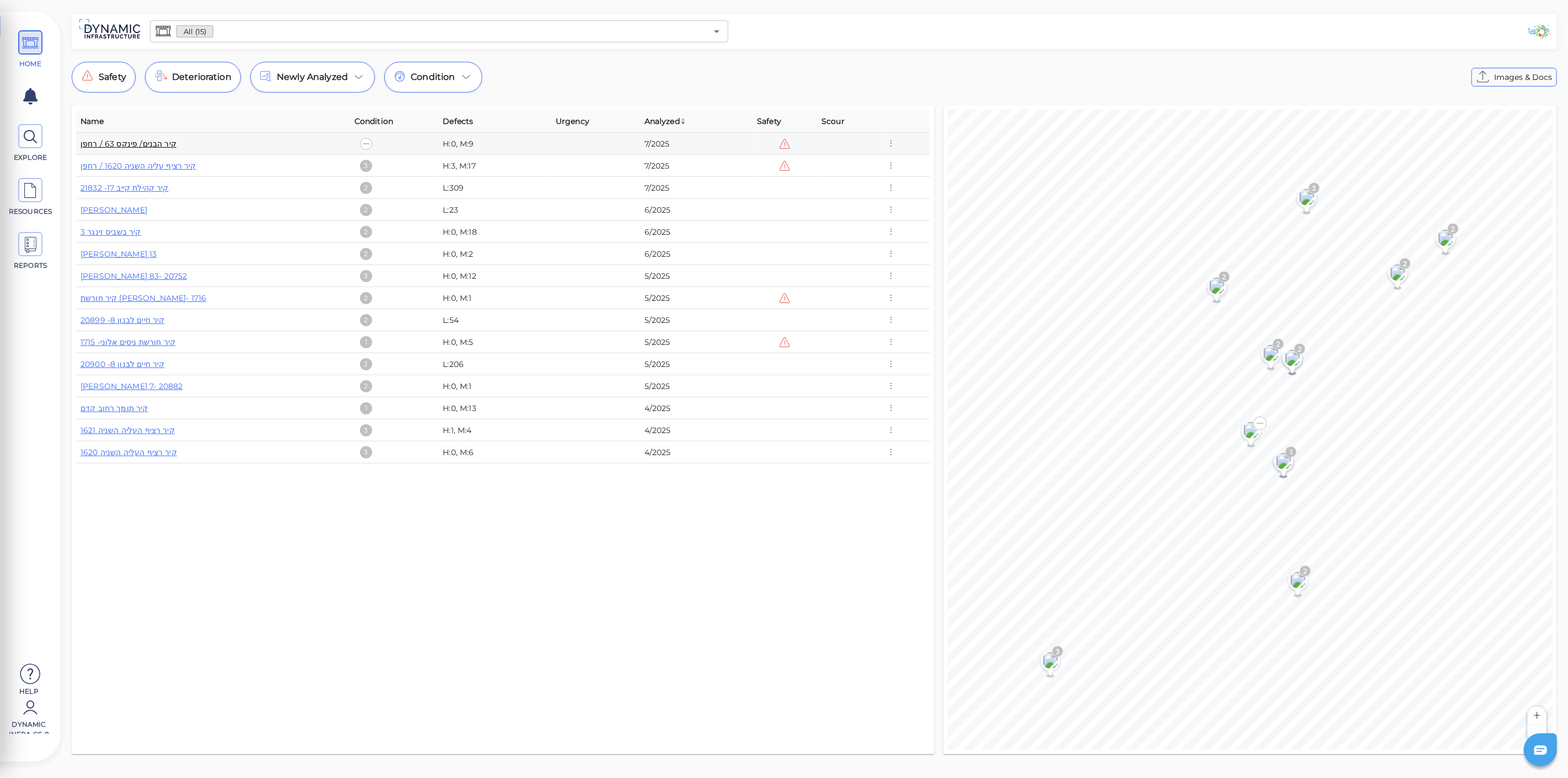
click at [136, 142] on link "קיר הבנים/ פינקס 63 / רחפן" at bounding box center [128, 144] width 96 height 10
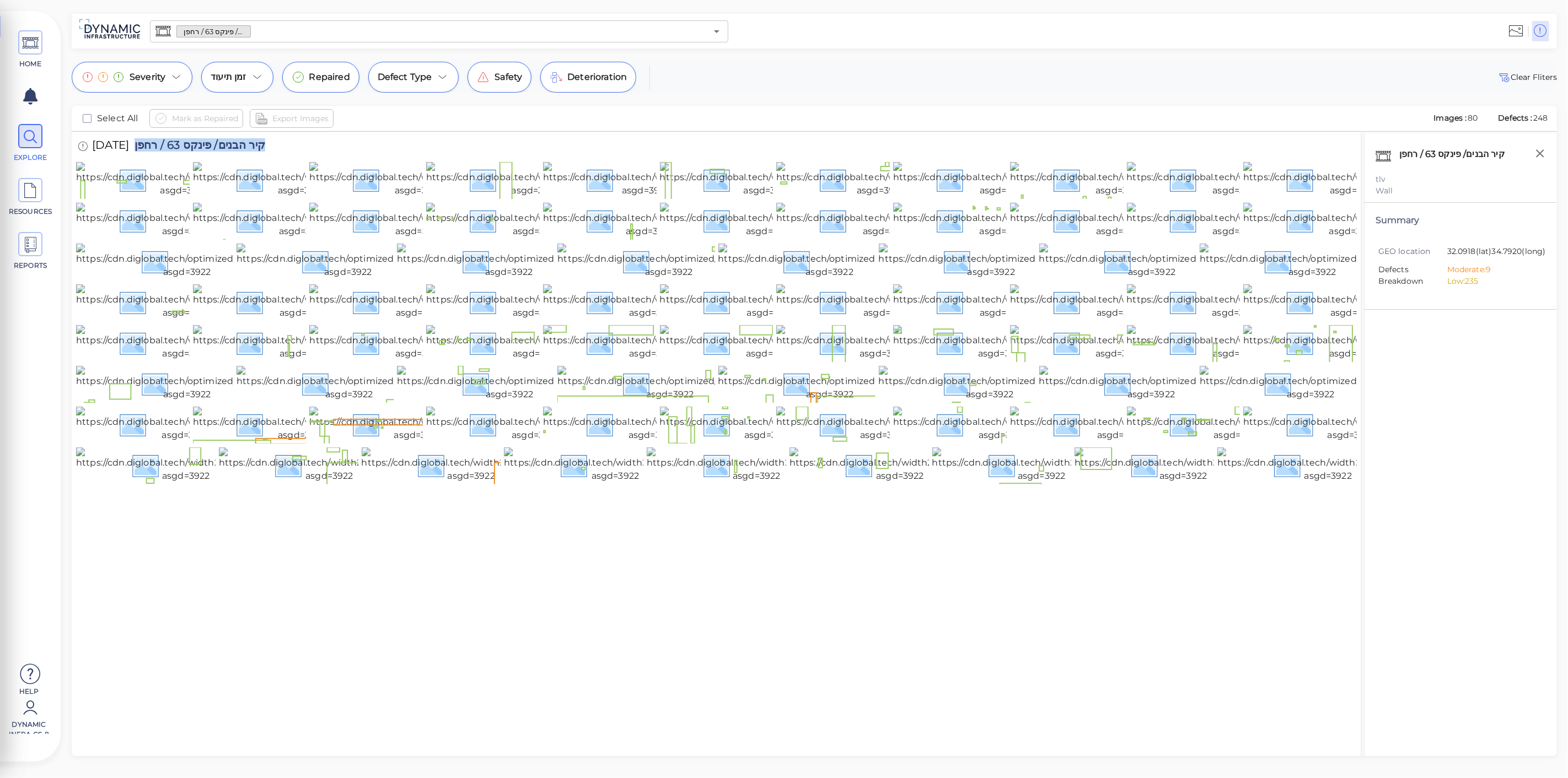
drag, startPoint x: 301, startPoint y: 148, endPoint x: 150, endPoint y: 153, distance: 151.1
click at [150, 153] on div "25/7/2025 קיר הבנים/ פינקס 63 / רחפן" at bounding box center [183, 147] width 213 height 30
copy span "קיר הבנים/ פינקס 63 / רחפן"
